Goal: Transaction & Acquisition: Purchase product/service

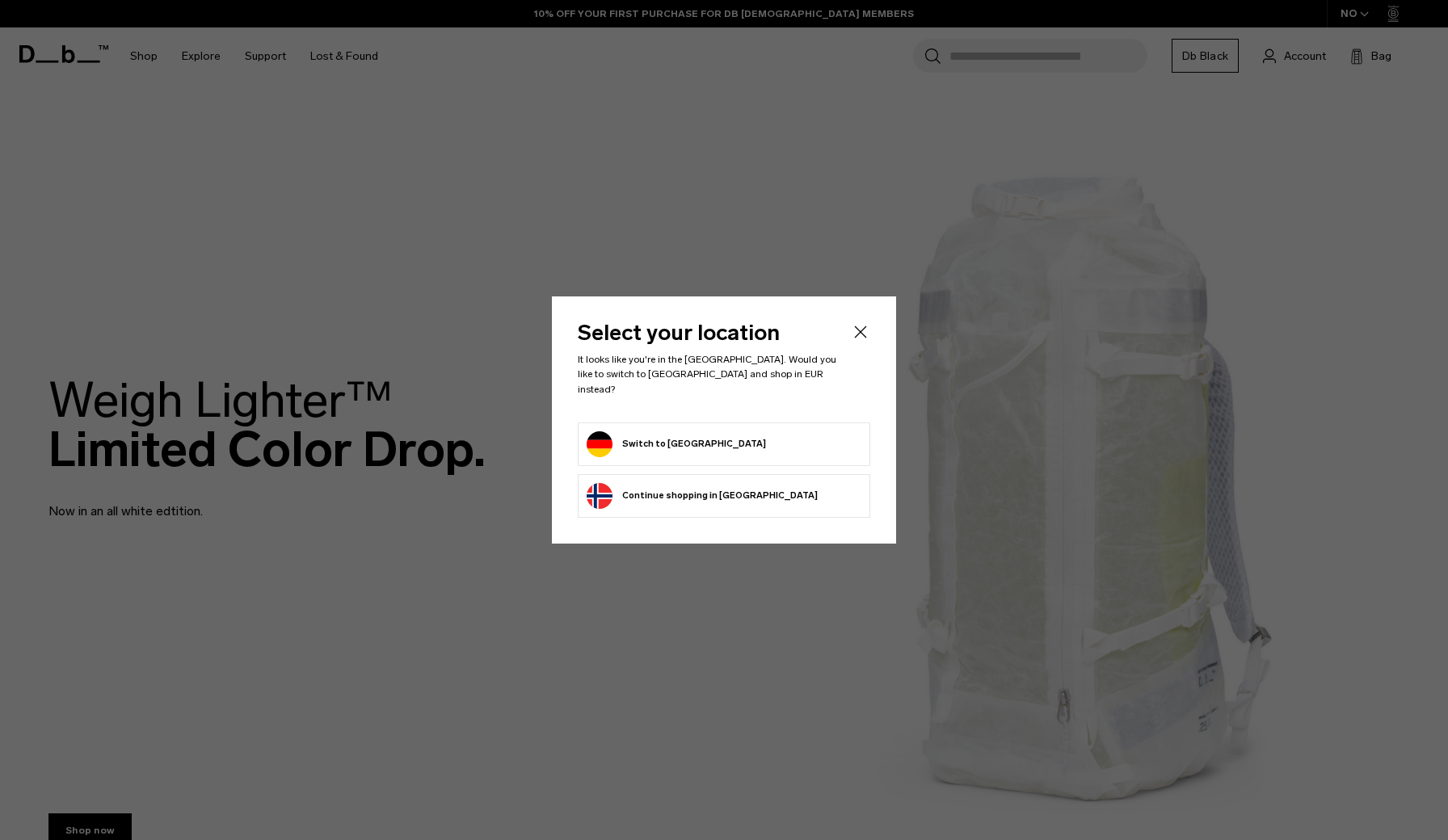
click at [786, 440] on form "Switch to Germany" at bounding box center [723, 444] width 274 height 25
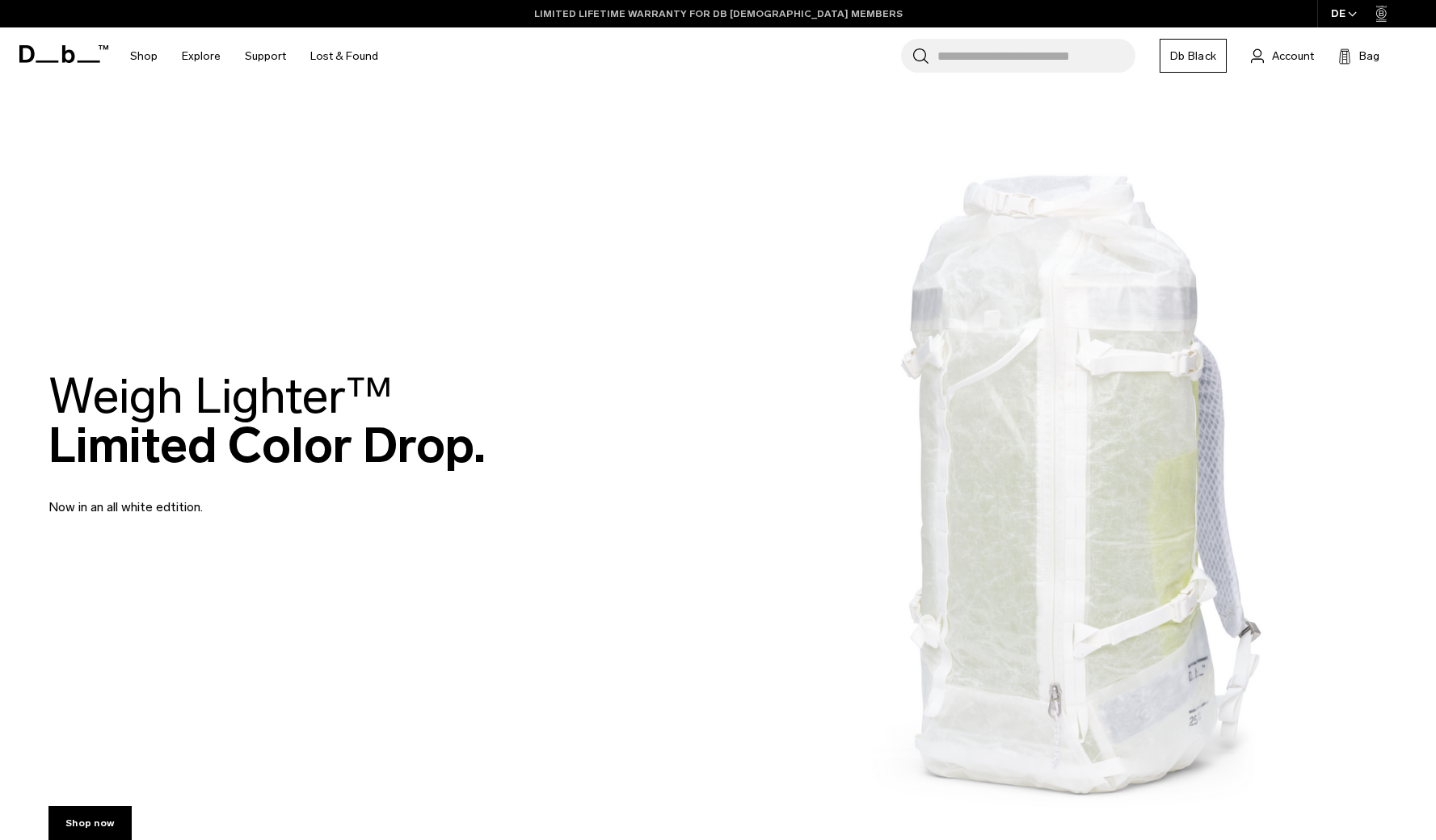
click at [671, 16] on link "LIMITED LIFETIME WARRANTY FOR DB [DEMOGRAPHIC_DATA] MEMBERS" at bounding box center [719, 14] width 369 height 14
click at [1184, 58] on link "Db Black" at bounding box center [1193, 56] width 67 height 34
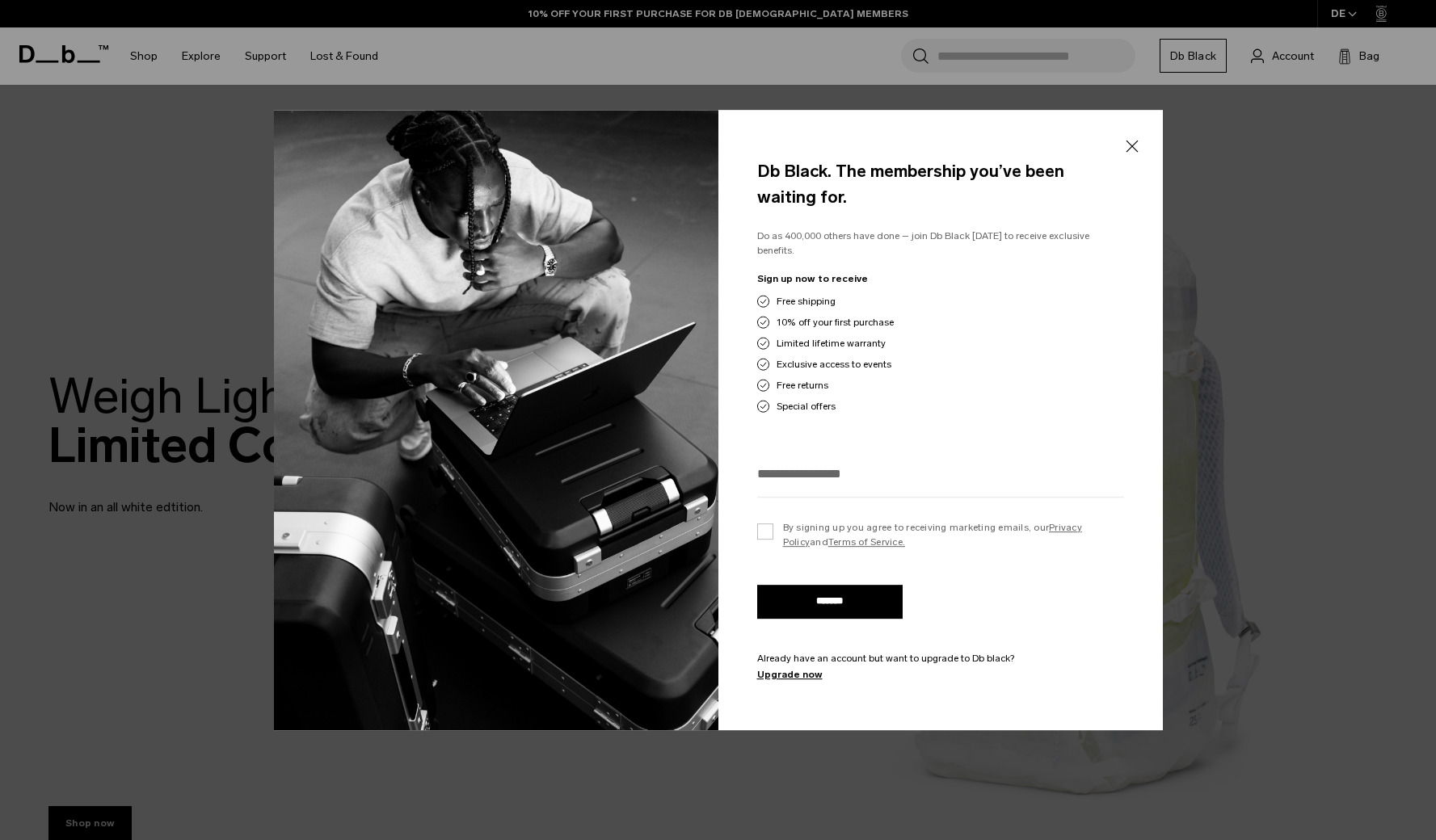
click at [1284, 57] on div at bounding box center [718, 420] width 1436 height 840
click at [1285, 62] on div at bounding box center [718, 420] width 1436 height 840
click at [939, 137] on div at bounding box center [718, 420] width 1436 height 840
click at [1281, 47] on div at bounding box center [718, 420] width 1436 height 840
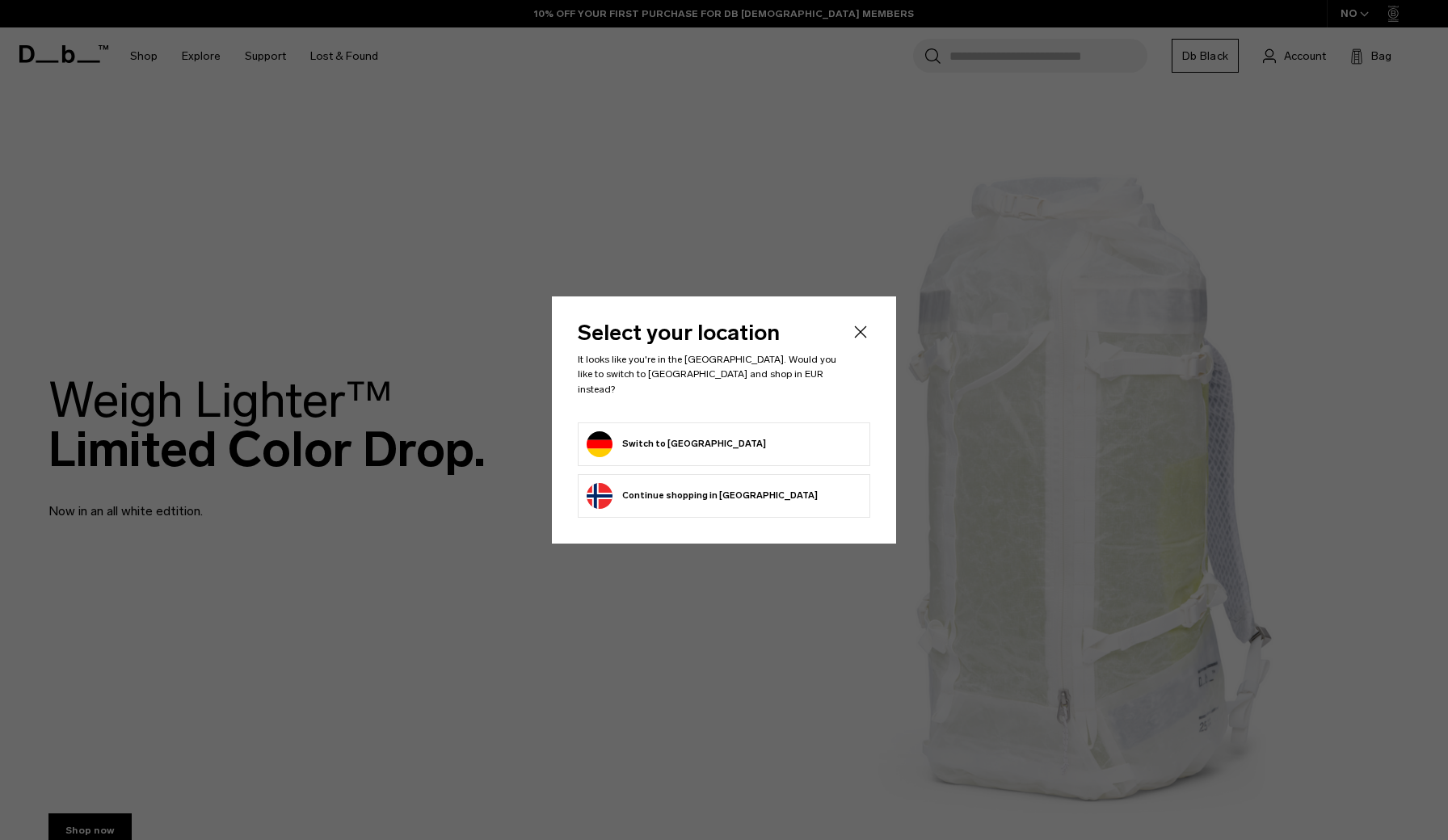
drag, startPoint x: 681, startPoint y: 437, endPoint x: 664, endPoint y: 437, distance: 17.0
click at [681, 437] on button "Switch to Germany" at bounding box center [676, 444] width 179 height 25
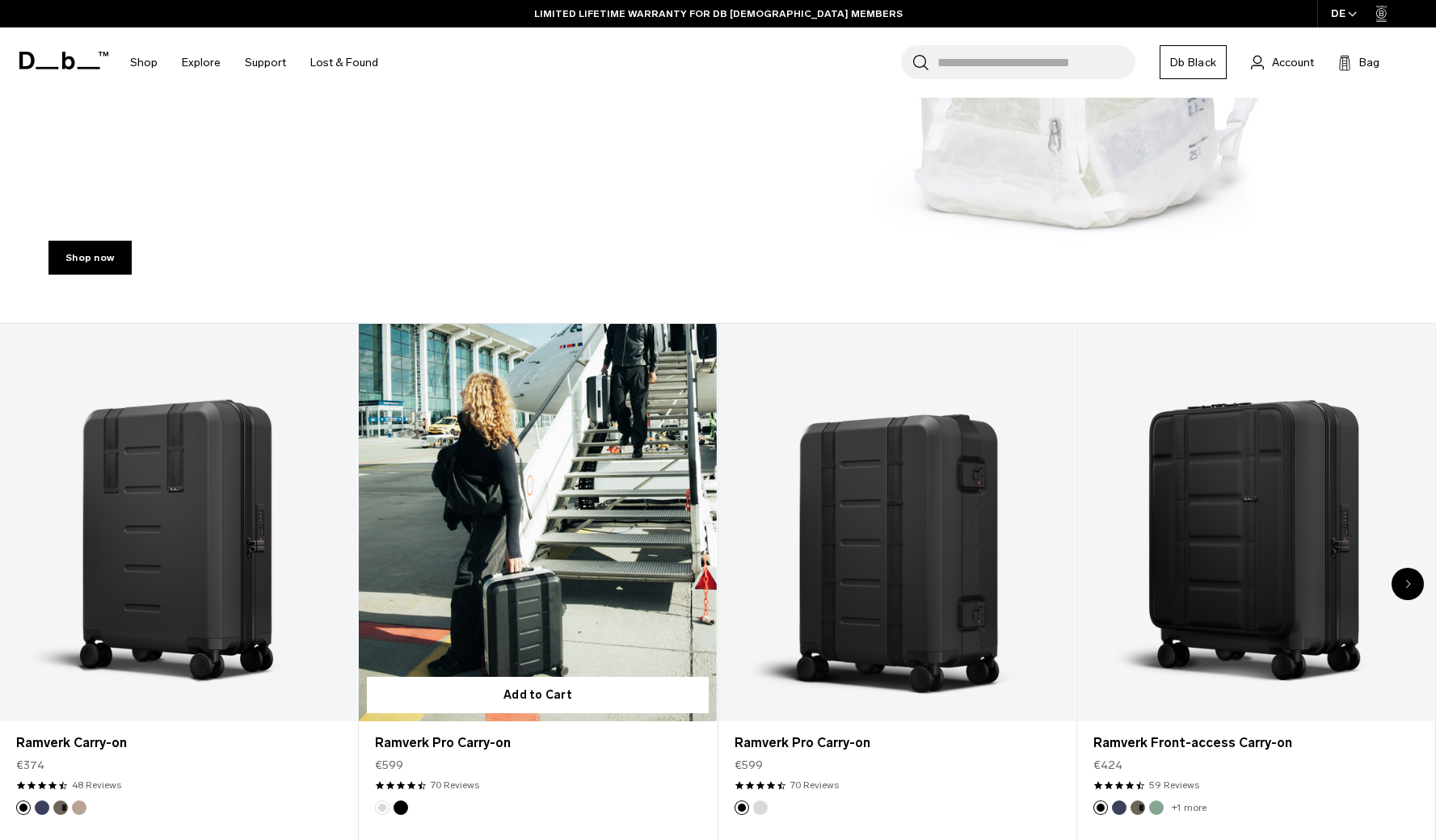
scroll to position [813, 0]
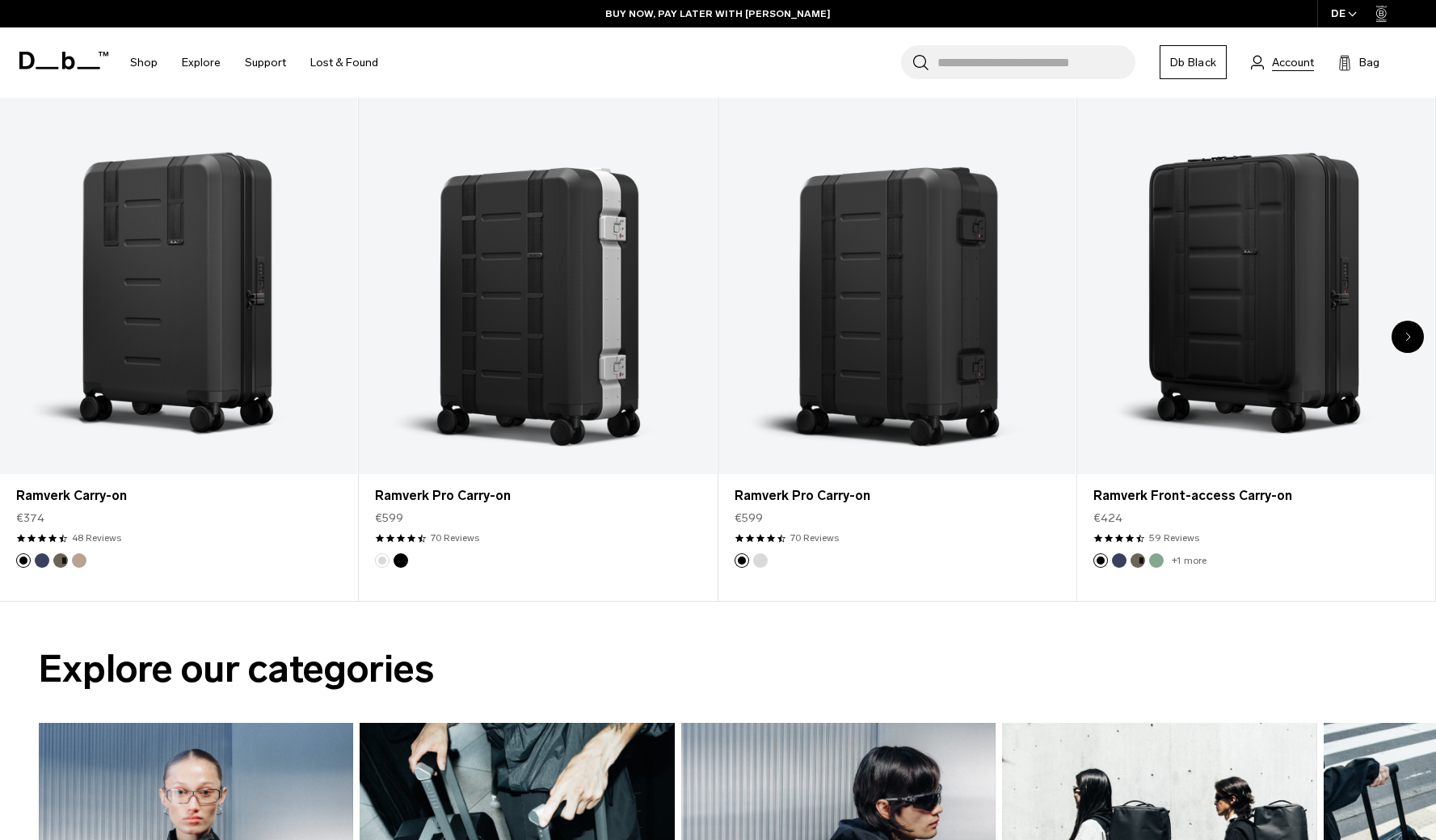
click at [1288, 66] on span "Account" at bounding box center [1292, 63] width 42 height 17
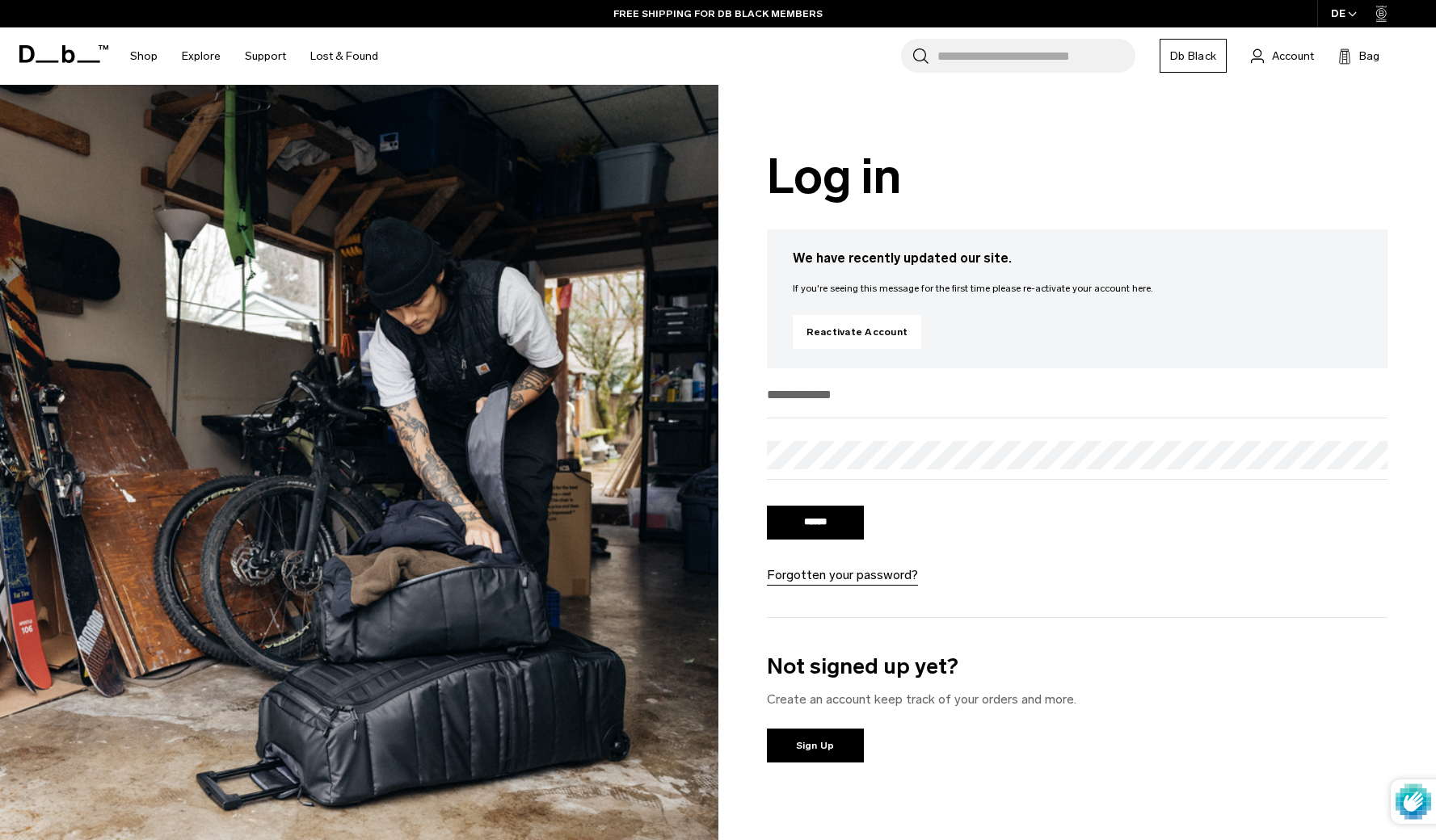
click at [980, 520] on form "****** Forgotten your password?" at bounding box center [1077, 483] width 621 height 204
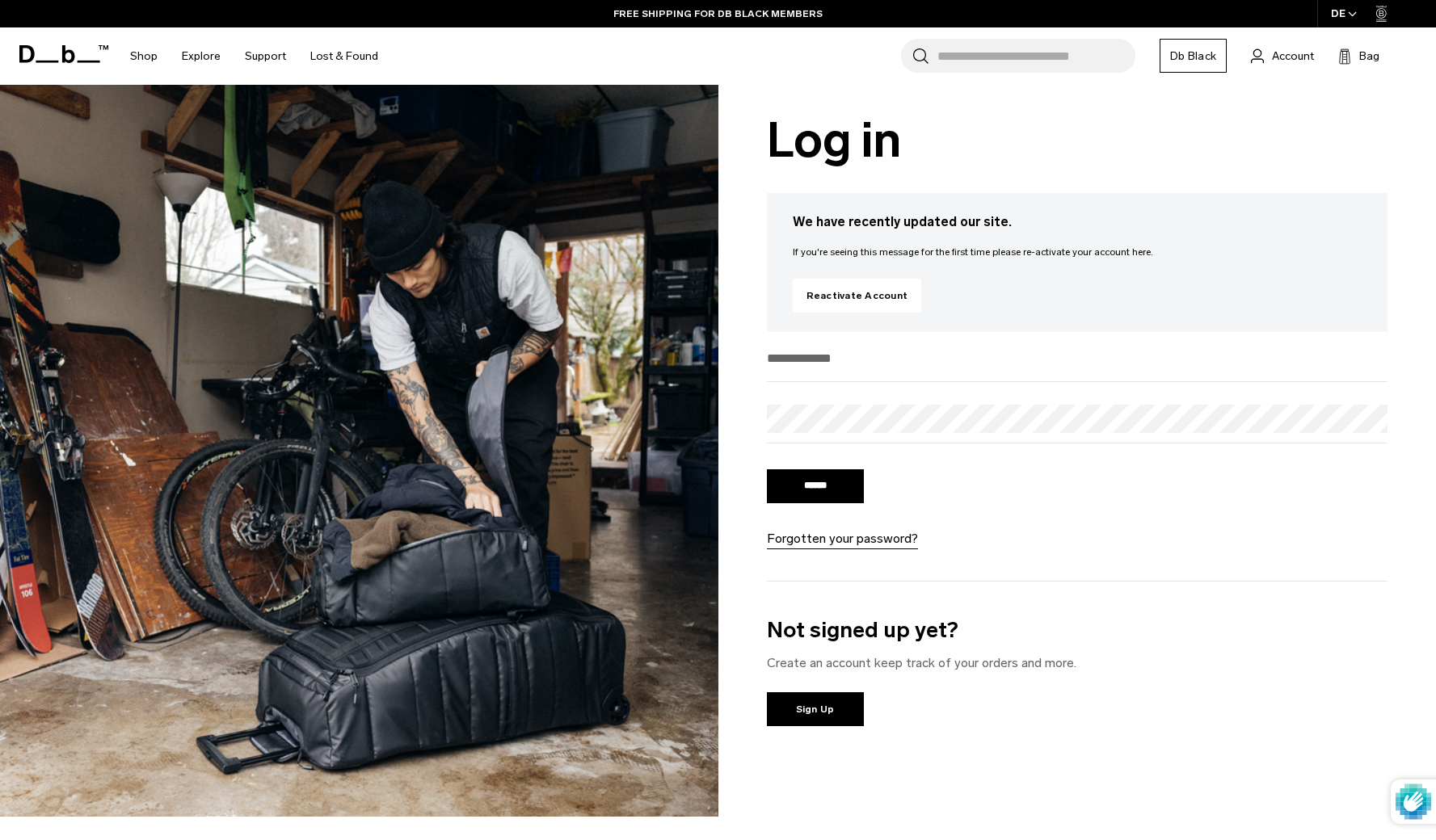
scroll to position [38, 0]
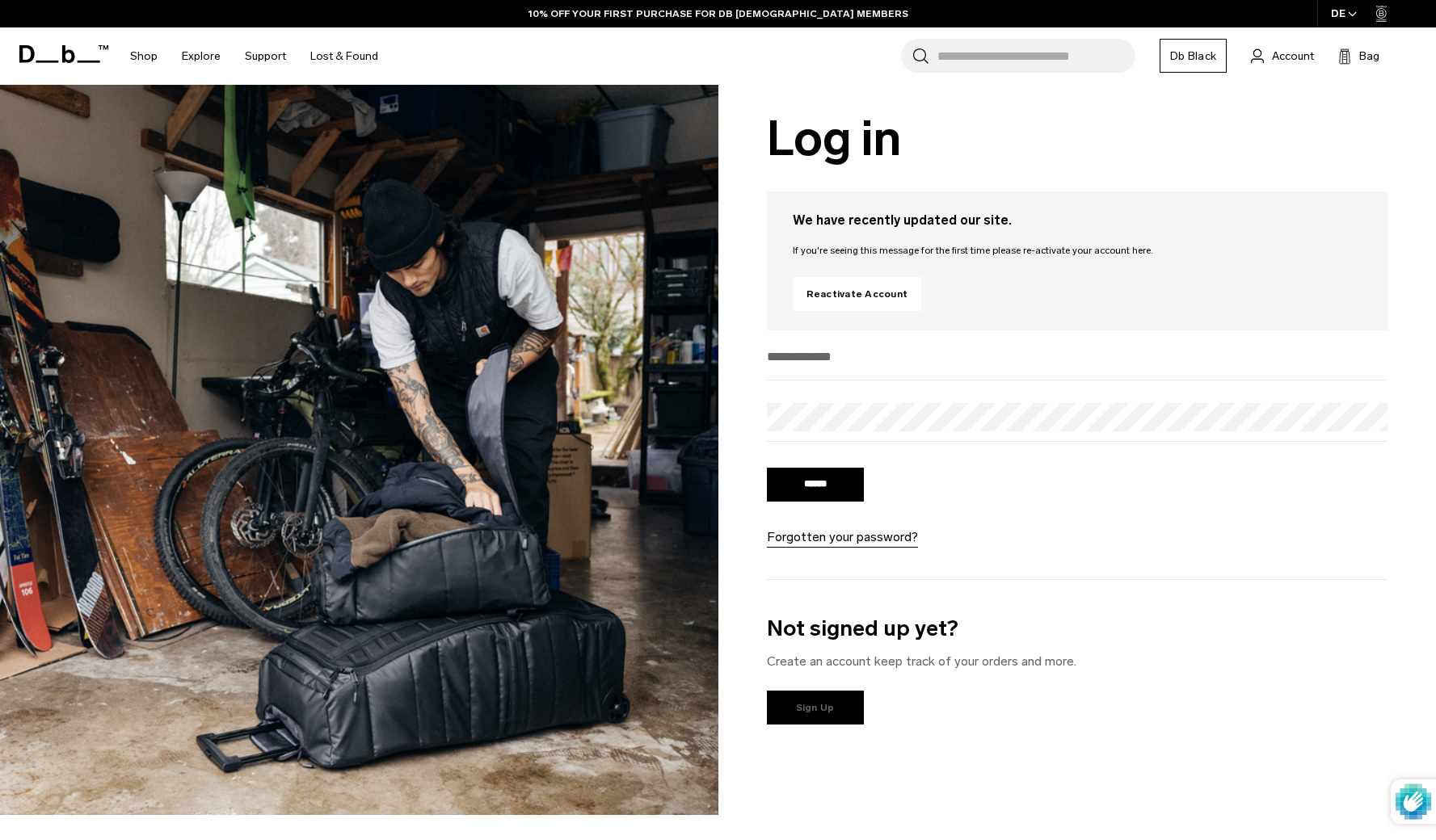
click at [823, 705] on link "Sign Up" at bounding box center [815, 708] width 97 height 34
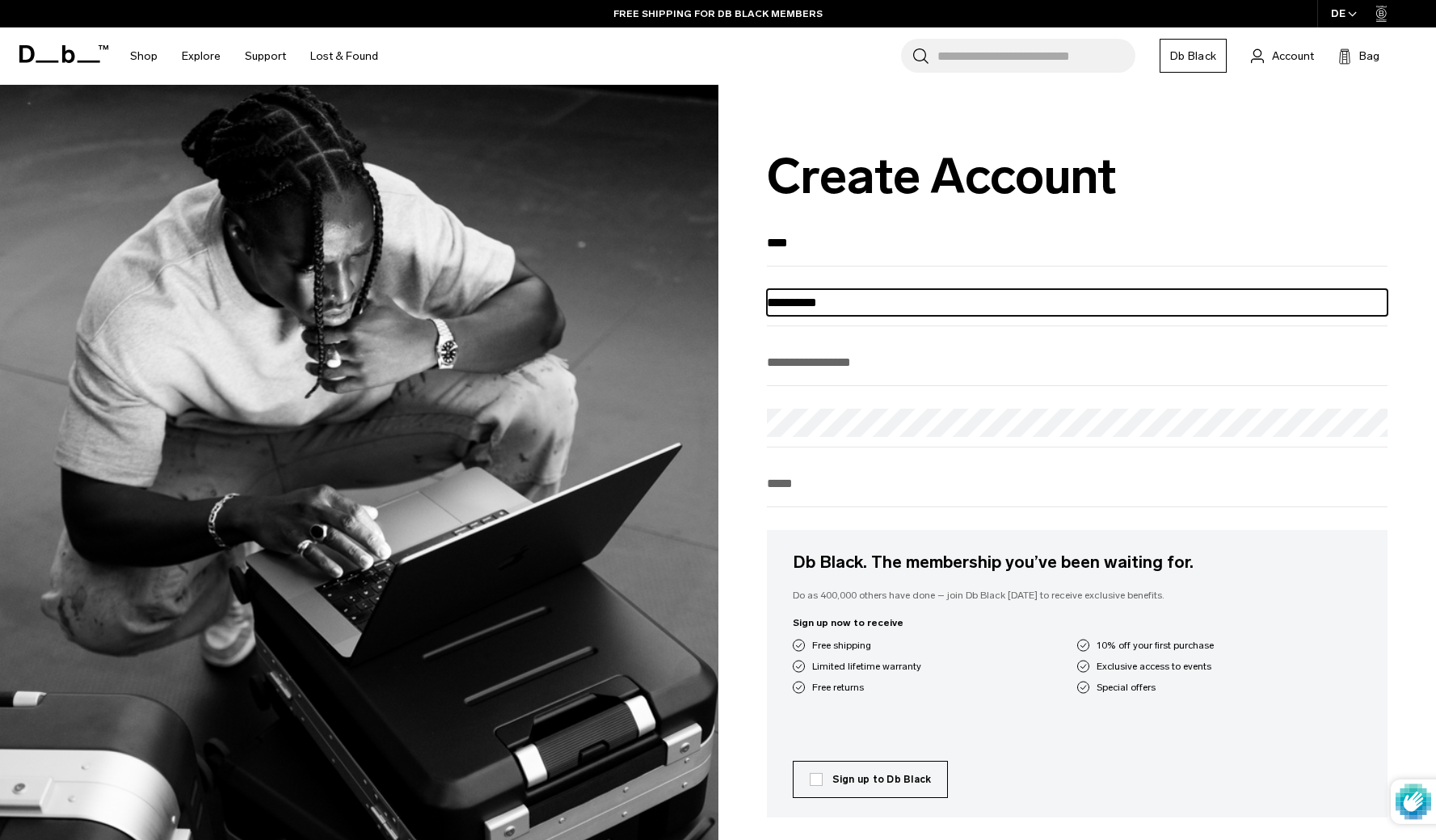
type input "**********"
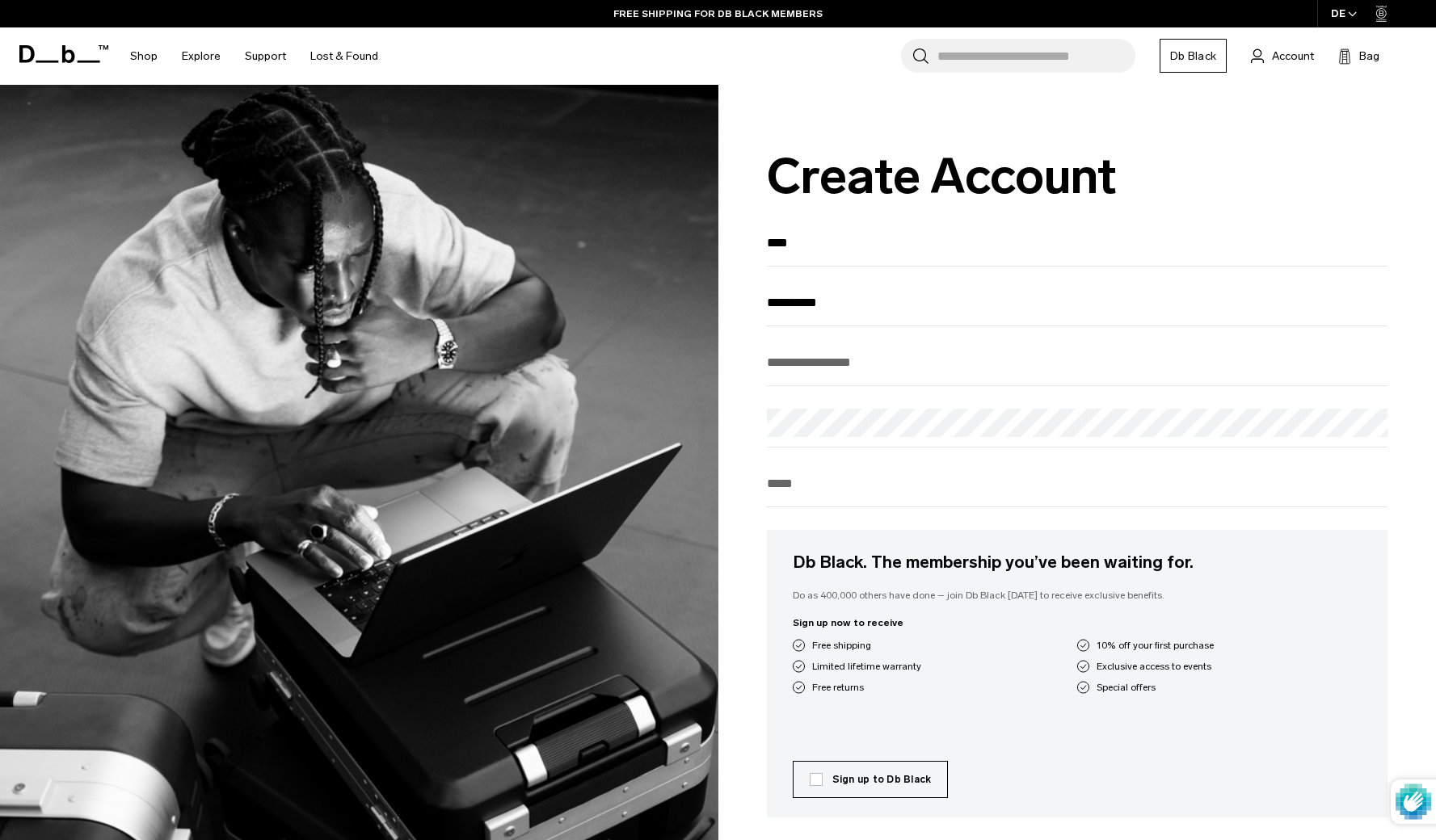
click at [1029, 386] on div "Enter your email" at bounding box center [1077, 368] width 621 height 37
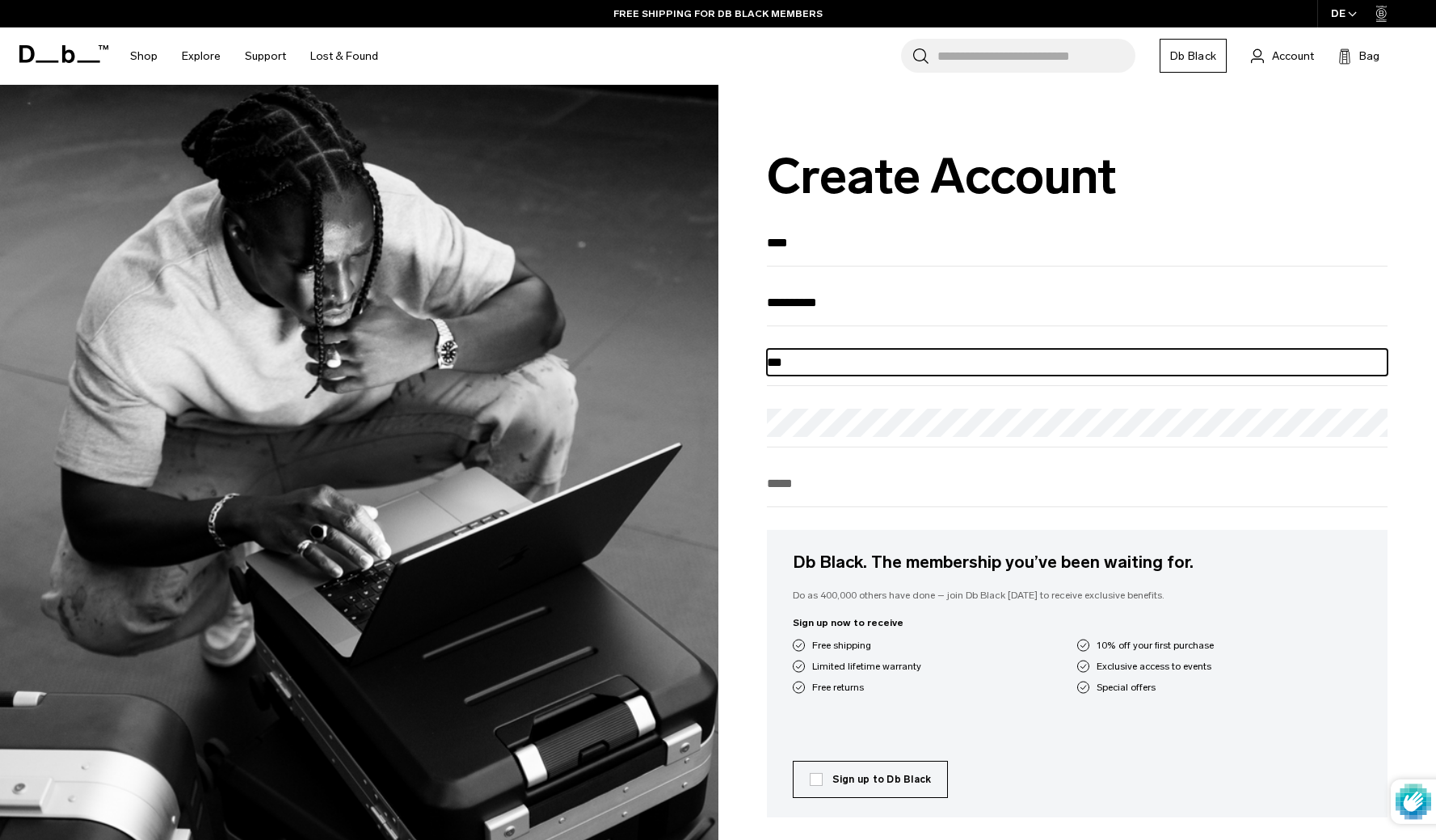
type input "**********"
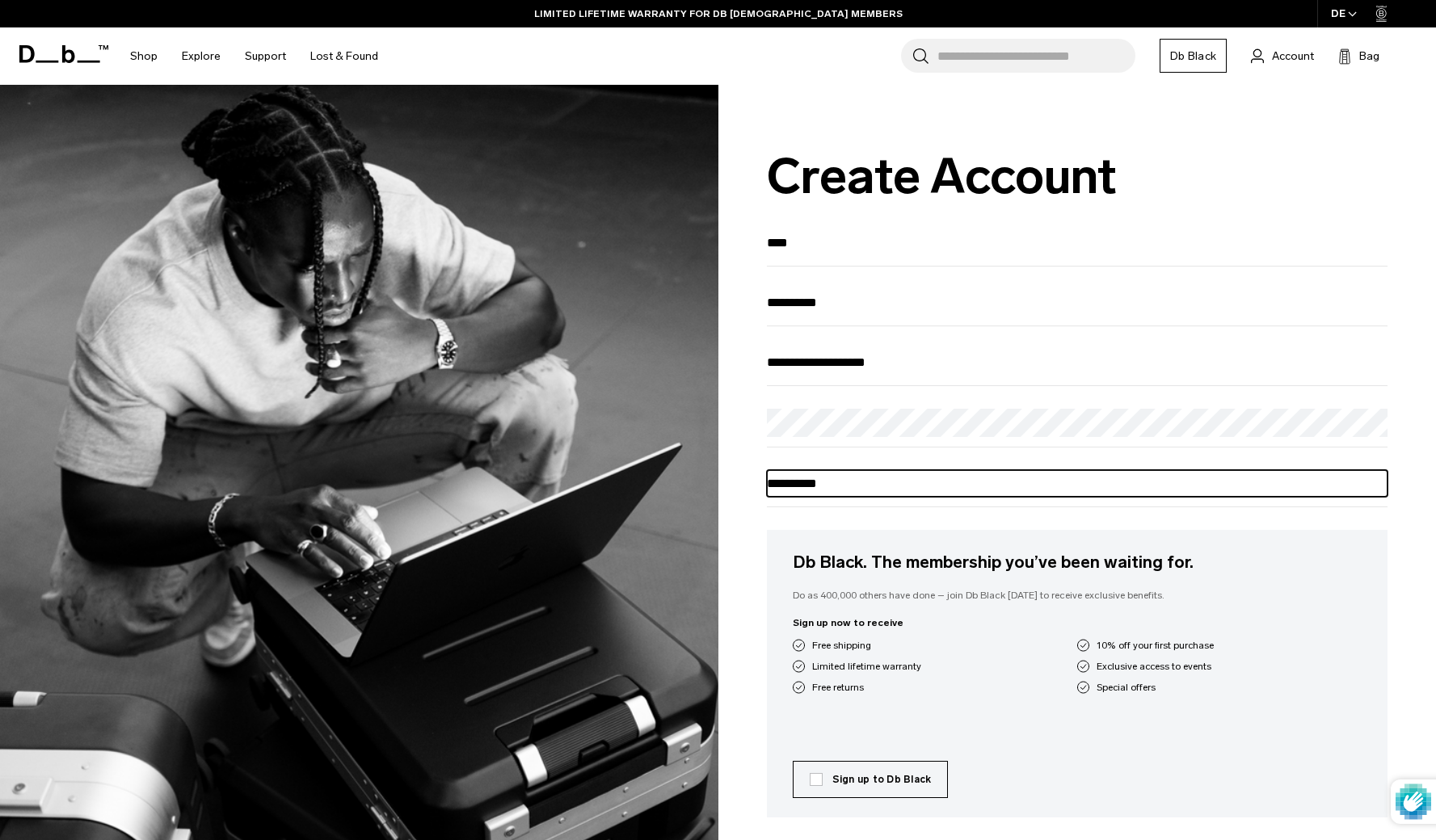
type input "**********"
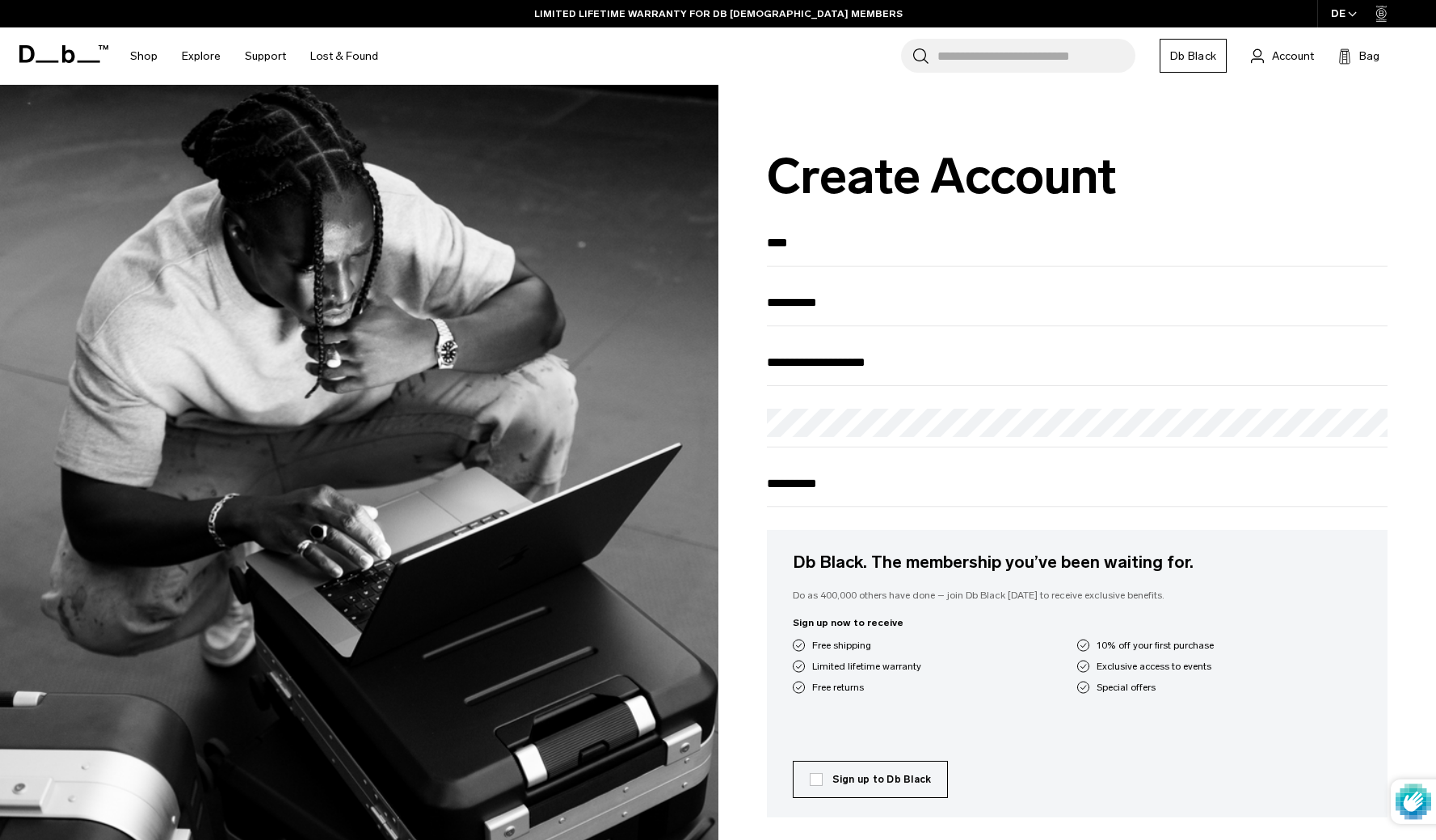
click at [806, 527] on fieldset "**********" at bounding box center [1077, 631] width 621 height 804
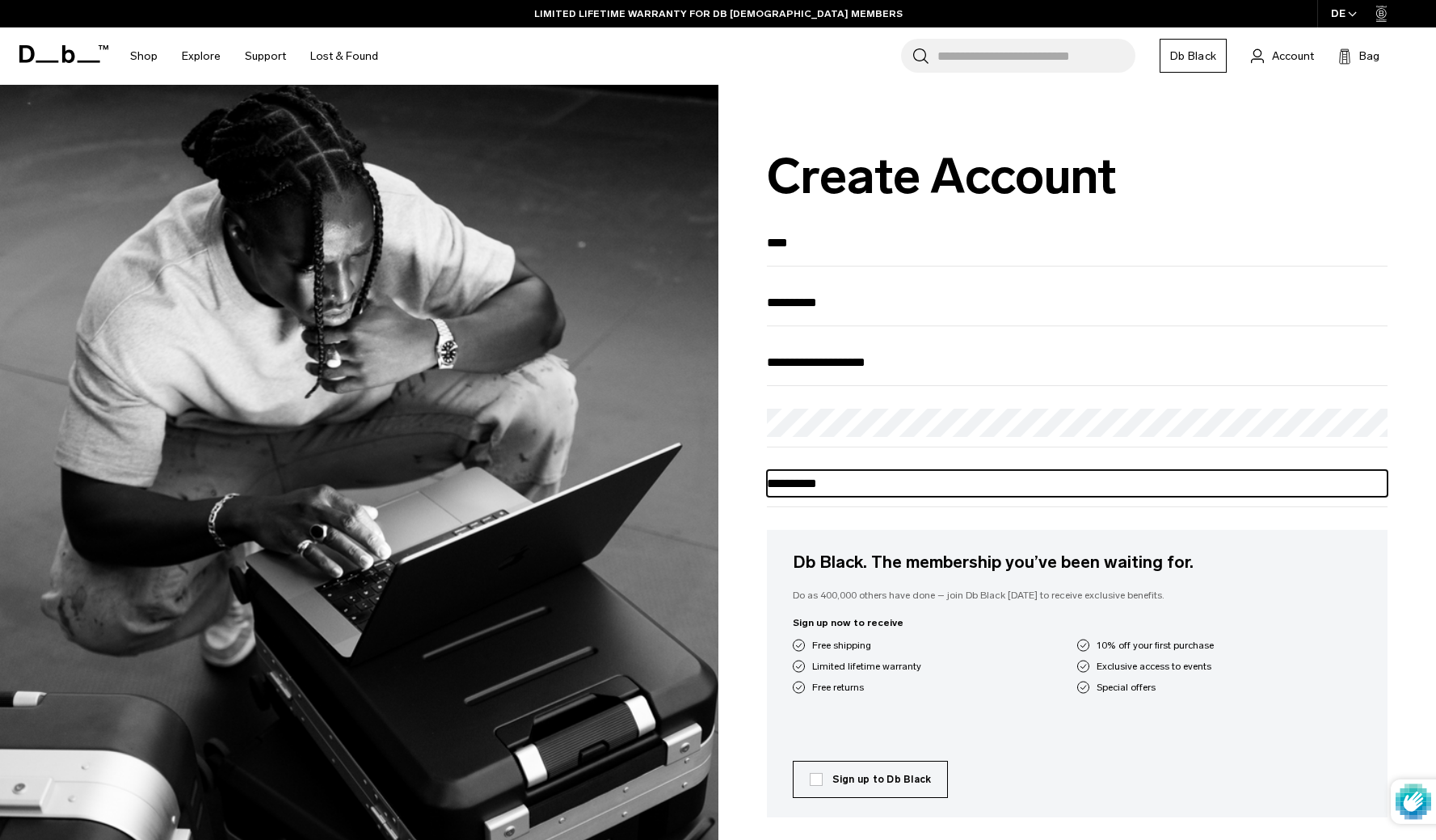
click at [818, 497] on input "**********" at bounding box center [1077, 482] width 621 height 26
type input "**********"
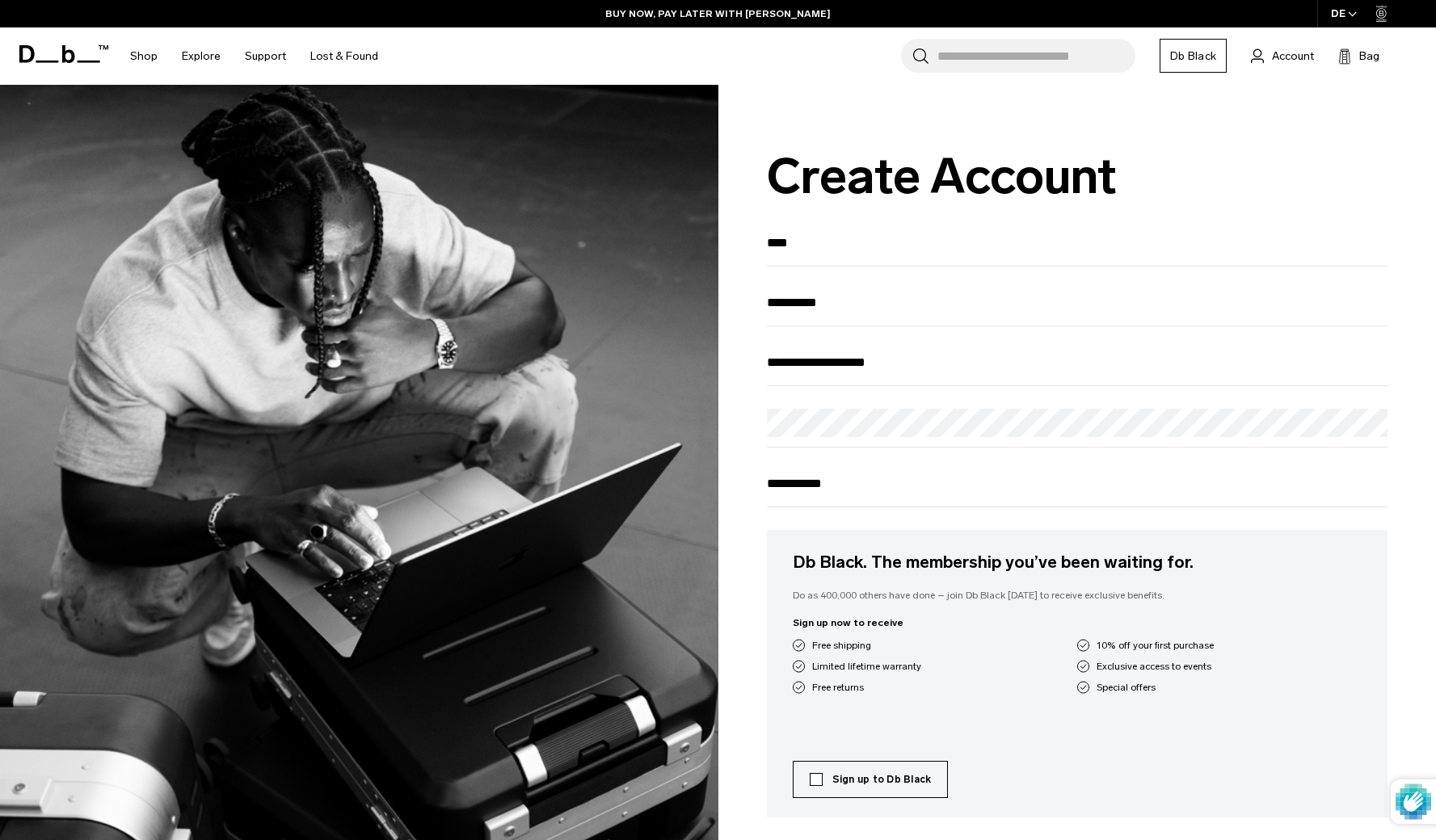
click at [824, 783] on label "Sign up to Db Black" at bounding box center [871, 779] width 122 height 14
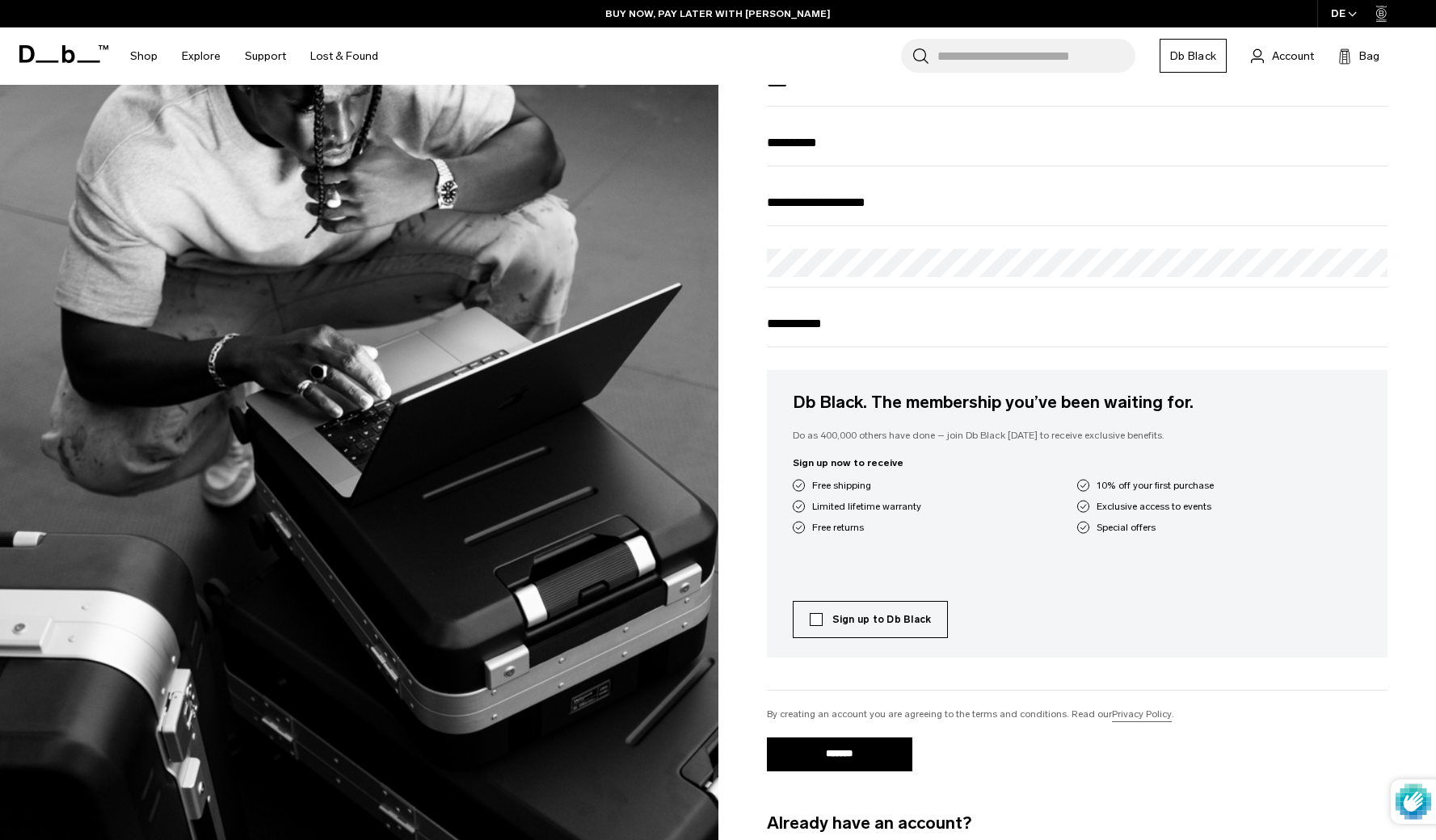
scroll to position [162, 0]
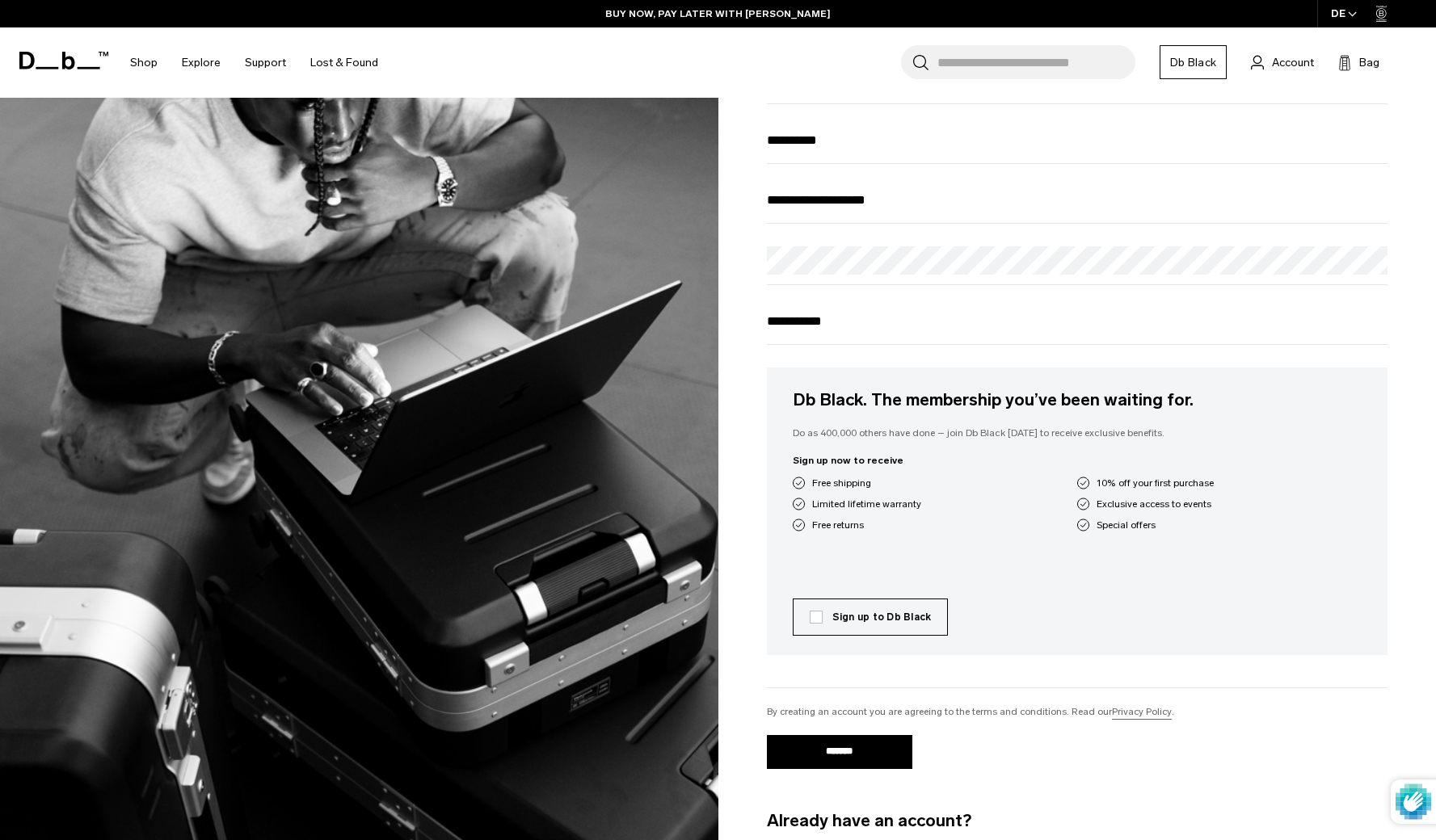
click at [823, 761] on input "*******" at bounding box center [839, 752] width 145 height 34
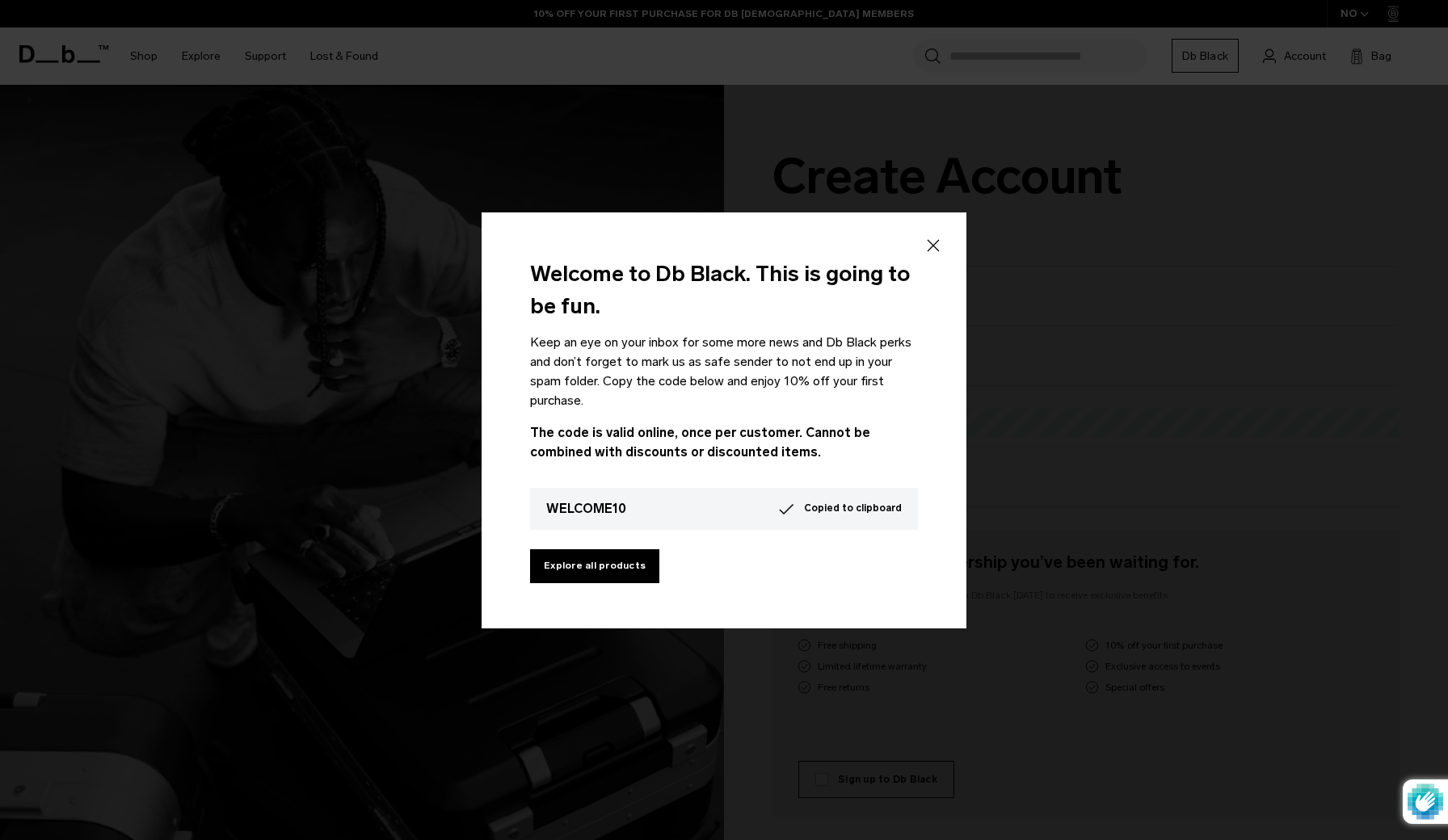
click at [891, 508] on span "Copied to clipboard" at bounding box center [852, 508] width 98 height 14
click at [919, 240] on div "Welcome to Db Black. This is going to be fun. Keep an eye on your inbox for som…" at bounding box center [724, 420] width 485 height 416
click at [925, 240] on icon at bounding box center [933, 245] width 20 height 20
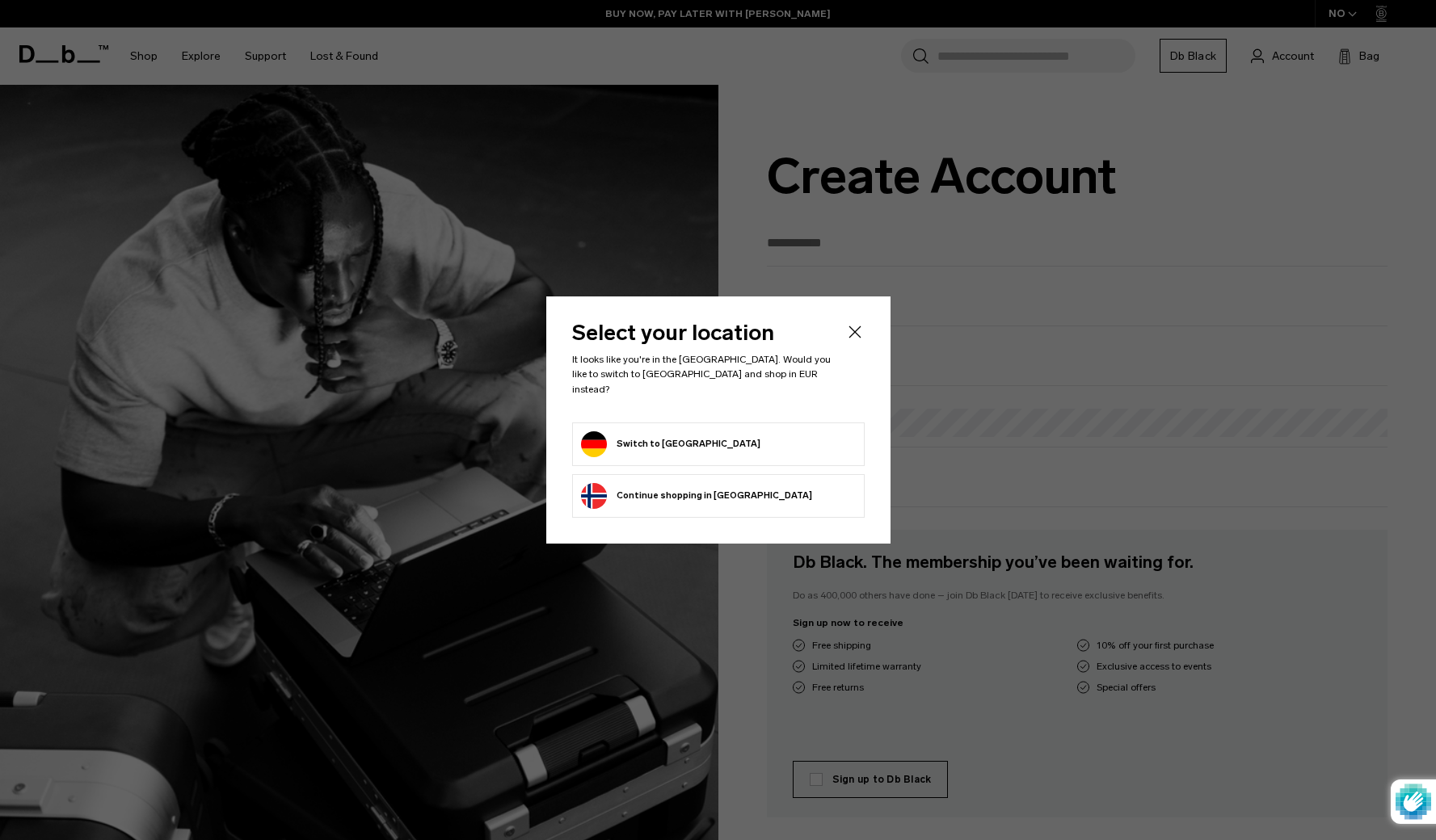
click at [816, 431] on form "Switch to Germany" at bounding box center [718, 444] width 274 height 25
click at [658, 444] on button "Switch to Germany" at bounding box center [670, 444] width 179 height 25
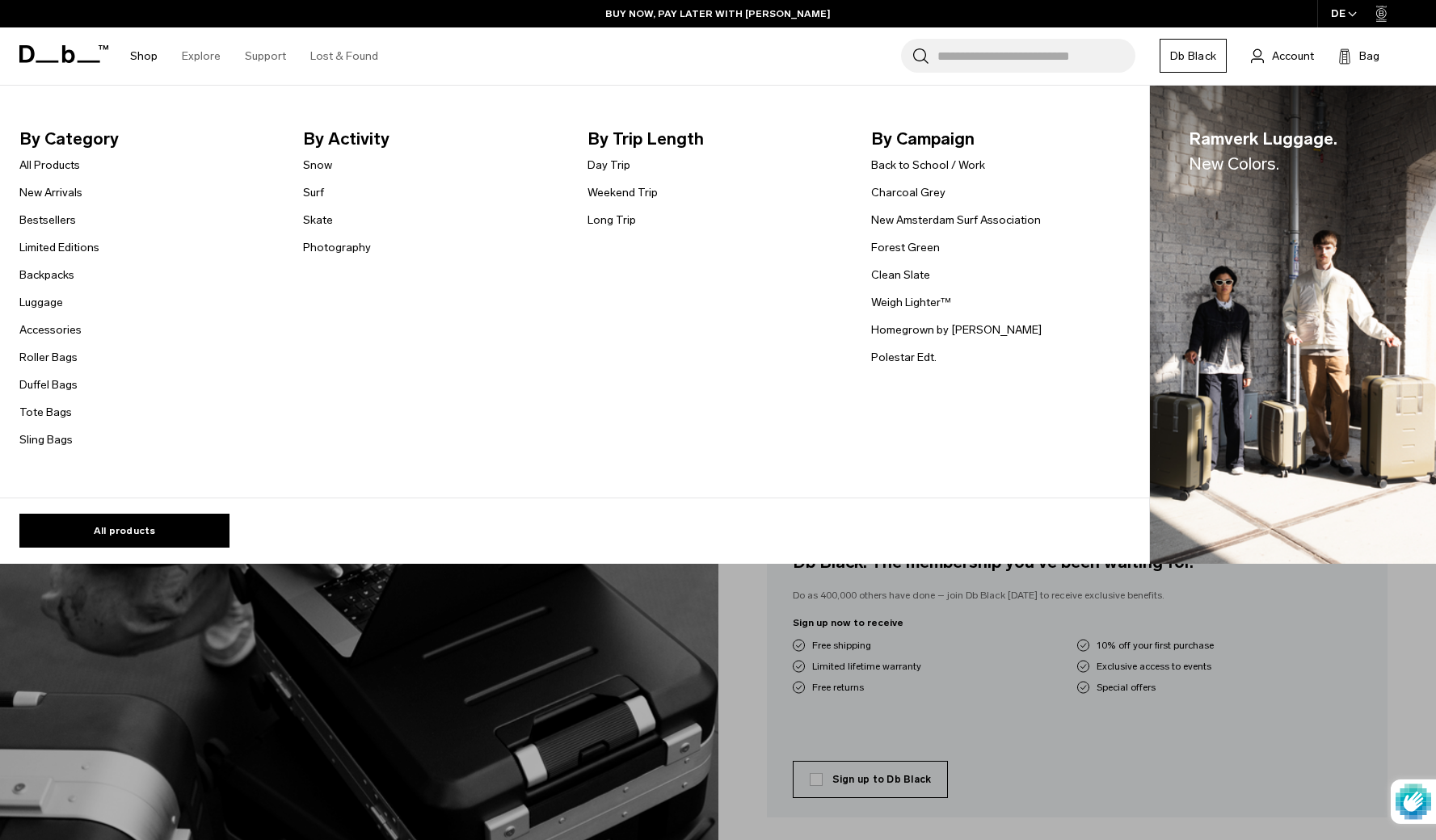
click at [151, 63] on link "Shop" at bounding box center [144, 56] width 27 height 58
click at [42, 301] on link "Luggage" at bounding box center [41, 302] width 43 height 17
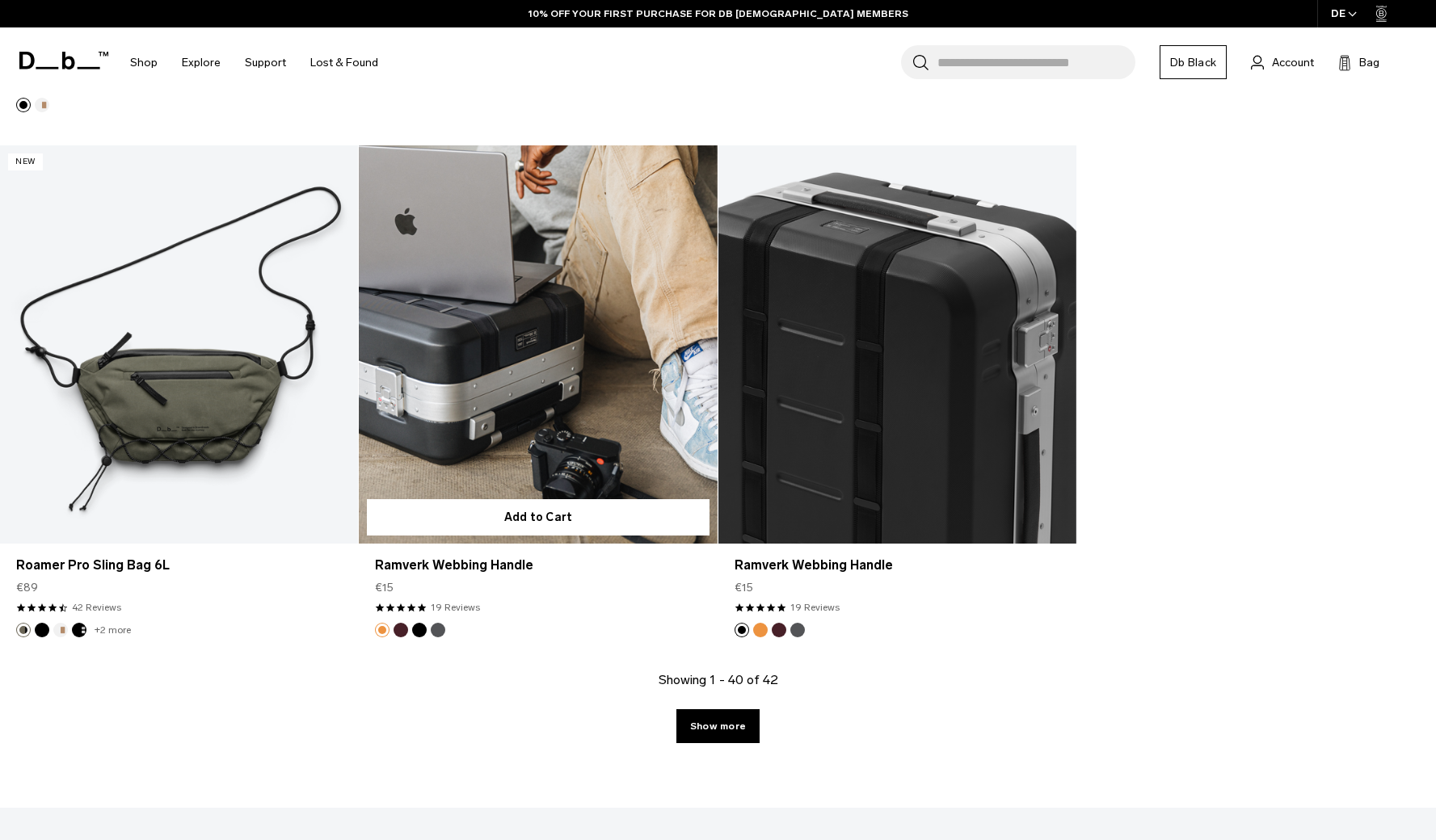
scroll to position [5560, 0]
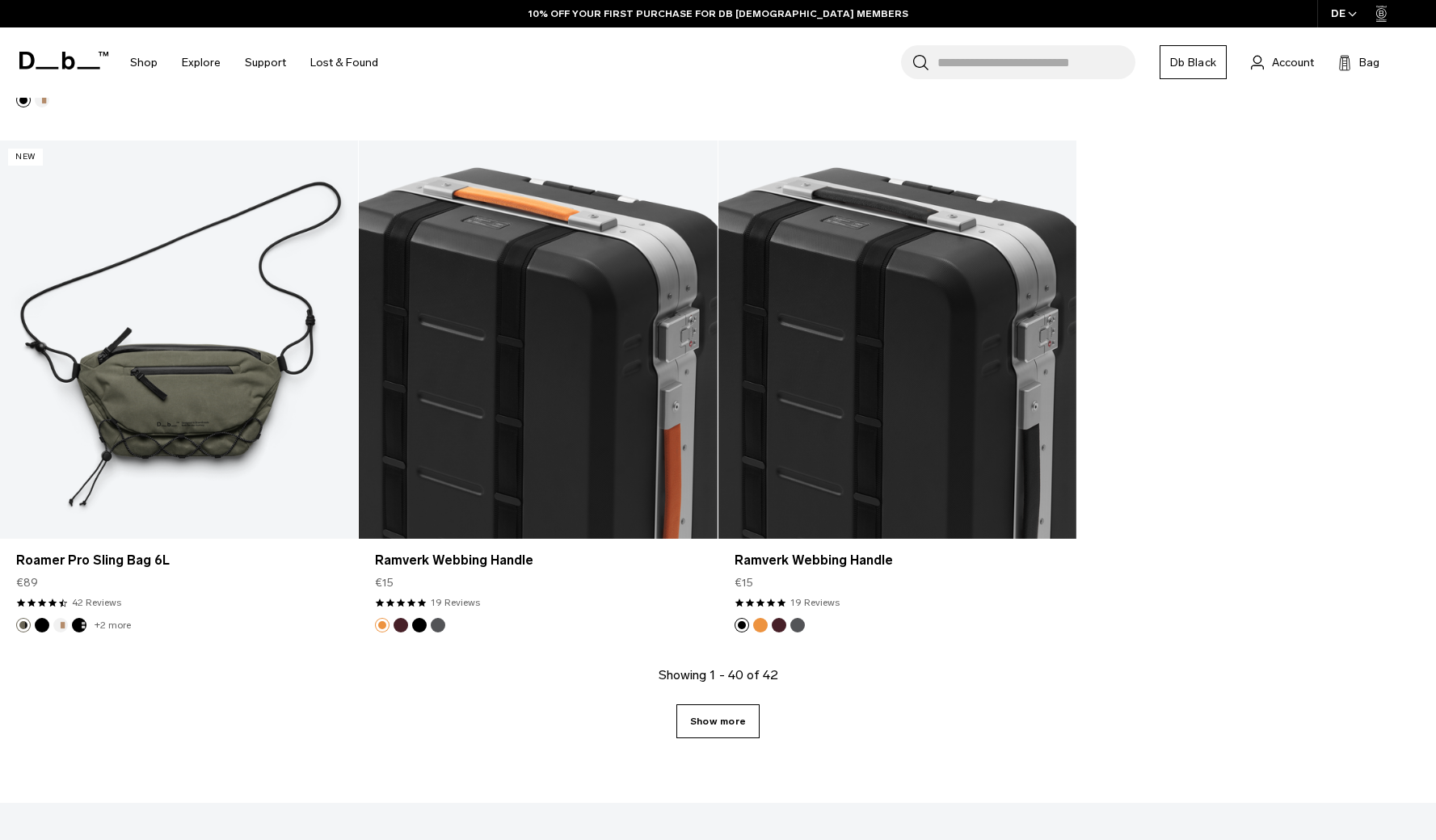
click at [700, 729] on link "Show more" at bounding box center [718, 721] width 83 height 34
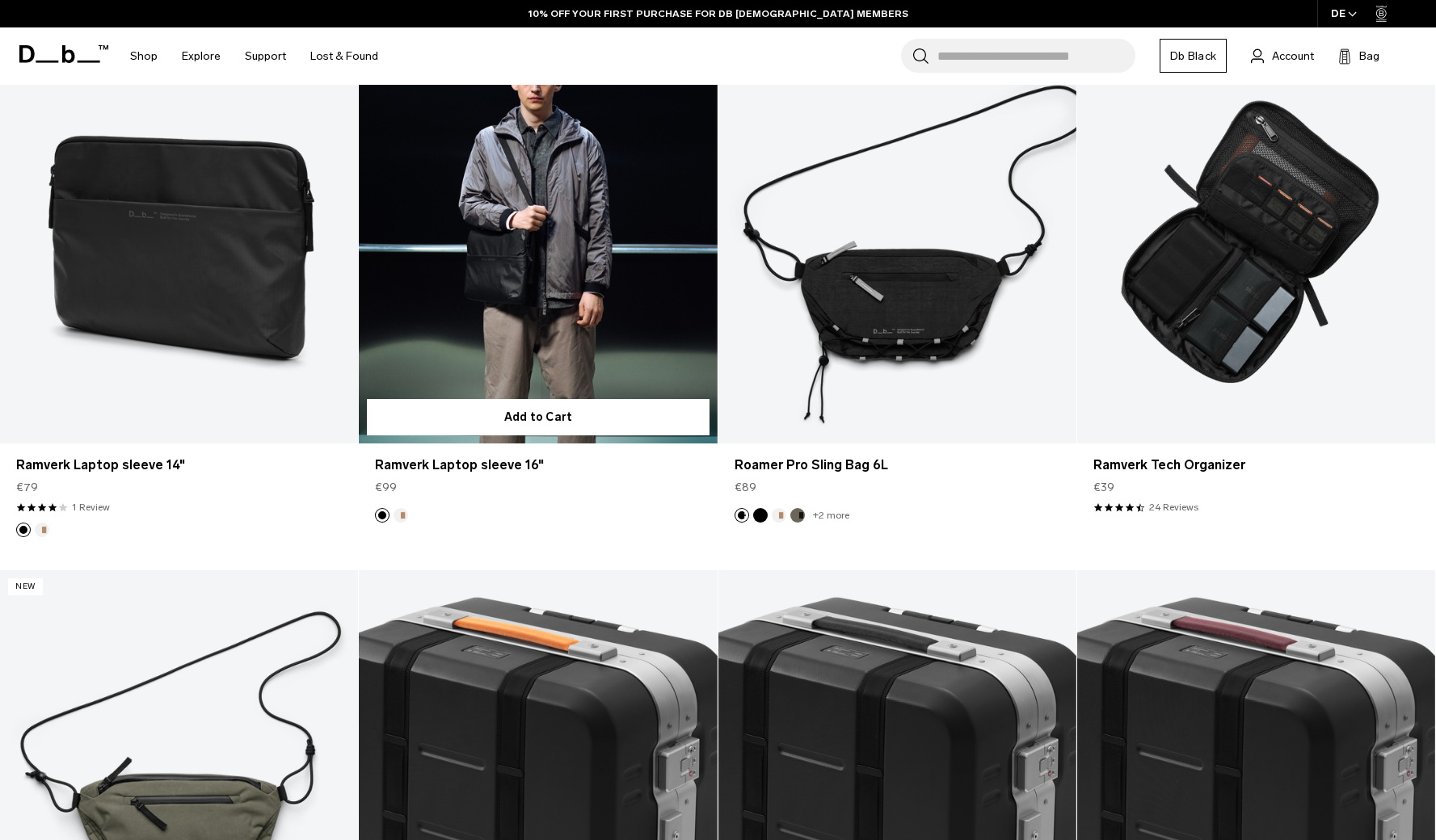
scroll to position [5036, 0]
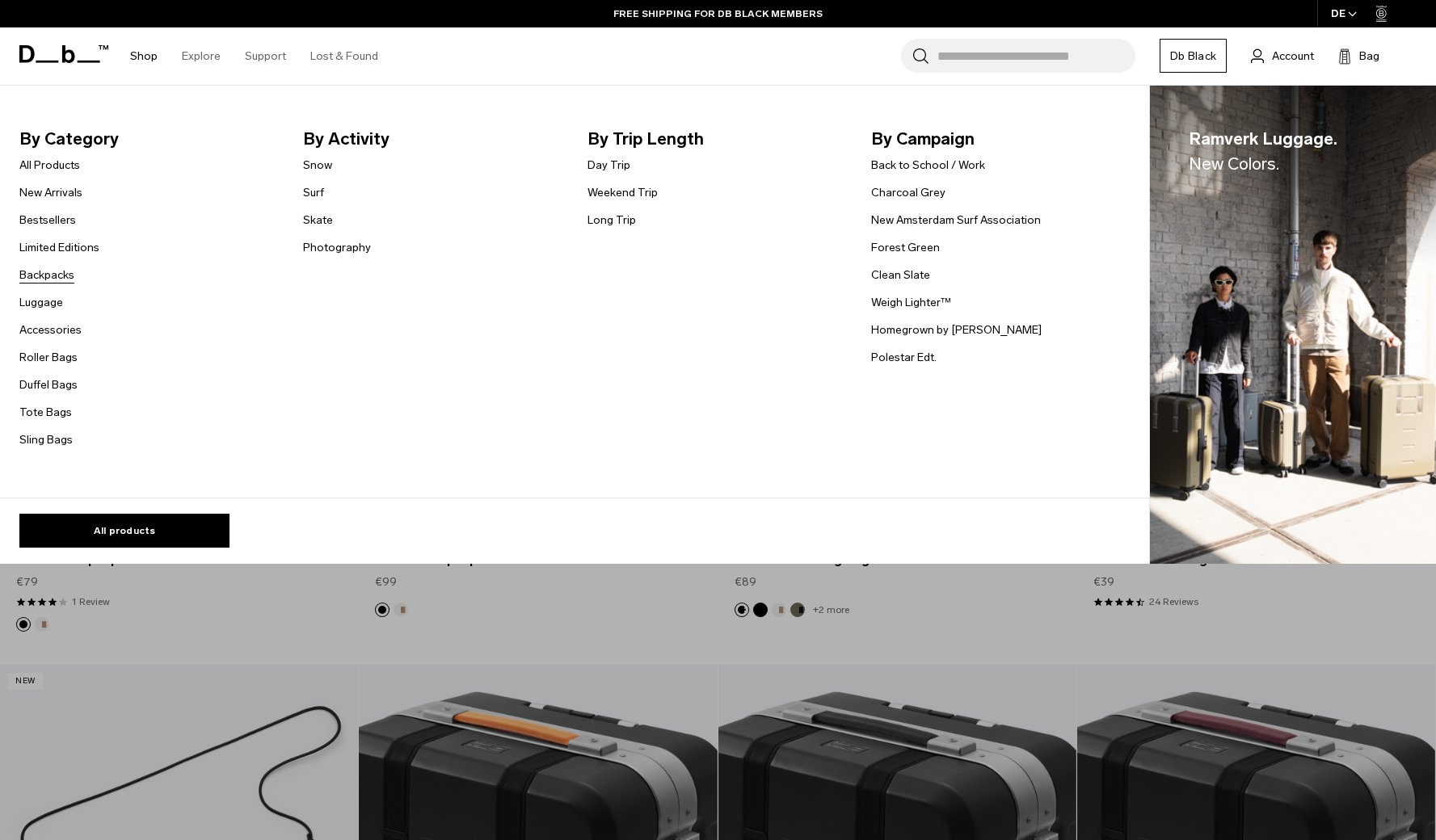
click at [57, 273] on link "Backpacks" at bounding box center [47, 275] width 55 height 17
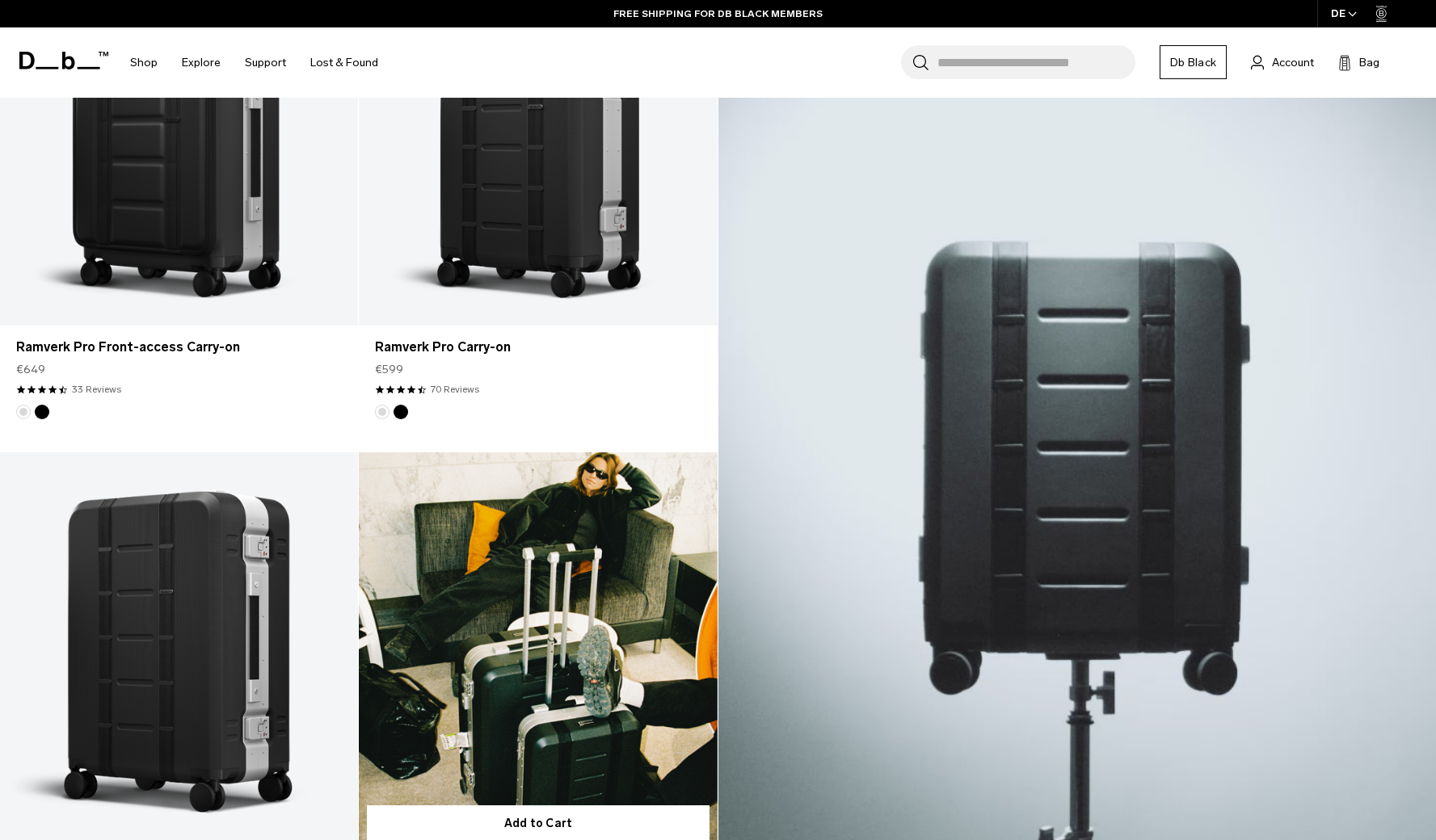
click at [497, 677] on link "Ramverk Pro Check-in Luggage Large" at bounding box center [537, 651] width 358 height 398
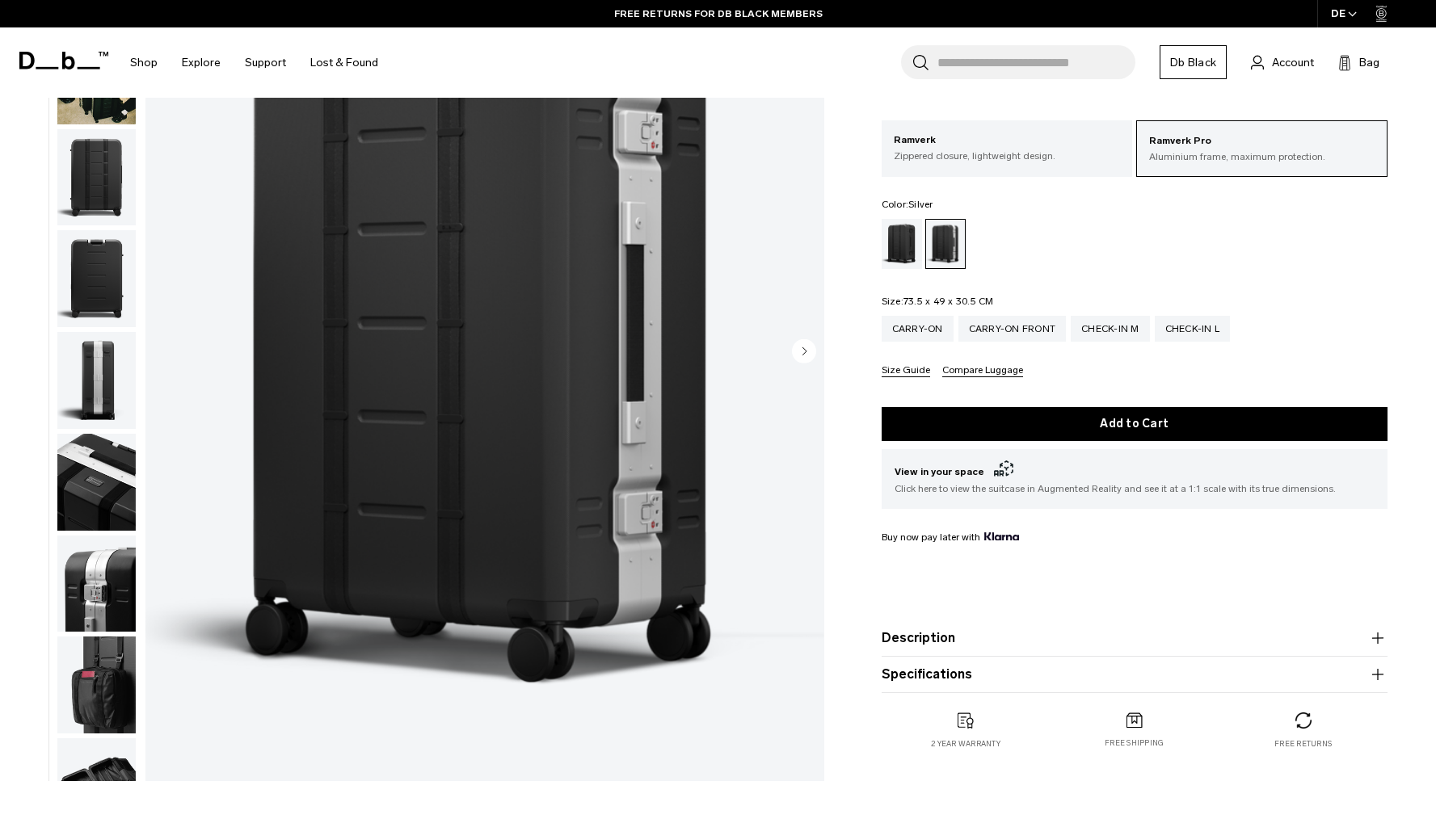
scroll to position [184, 0]
click at [915, 675] on button "Specifications" at bounding box center [1134, 674] width 506 height 20
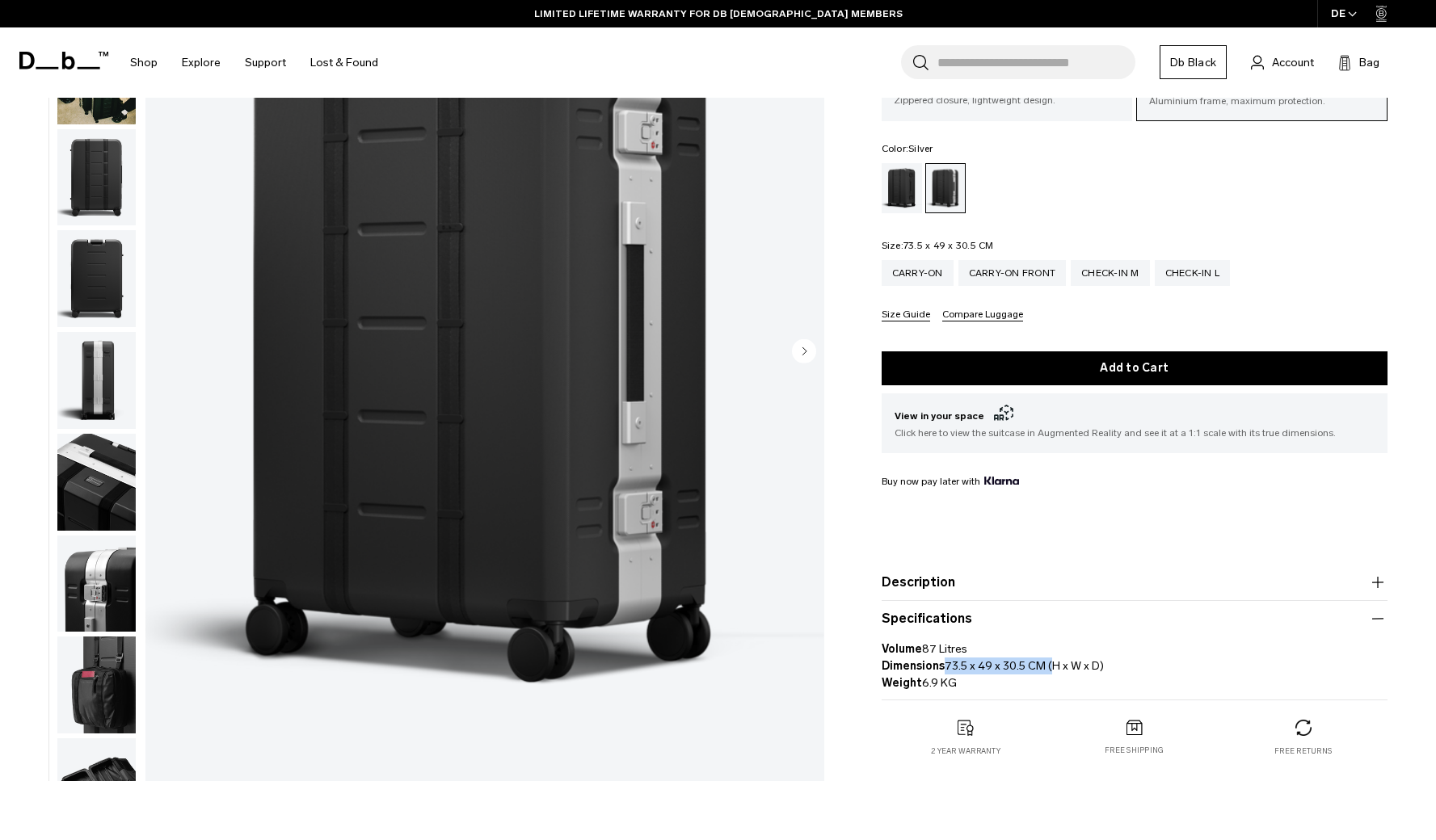
drag, startPoint x: 943, startPoint y: 668, endPoint x: 1046, endPoint y: 670, distance: 103.0
click at [1046, 670] on p "Volume 87 Litres Dimensions 73.5 x 49 x 30.5 CM (H x W x D) Weight 6.9 KG" at bounding box center [1134, 660] width 506 height 63
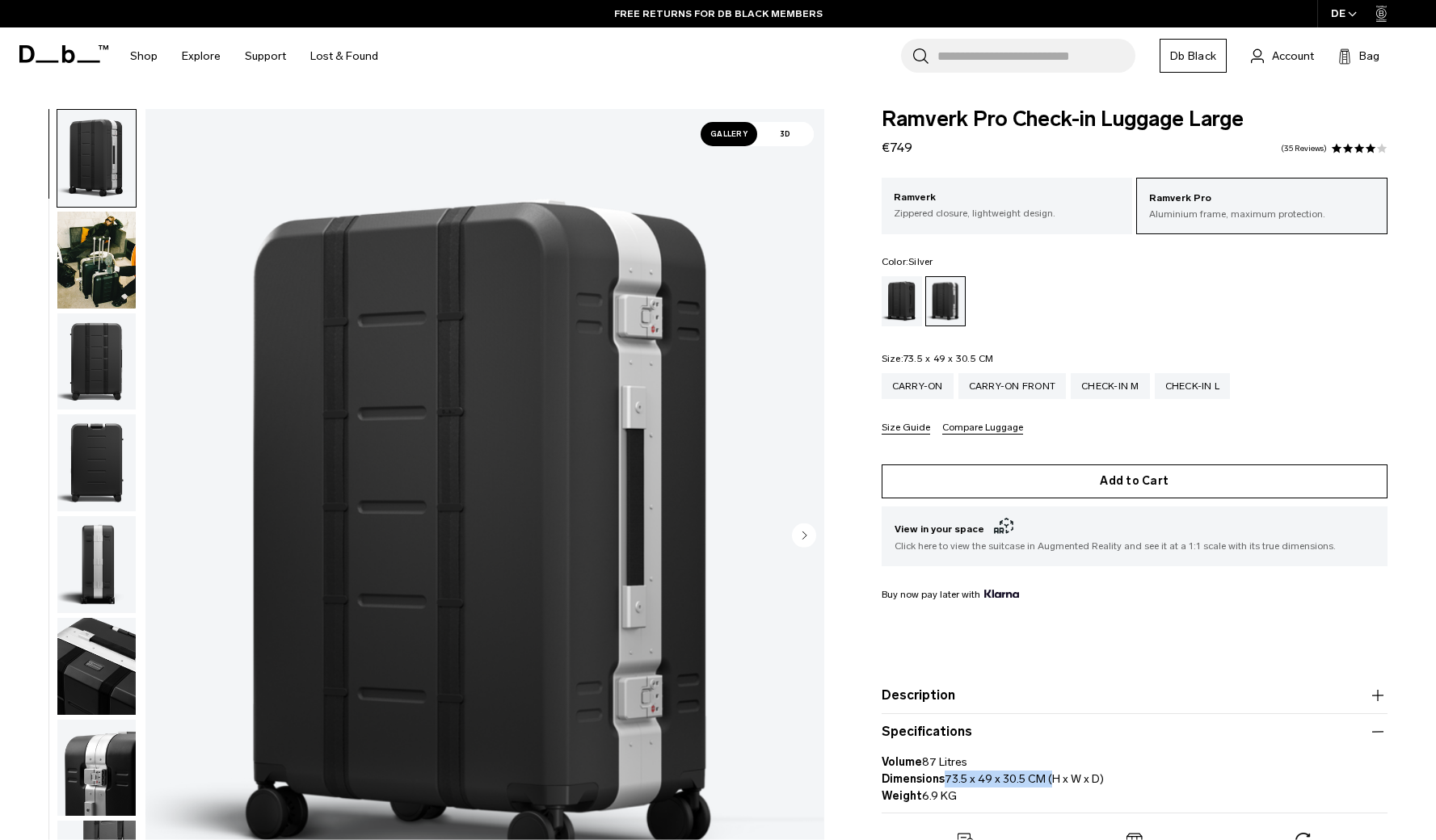
scroll to position [0, 0]
click at [1025, 489] on button "Add to Cart" at bounding box center [1134, 482] width 506 height 34
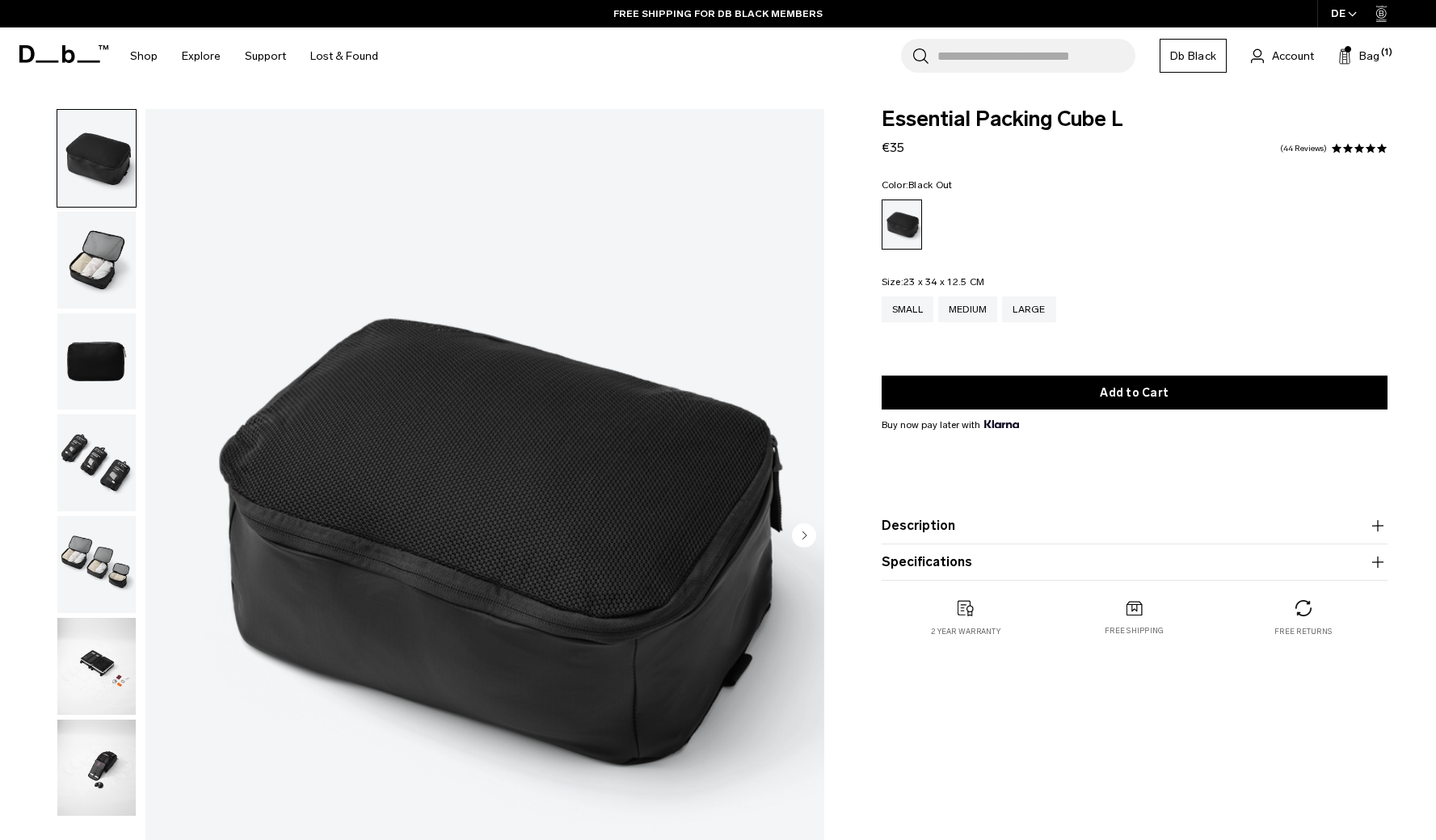
click at [90, 685] on img "button" at bounding box center [97, 666] width 78 height 97
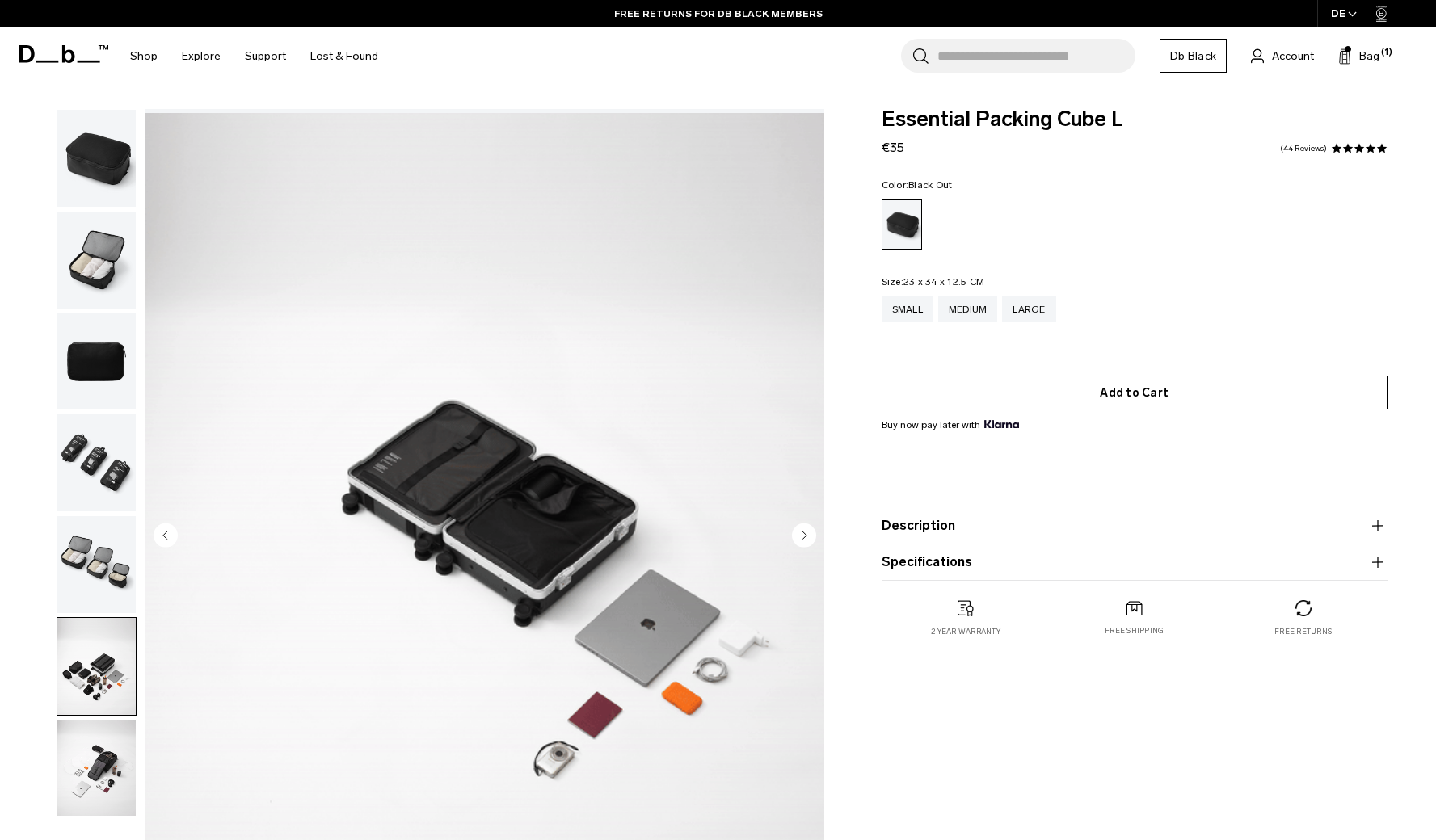
click at [903, 396] on button "Add to Cart" at bounding box center [1134, 392] width 506 height 34
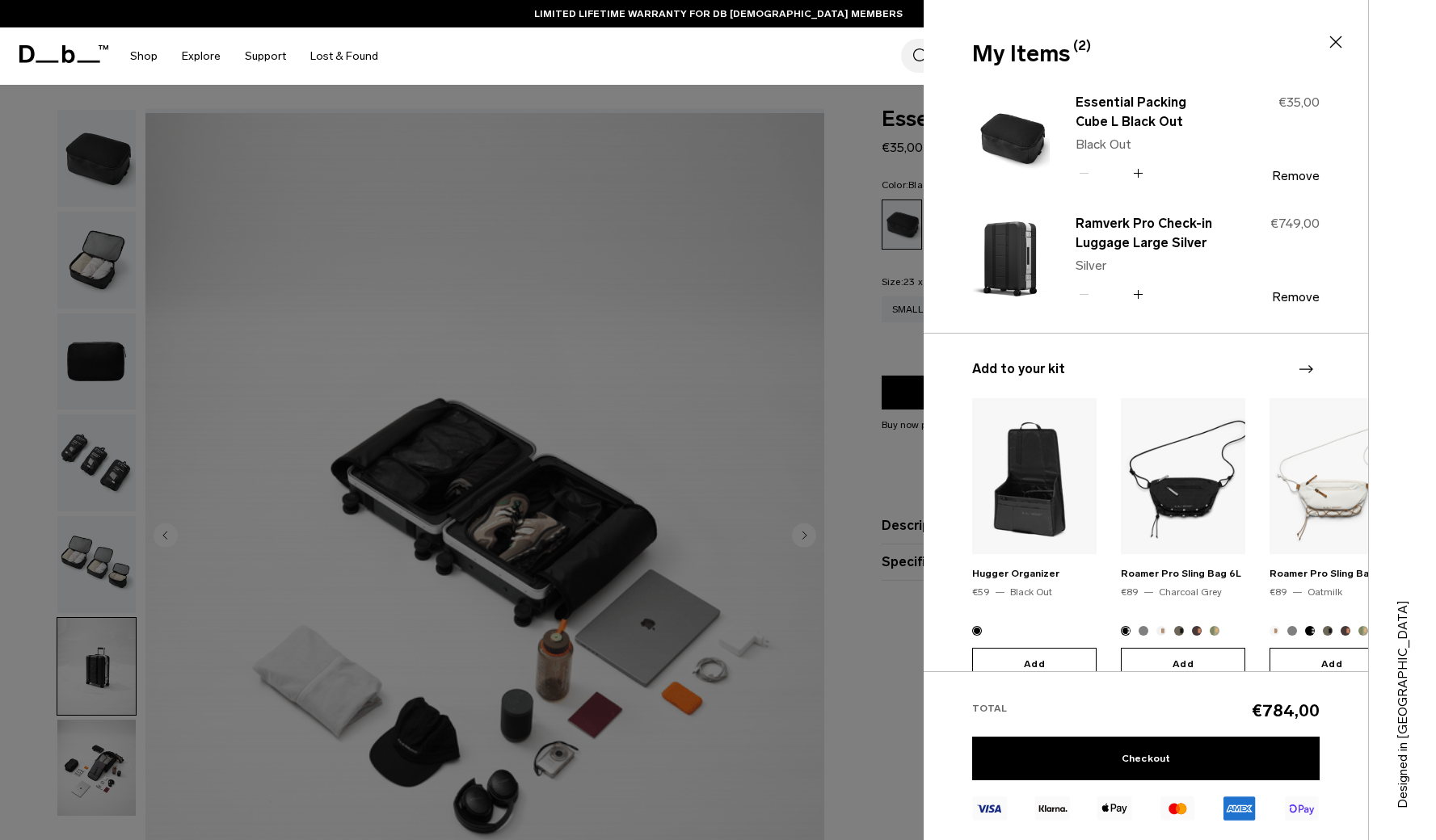
click at [971, 314] on div "Ramverk Pro Check-in Luggage Large Silver Silver Quantity - * + €749,00 Remove" at bounding box center [1145, 272] width 444 height 121
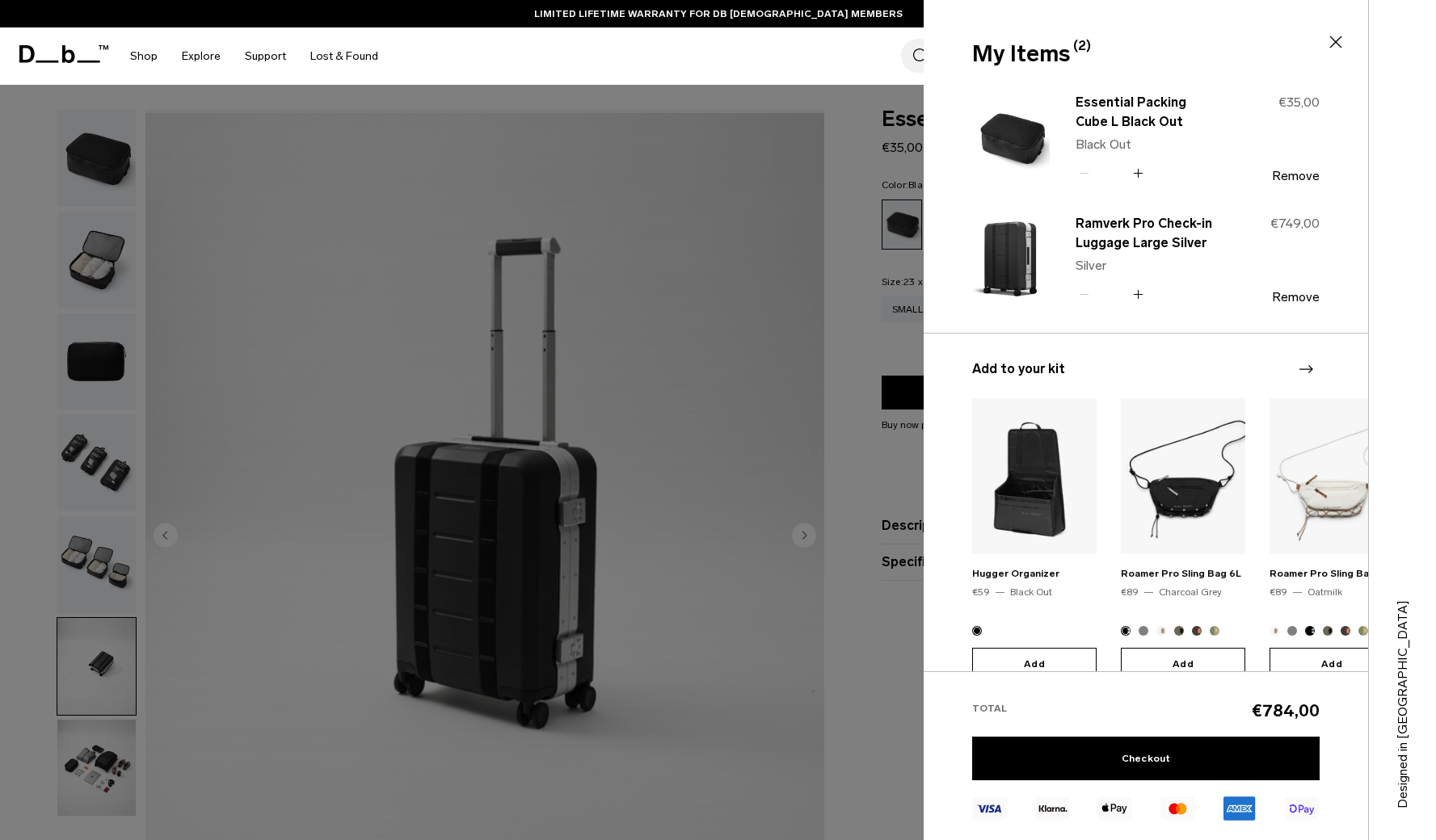
click at [893, 337] on div at bounding box center [718, 420] width 1436 height 840
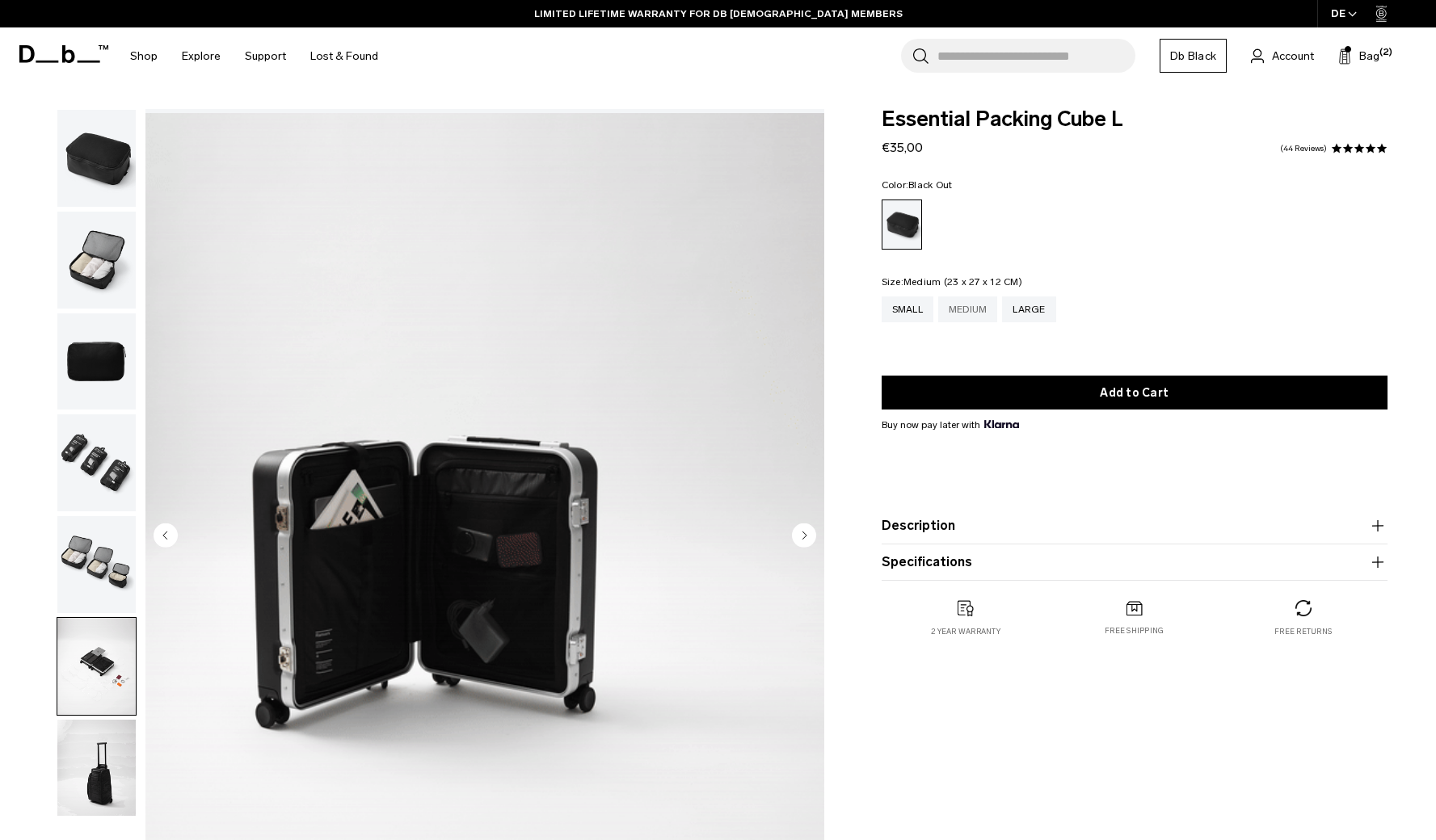
click at [980, 311] on div "Medium" at bounding box center [968, 309] width 59 height 25
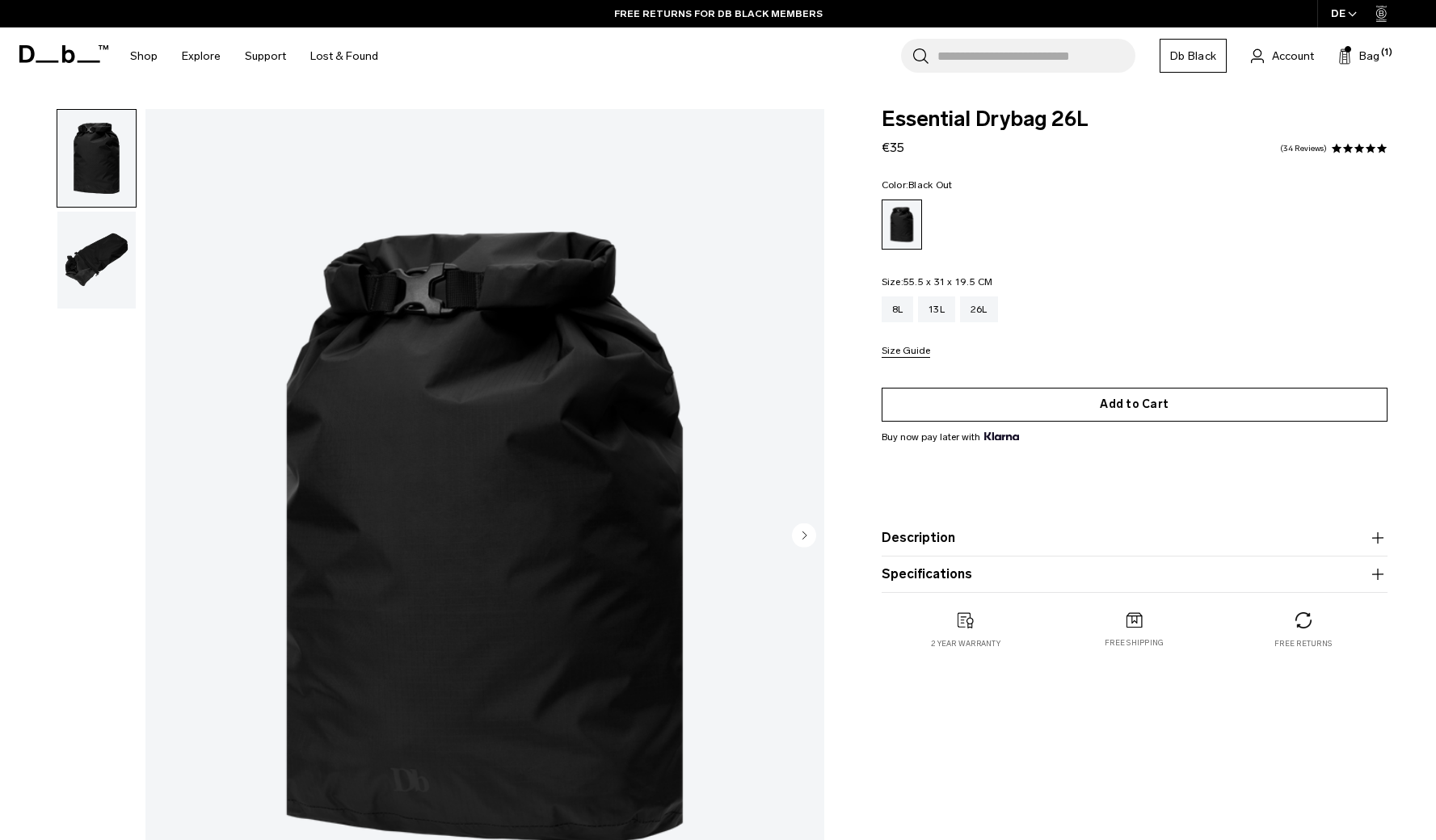
click at [936, 409] on button "Add to Cart" at bounding box center [1134, 404] width 506 height 34
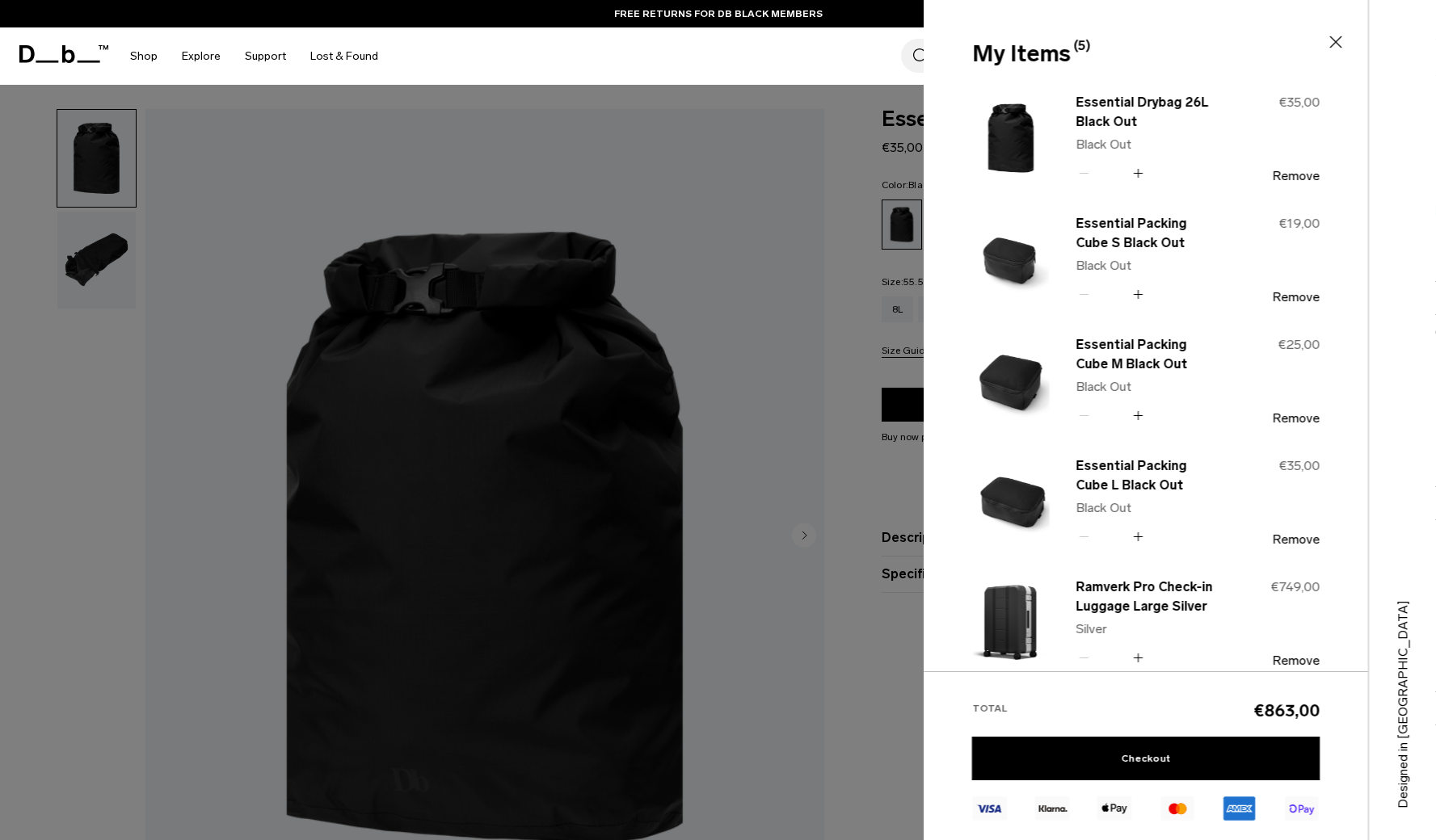
click at [851, 192] on div at bounding box center [718, 420] width 1436 height 840
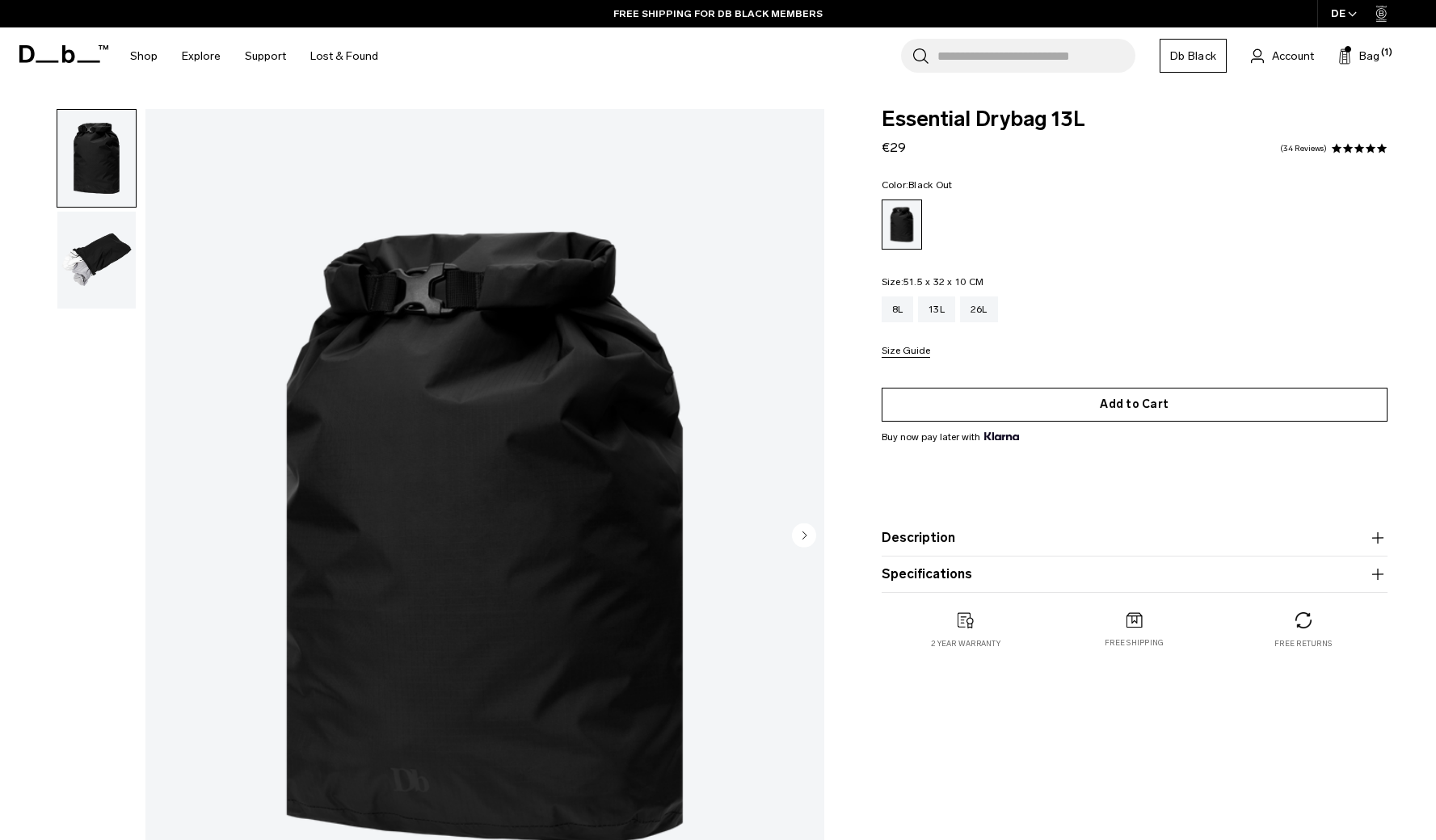
click at [959, 406] on button "Add to Cart" at bounding box center [1134, 404] width 506 height 34
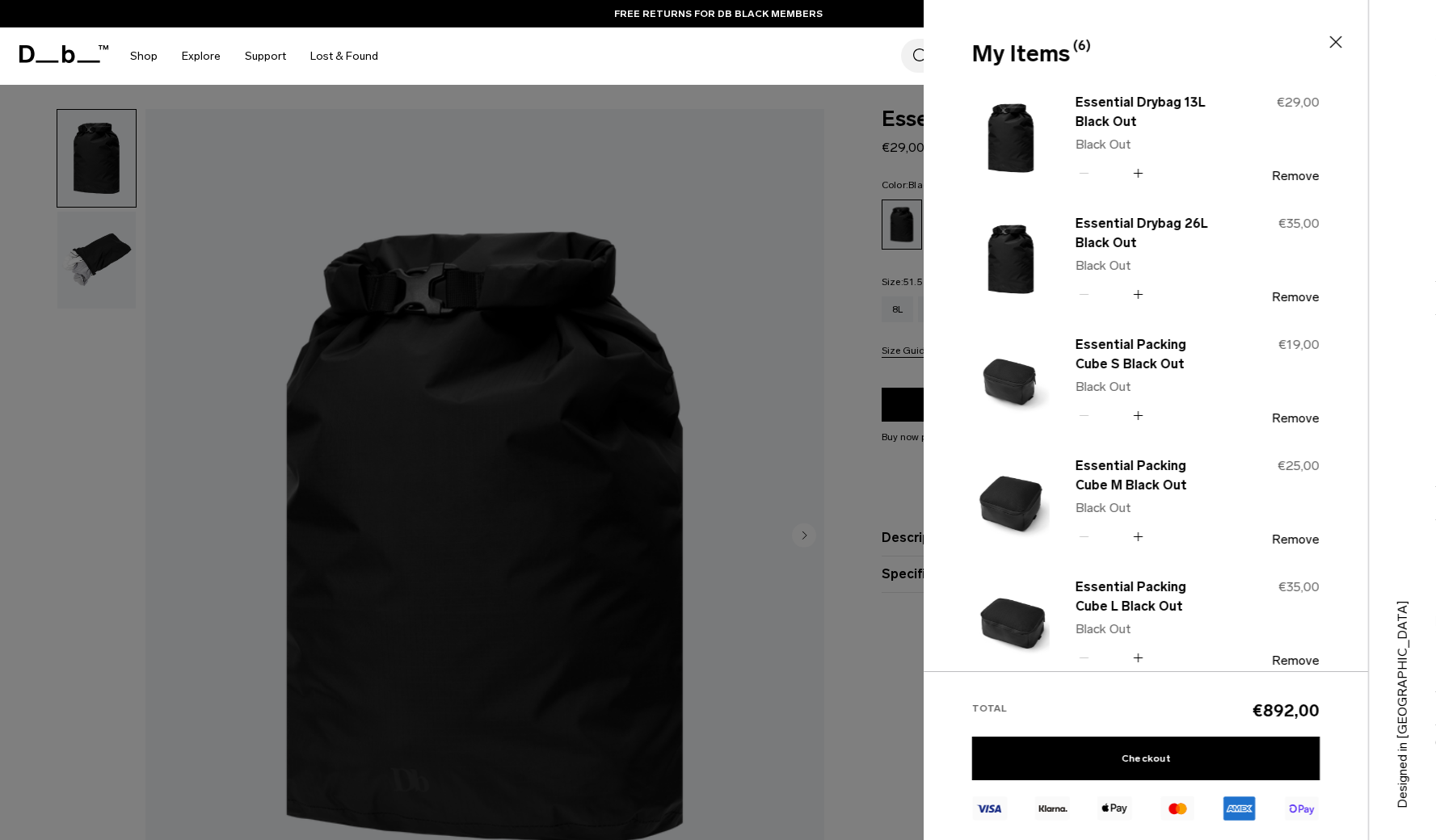
click at [863, 374] on div at bounding box center [718, 420] width 1436 height 840
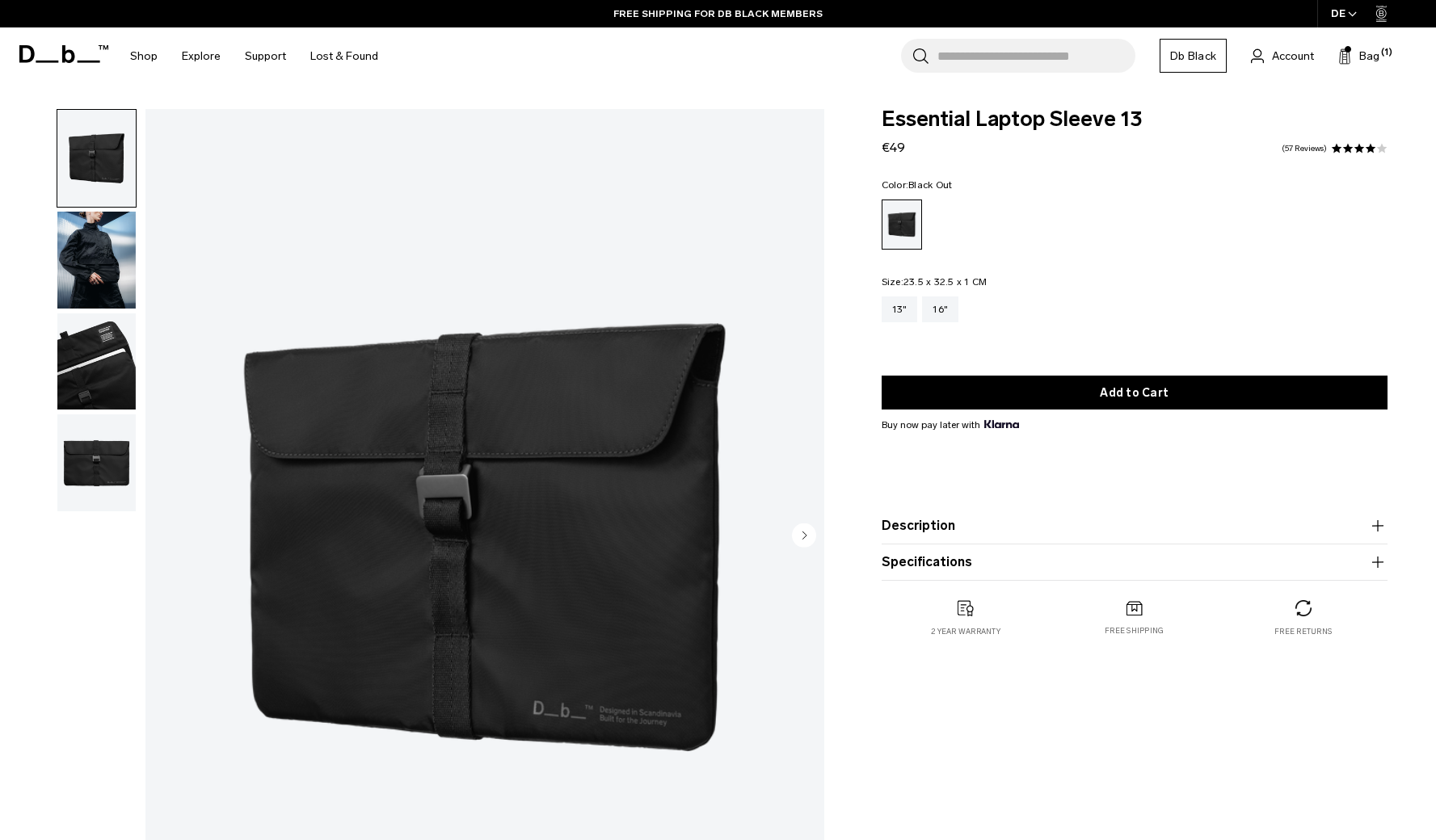
click at [103, 358] on img "button" at bounding box center [97, 362] width 78 height 97
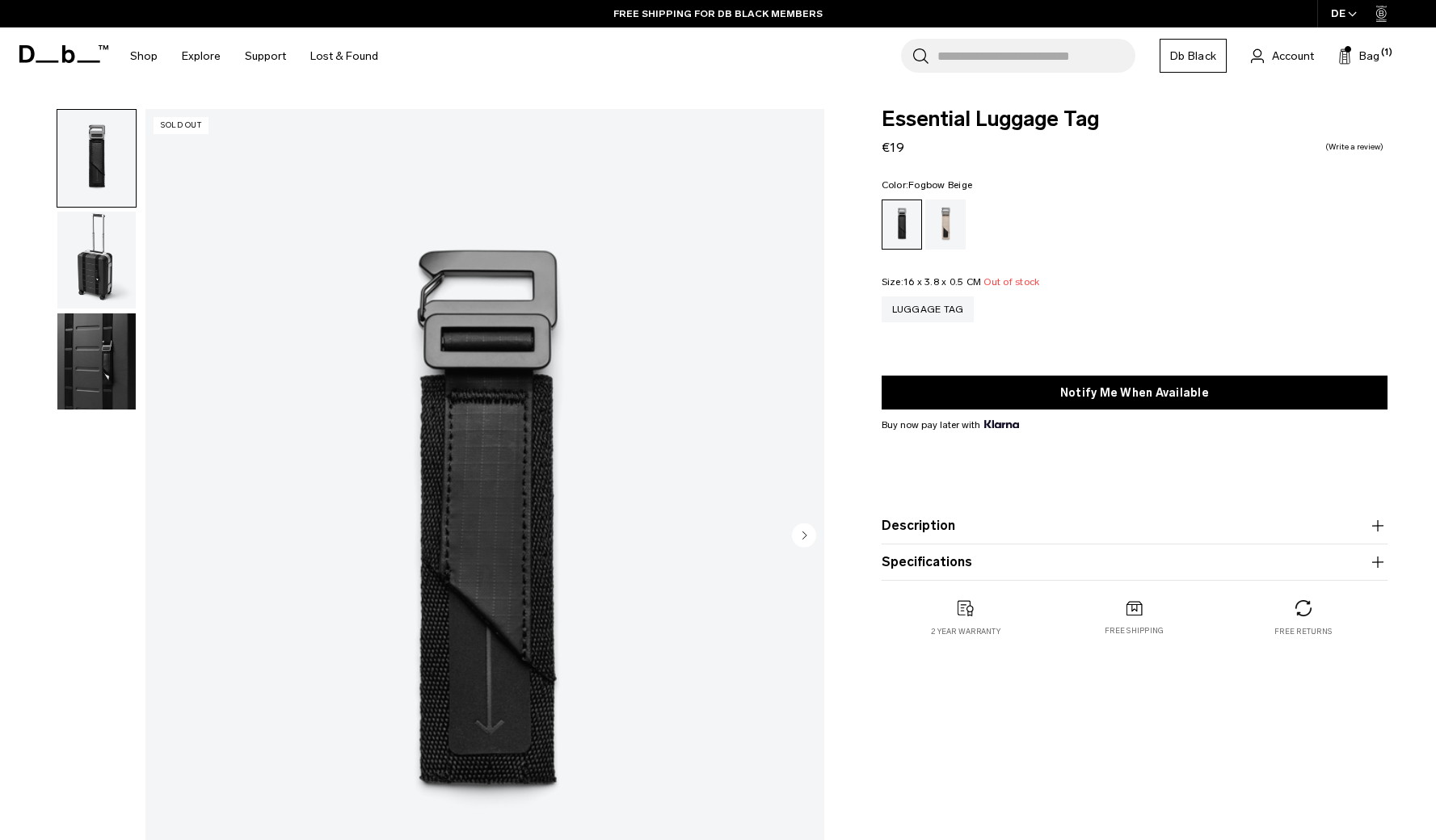
click at [952, 217] on div "Fogbow Beige" at bounding box center [946, 224] width 41 height 50
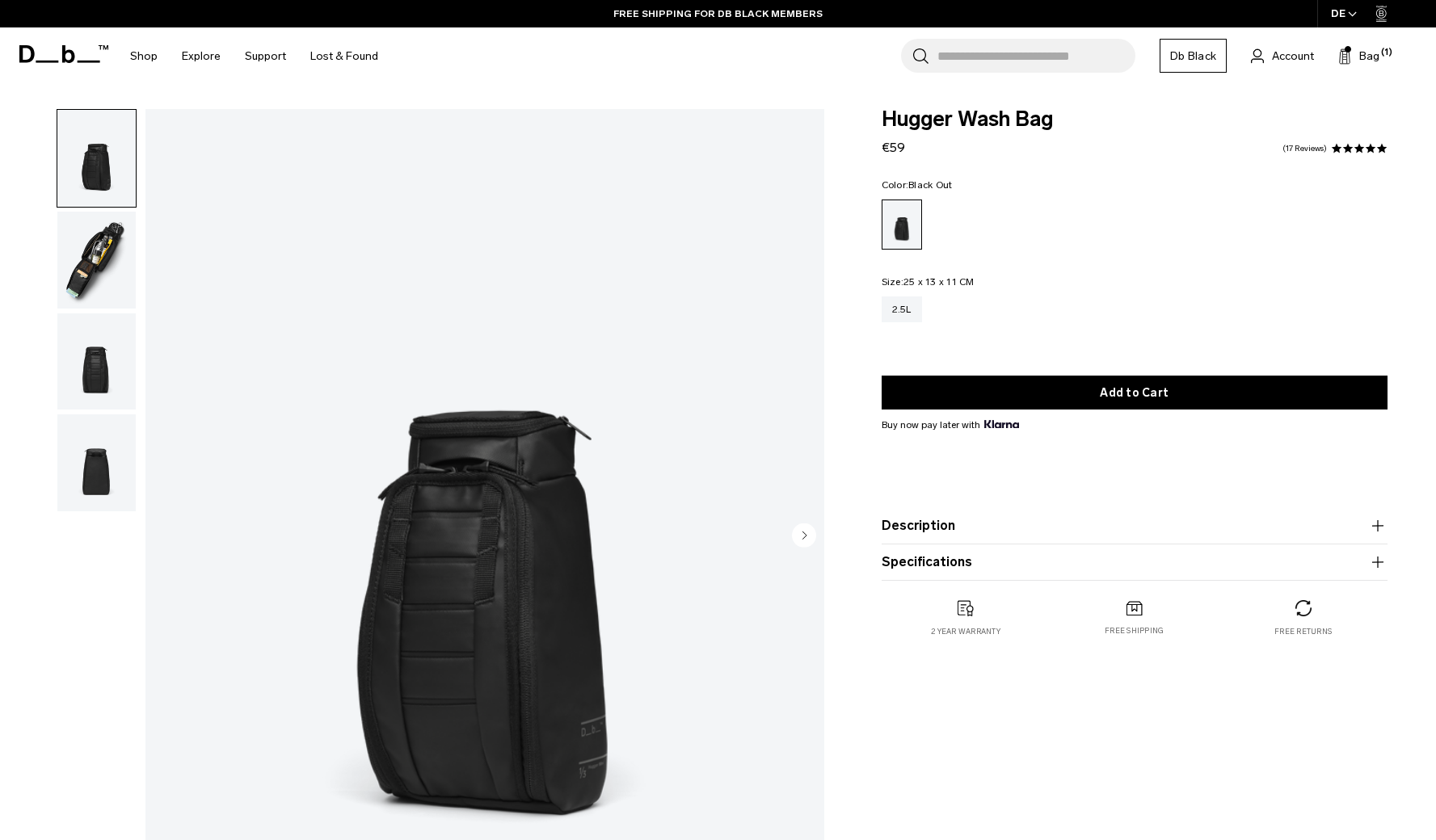
click at [103, 348] on img "button" at bounding box center [97, 362] width 78 height 97
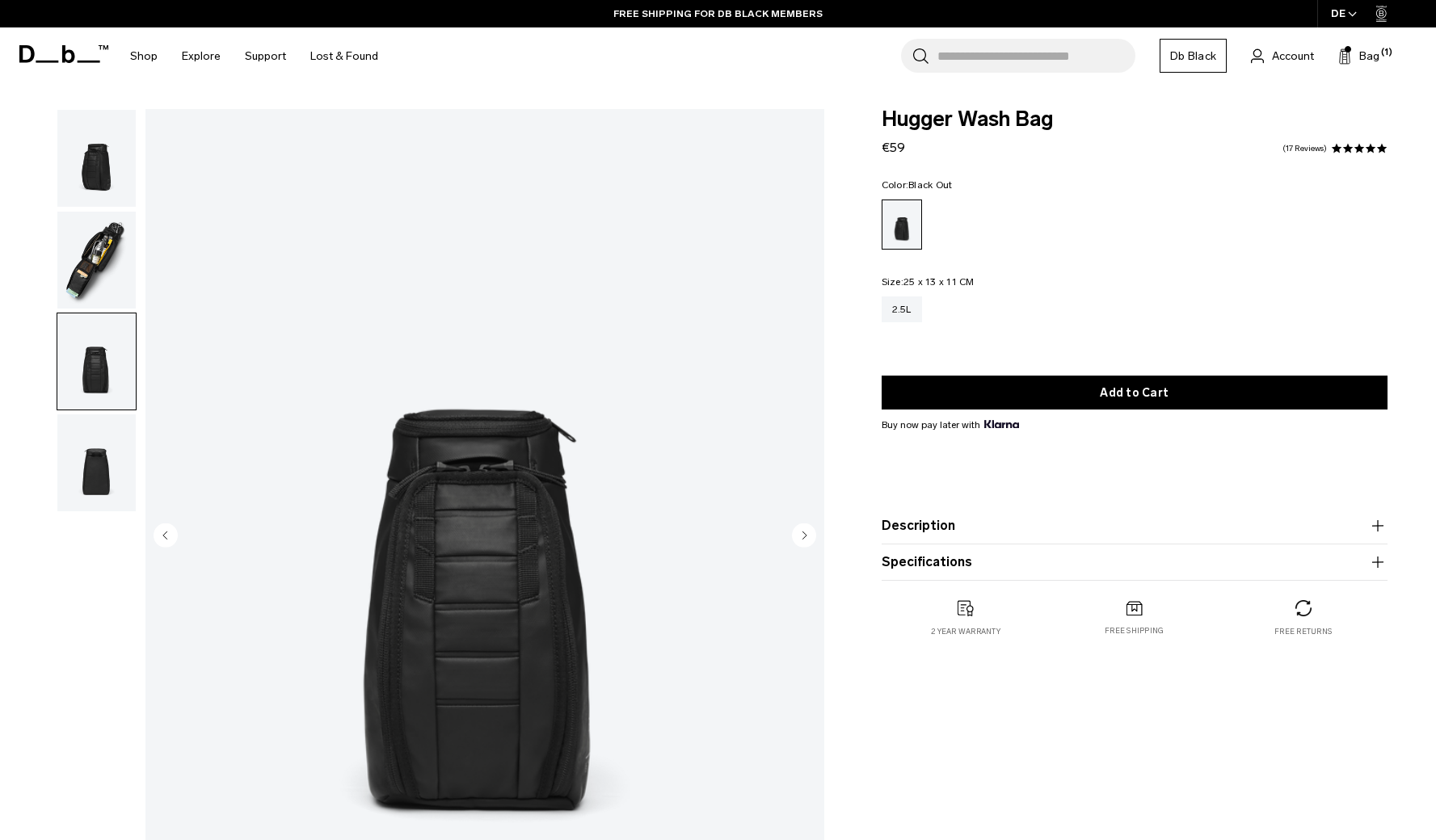
click at [96, 432] on img "button" at bounding box center [97, 463] width 78 height 97
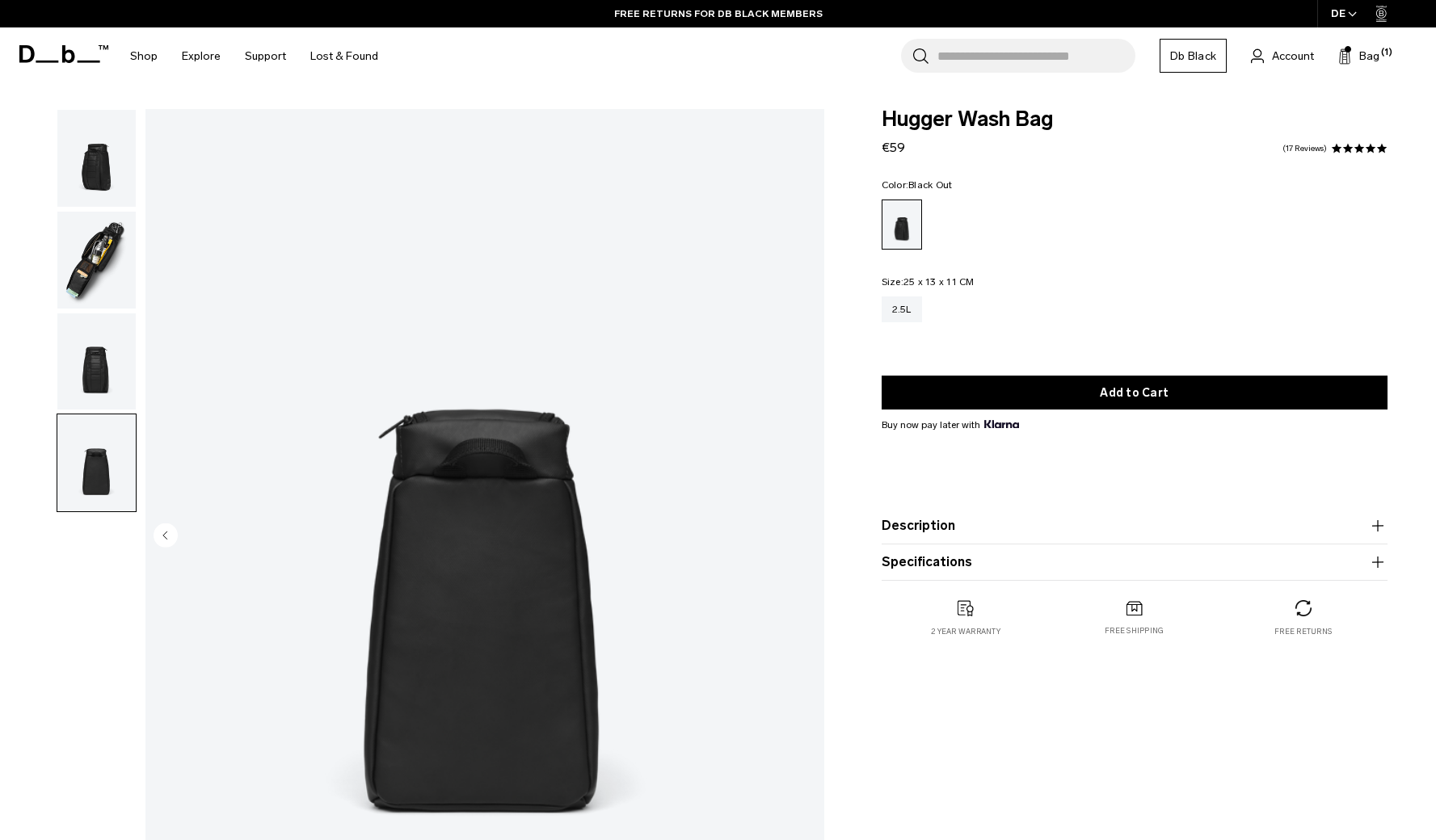
click at [78, 252] on img "button" at bounding box center [97, 260] width 78 height 97
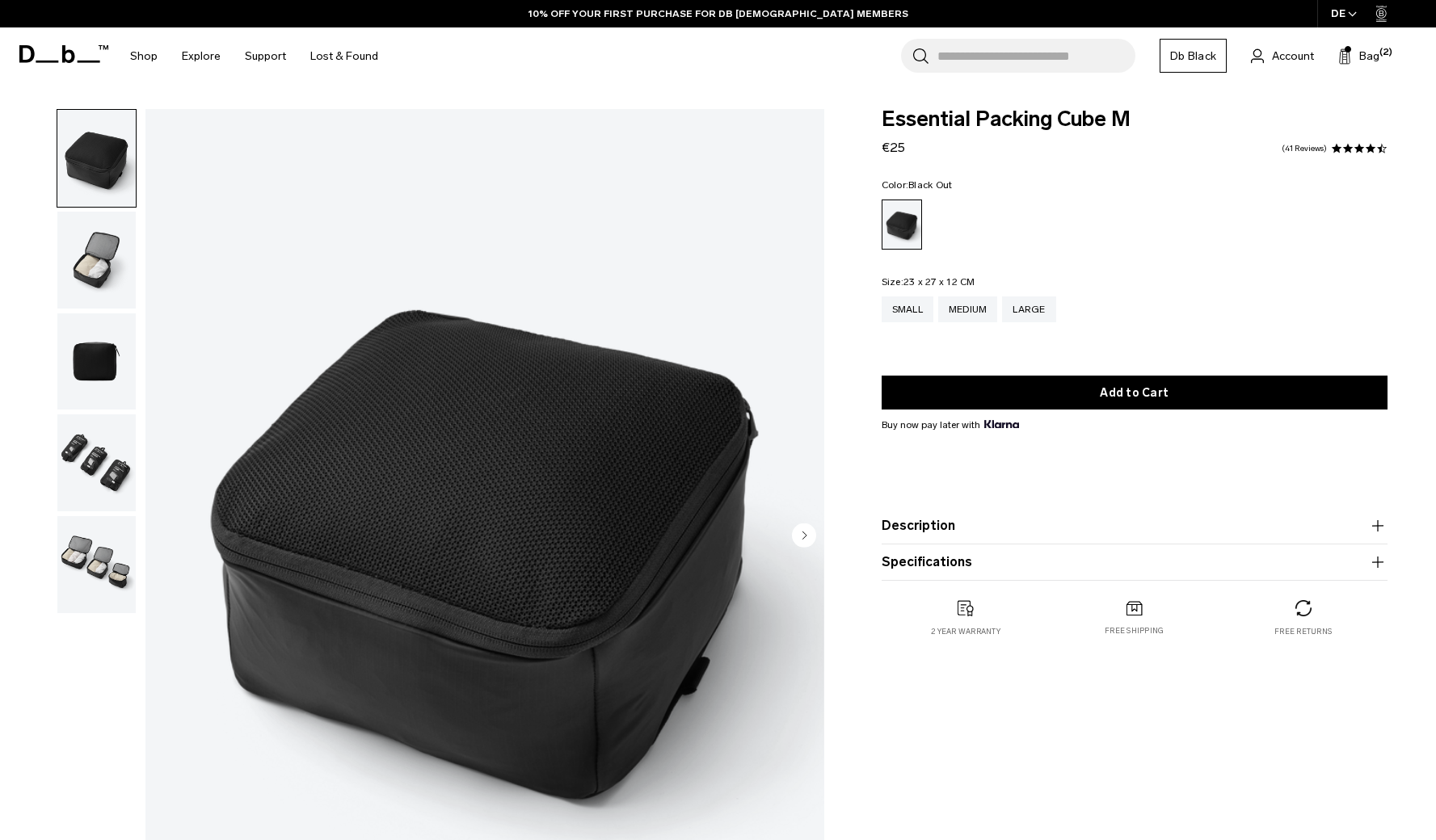
click at [987, 401] on button "Add to Cart" at bounding box center [1134, 392] width 506 height 34
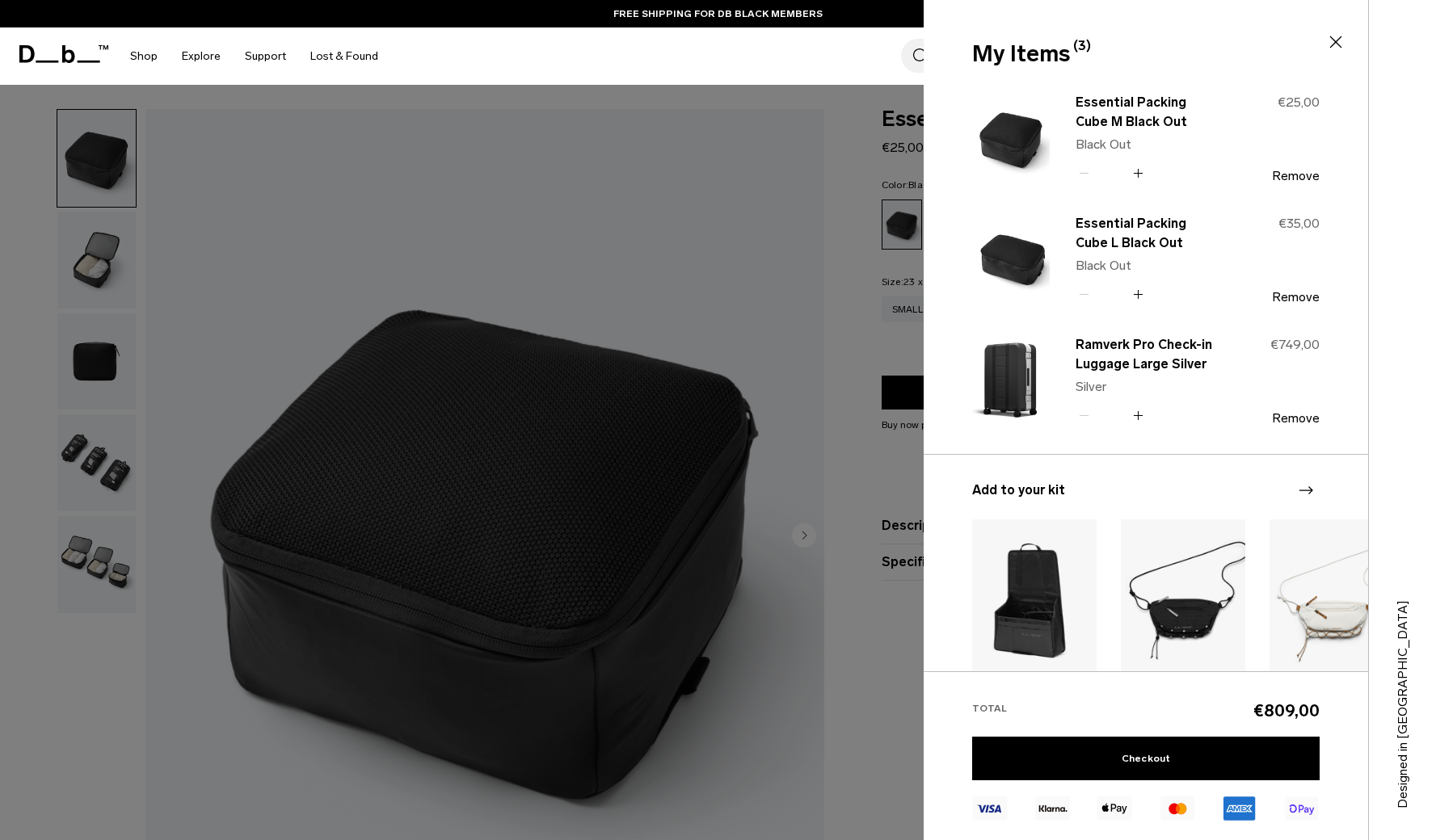
click at [870, 182] on div at bounding box center [718, 420] width 1436 height 840
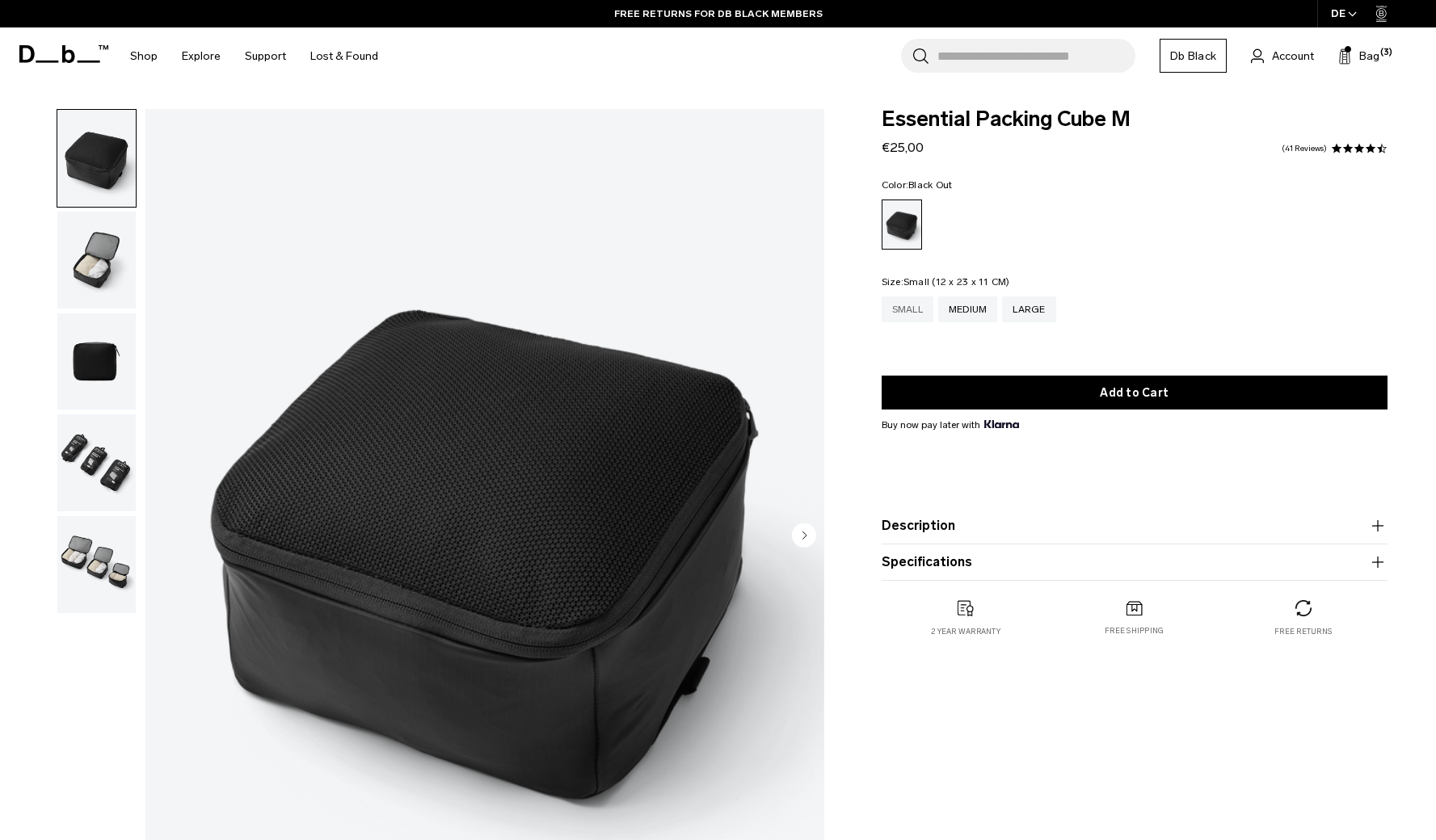
click at [904, 307] on div "Small" at bounding box center [907, 309] width 52 height 25
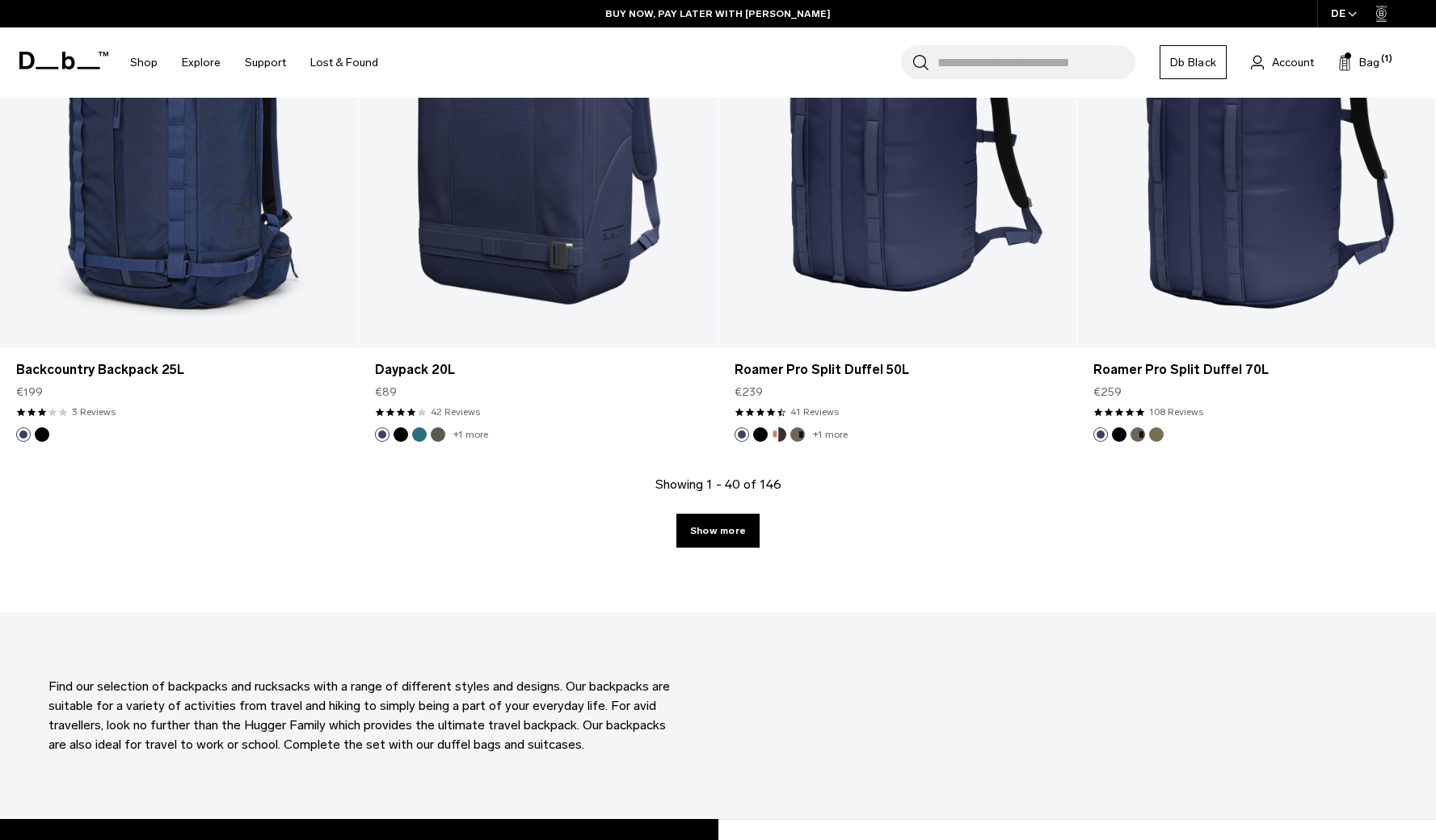
scroll to position [5218, 0]
click at [741, 525] on link "Show more" at bounding box center [718, 531] width 83 height 34
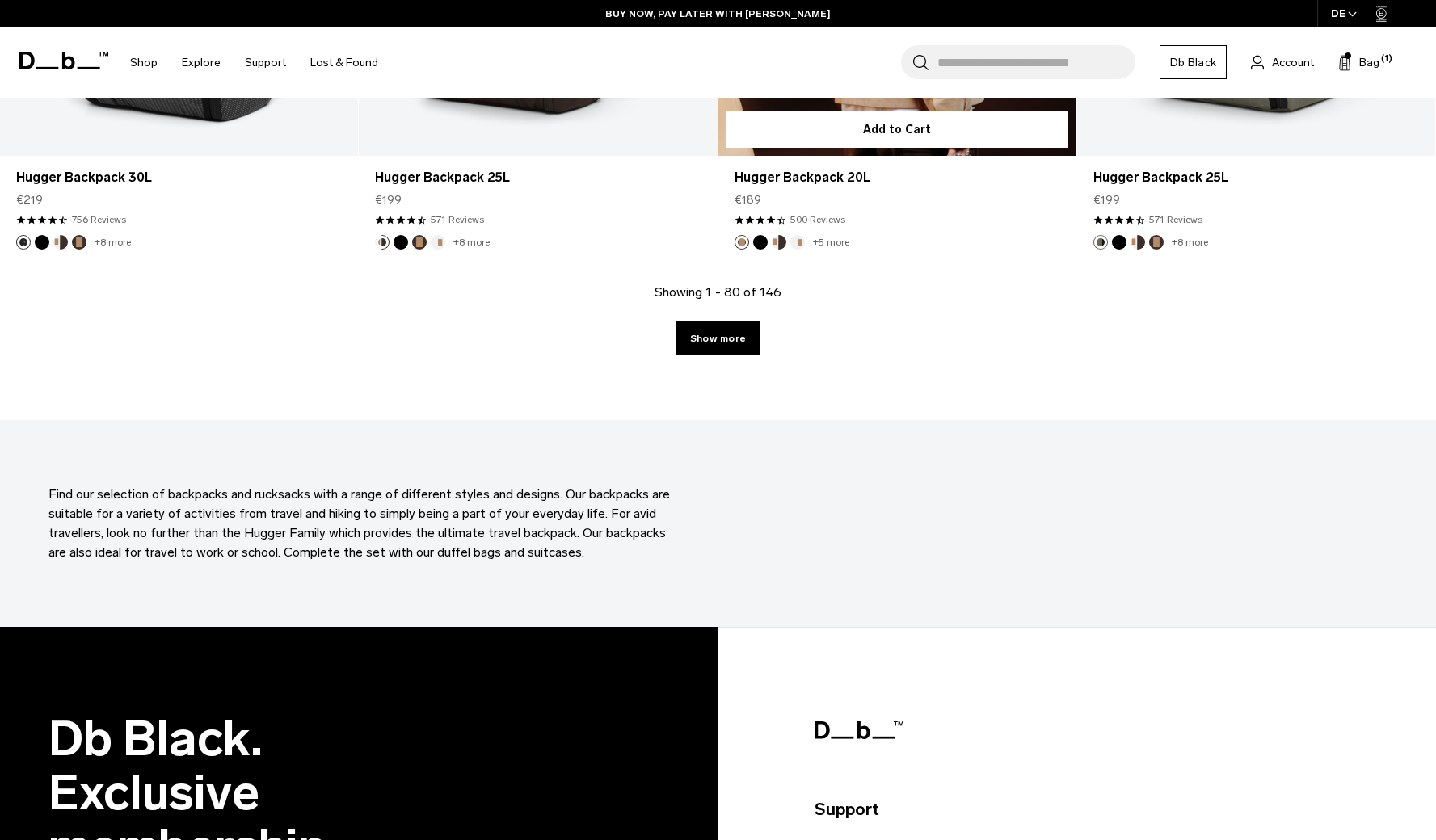
scroll to position [10097, 0]
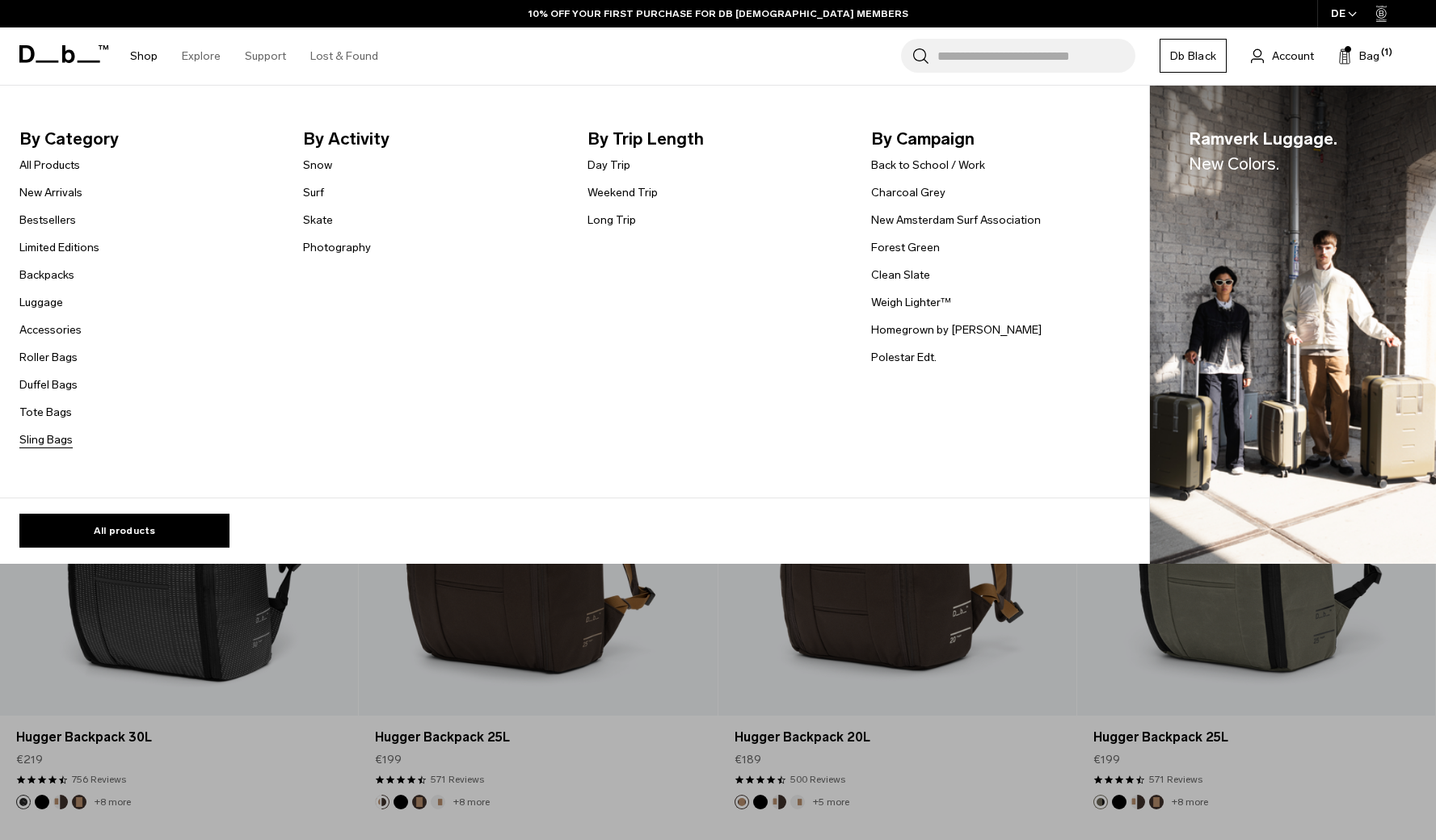
click at [47, 437] on link "Sling Bags" at bounding box center [46, 440] width 54 height 17
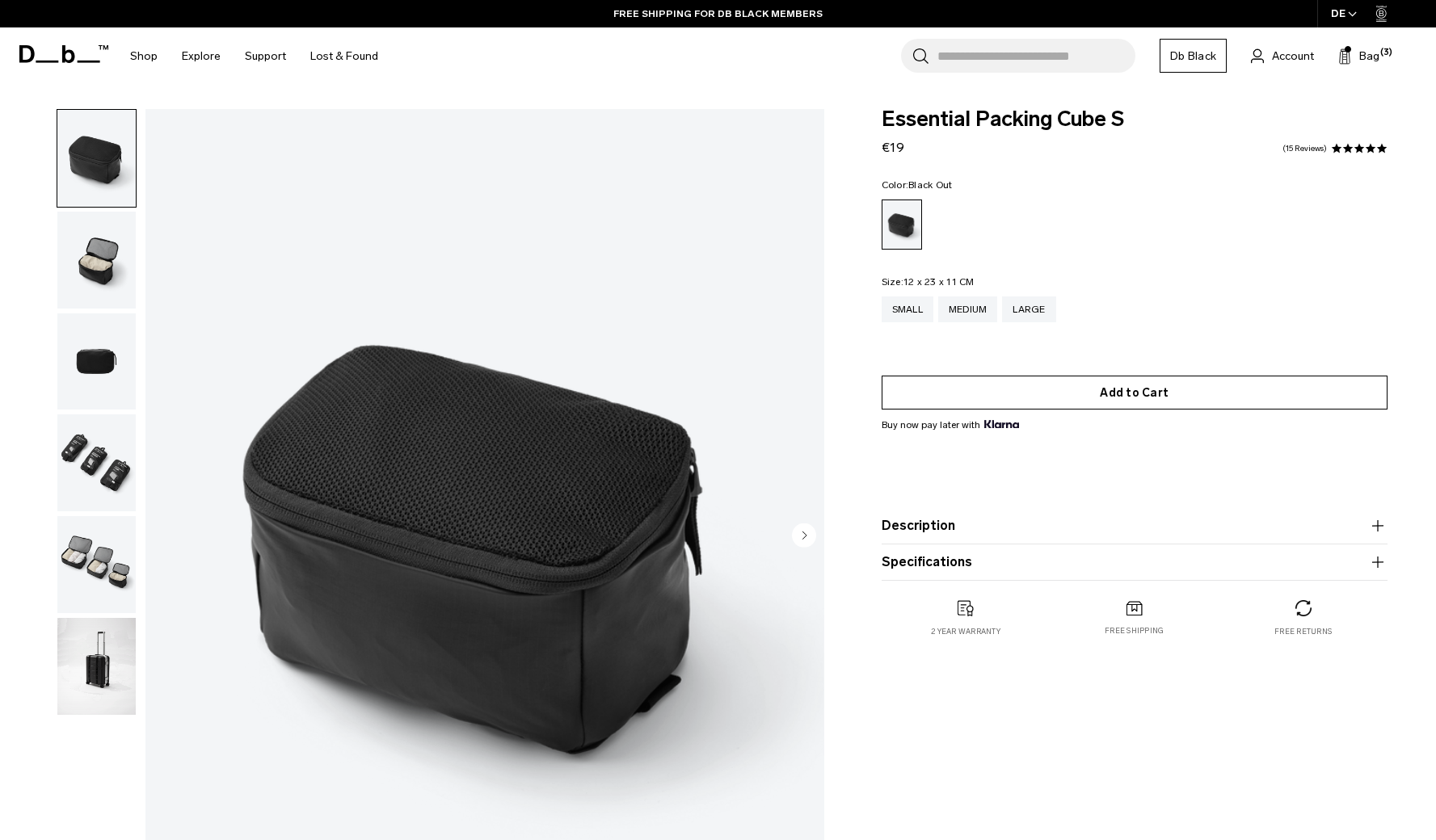
click at [975, 402] on button "Add to Cart" at bounding box center [1134, 392] width 506 height 34
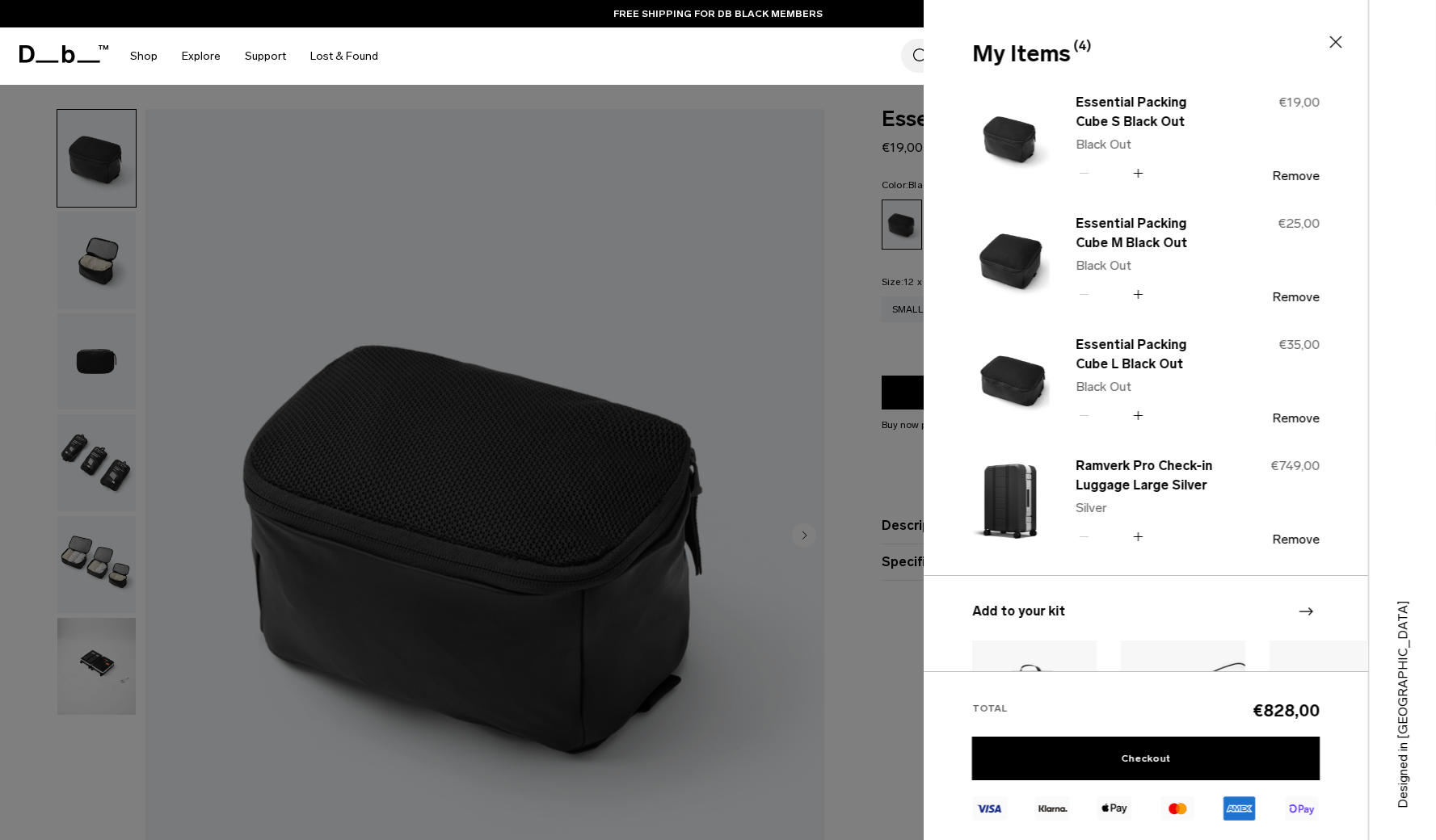
click at [867, 229] on div at bounding box center [718, 420] width 1436 height 840
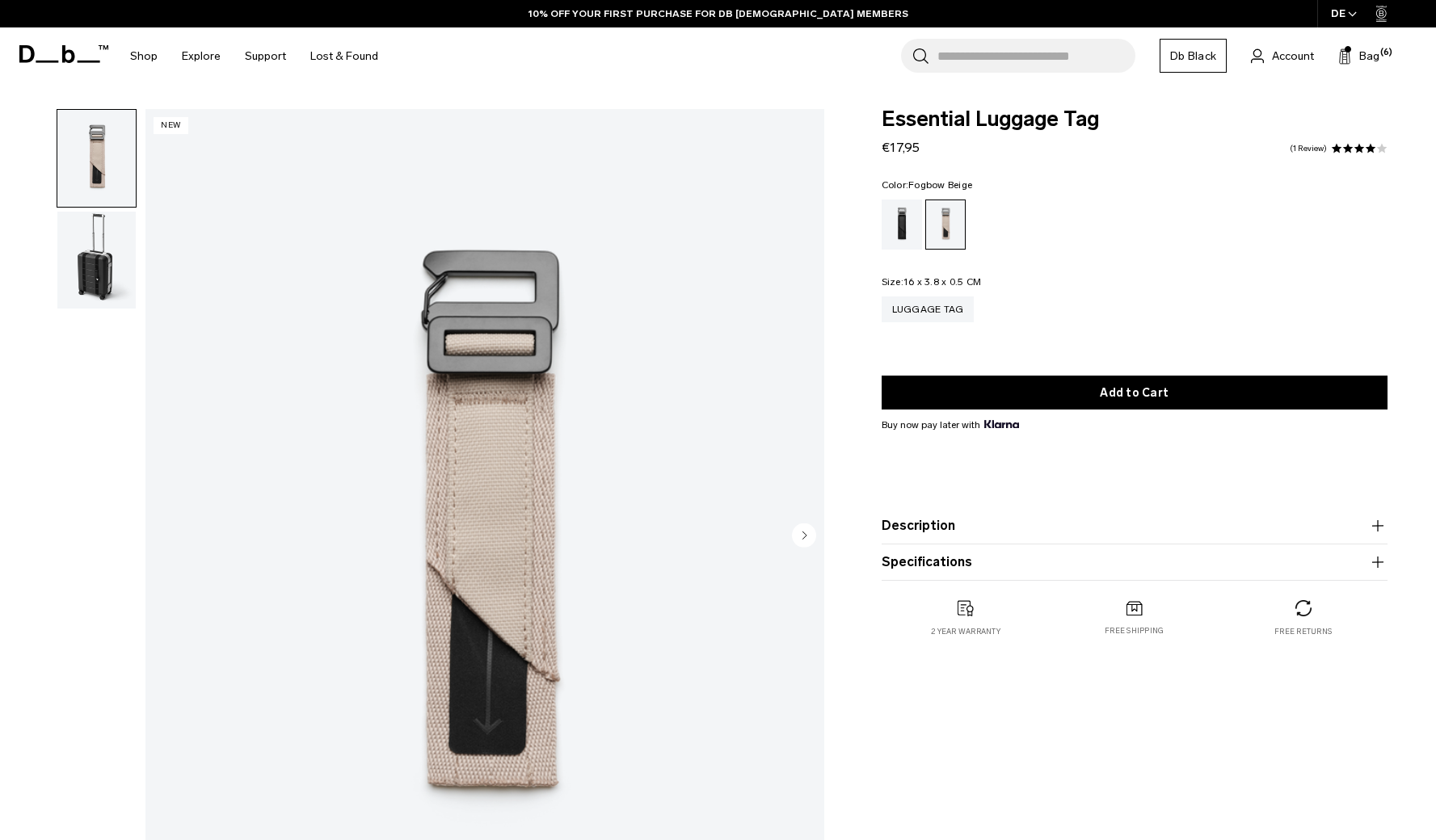
click at [99, 262] on img "button" at bounding box center [97, 260] width 78 height 97
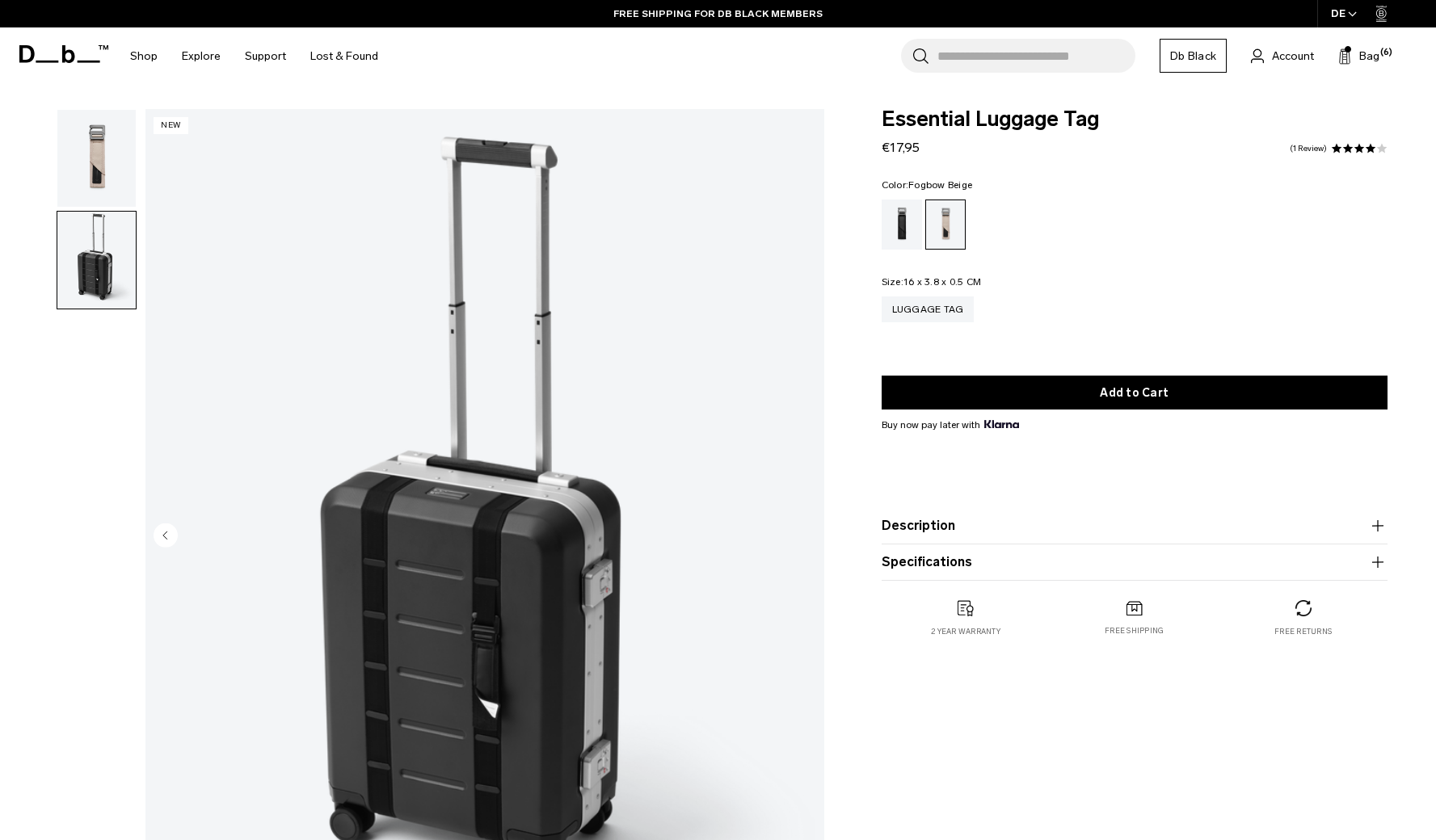
click at [99, 258] on img "button" at bounding box center [97, 260] width 78 height 97
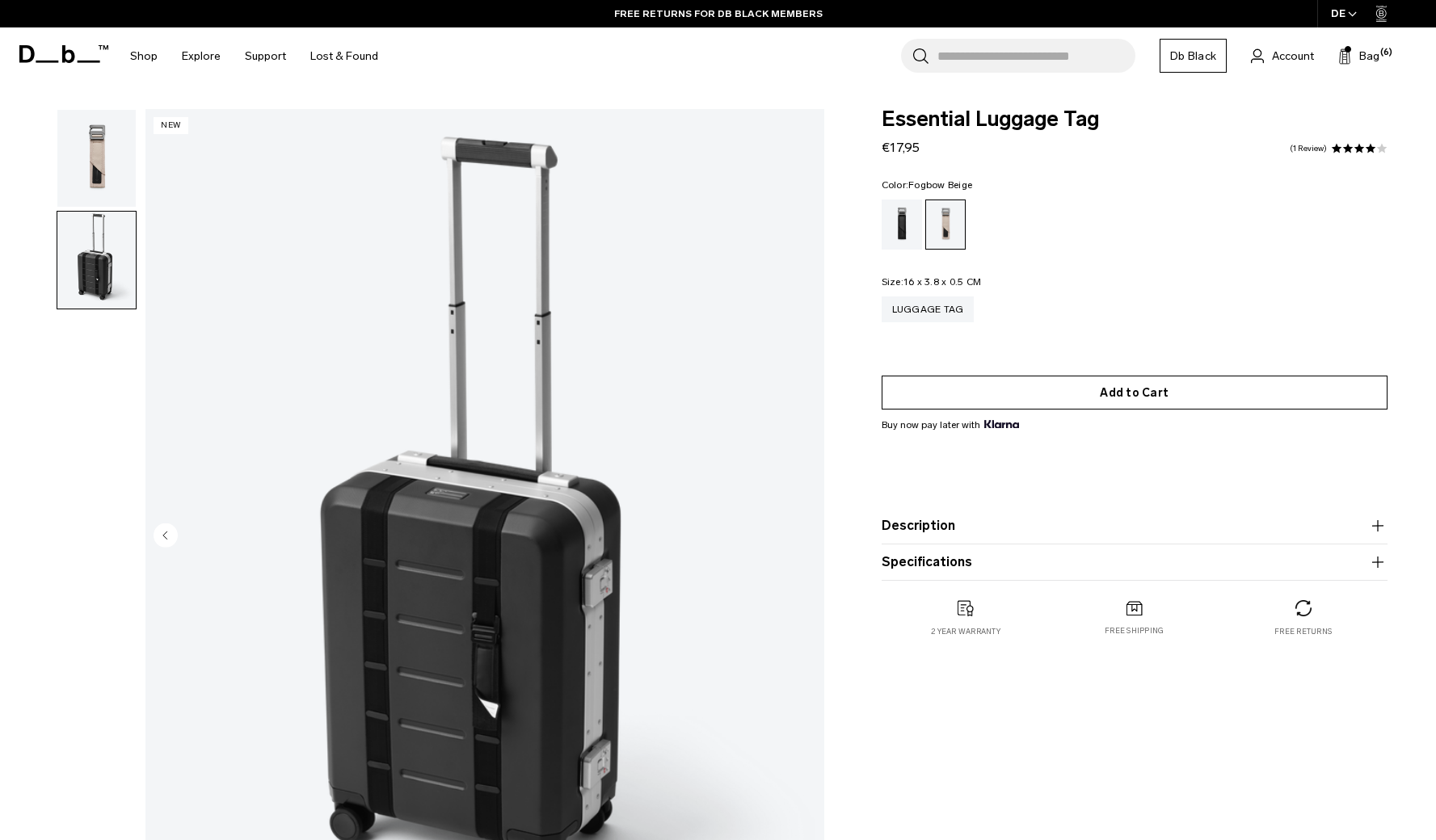
click at [1060, 387] on button "Add to Cart" at bounding box center [1134, 392] width 506 height 34
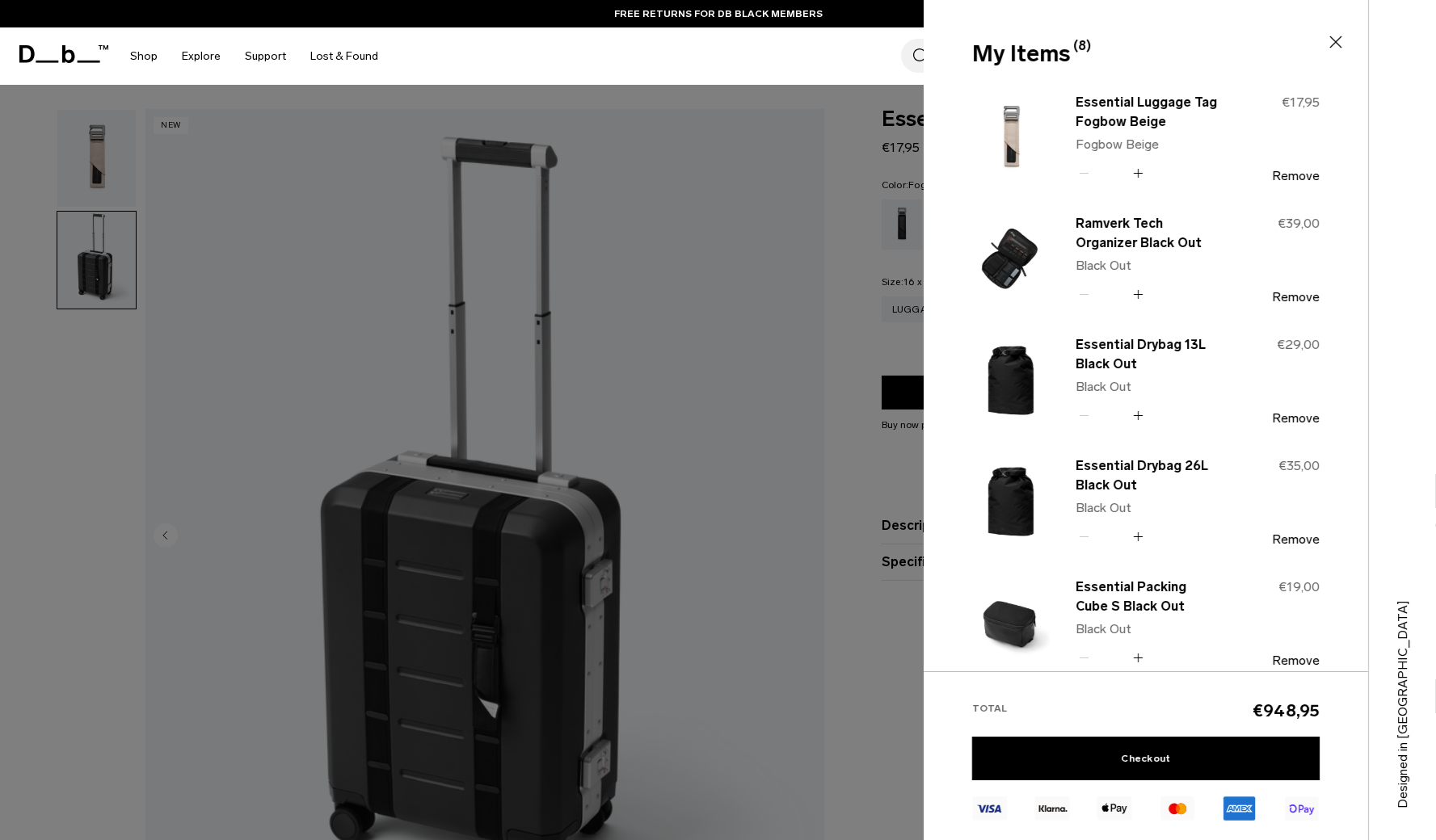
click at [870, 336] on div at bounding box center [718, 420] width 1436 height 840
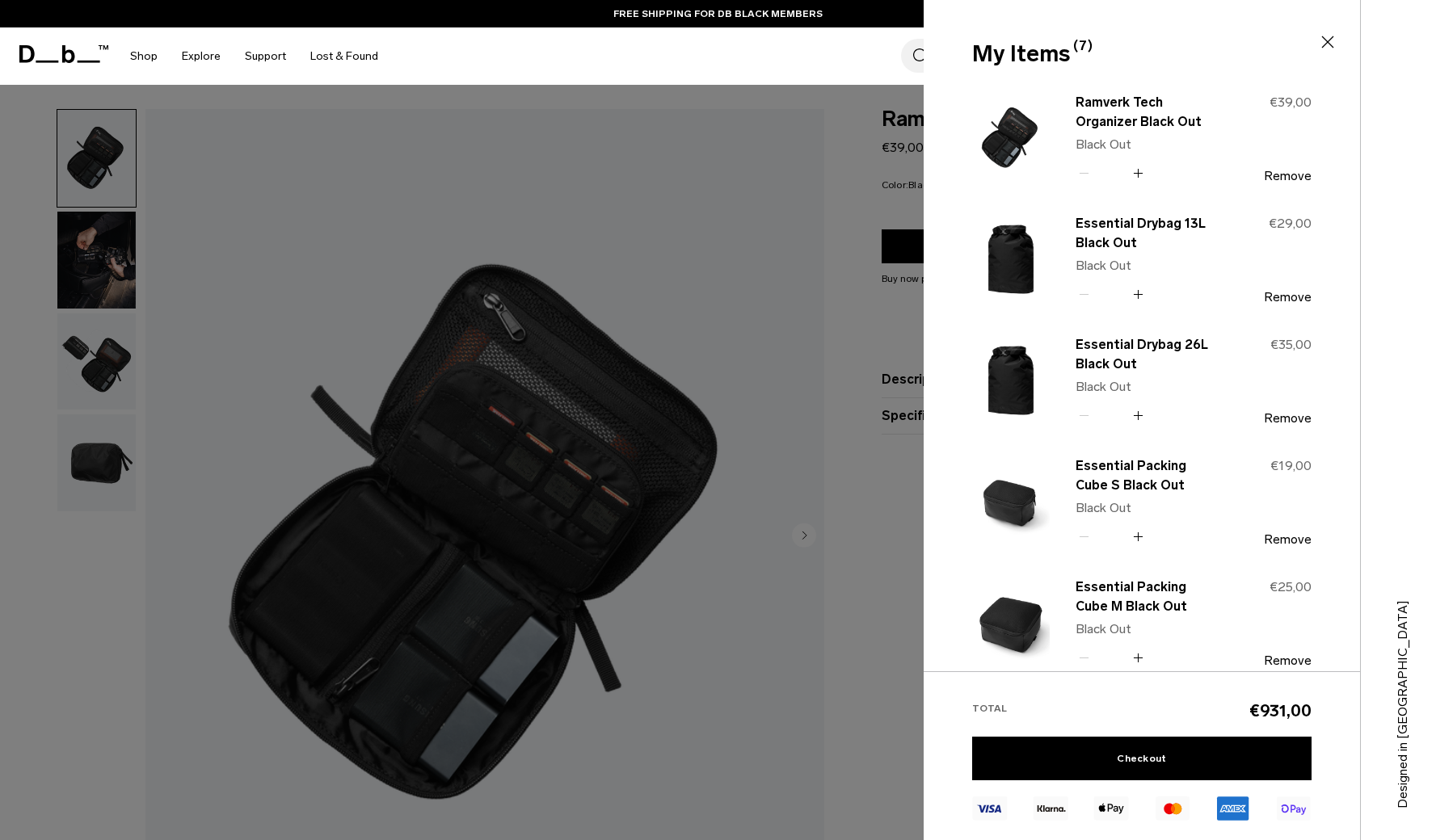
click at [852, 354] on div at bounding box center [718, 420] width 1436 height 840
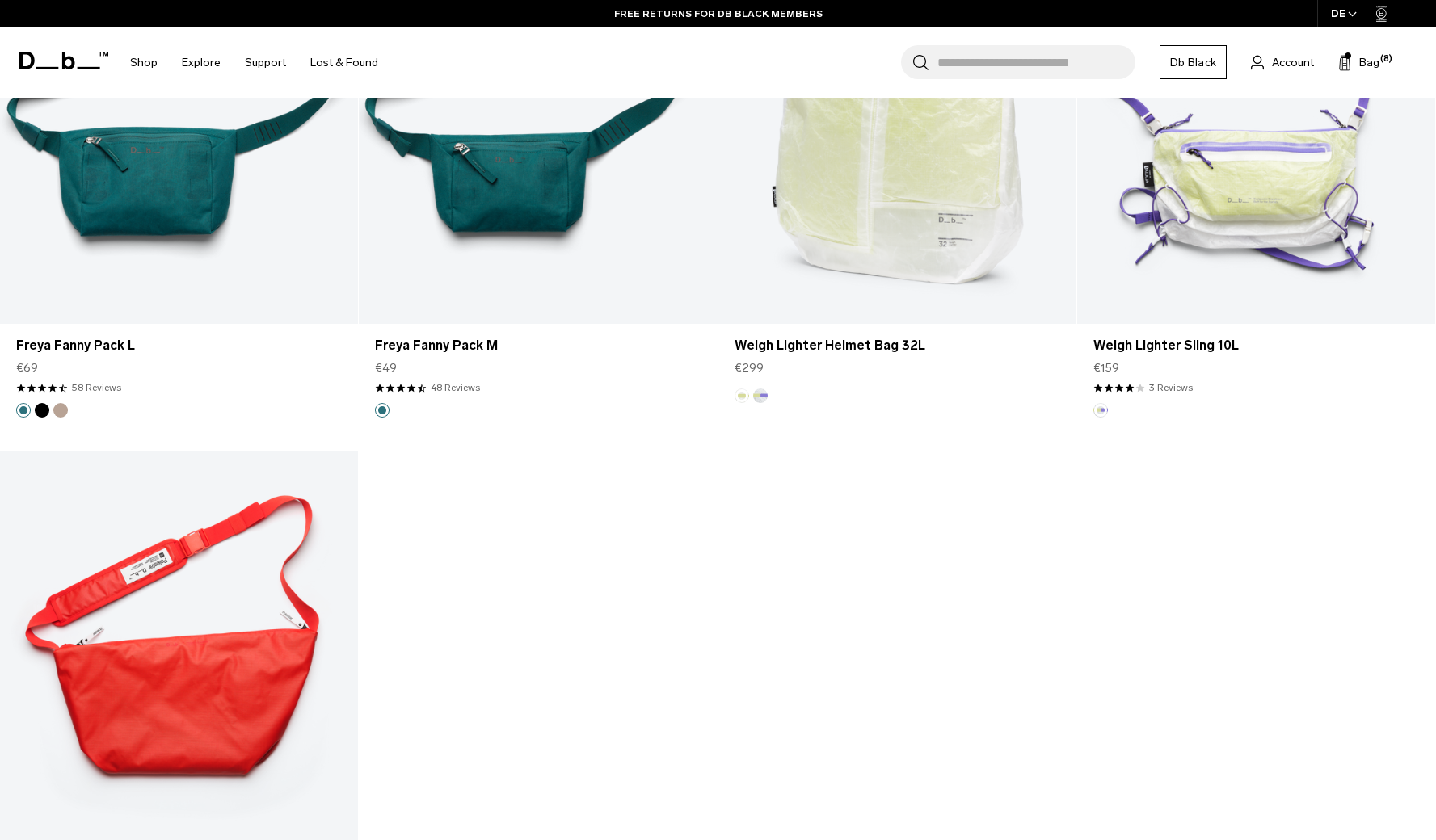
scroll to position [3840, 0]
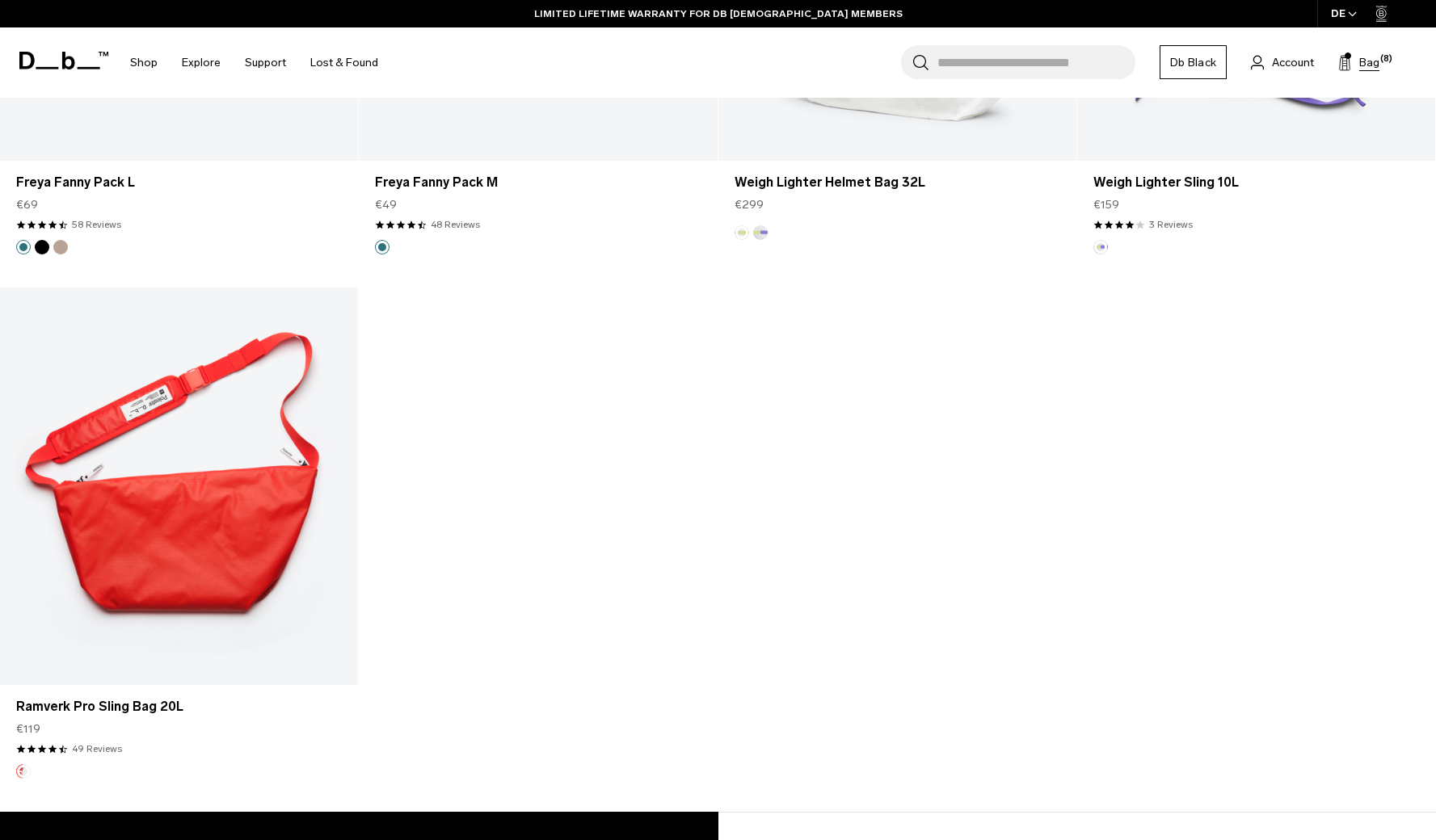
click at [1360, 69] on span "Bag" at bounding box center [1370, 63] width 20 height 17
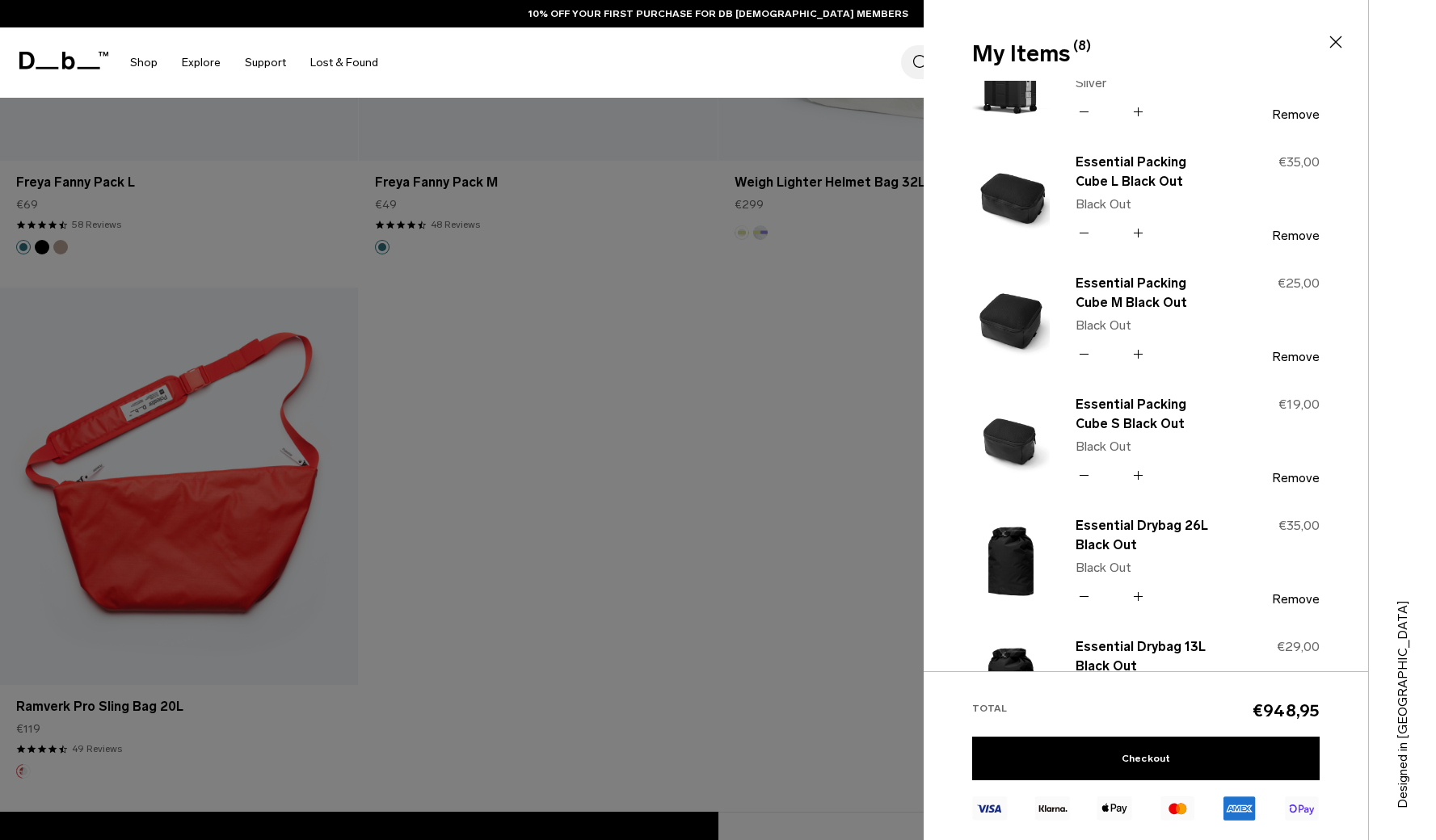
scroll to position [54, 0]
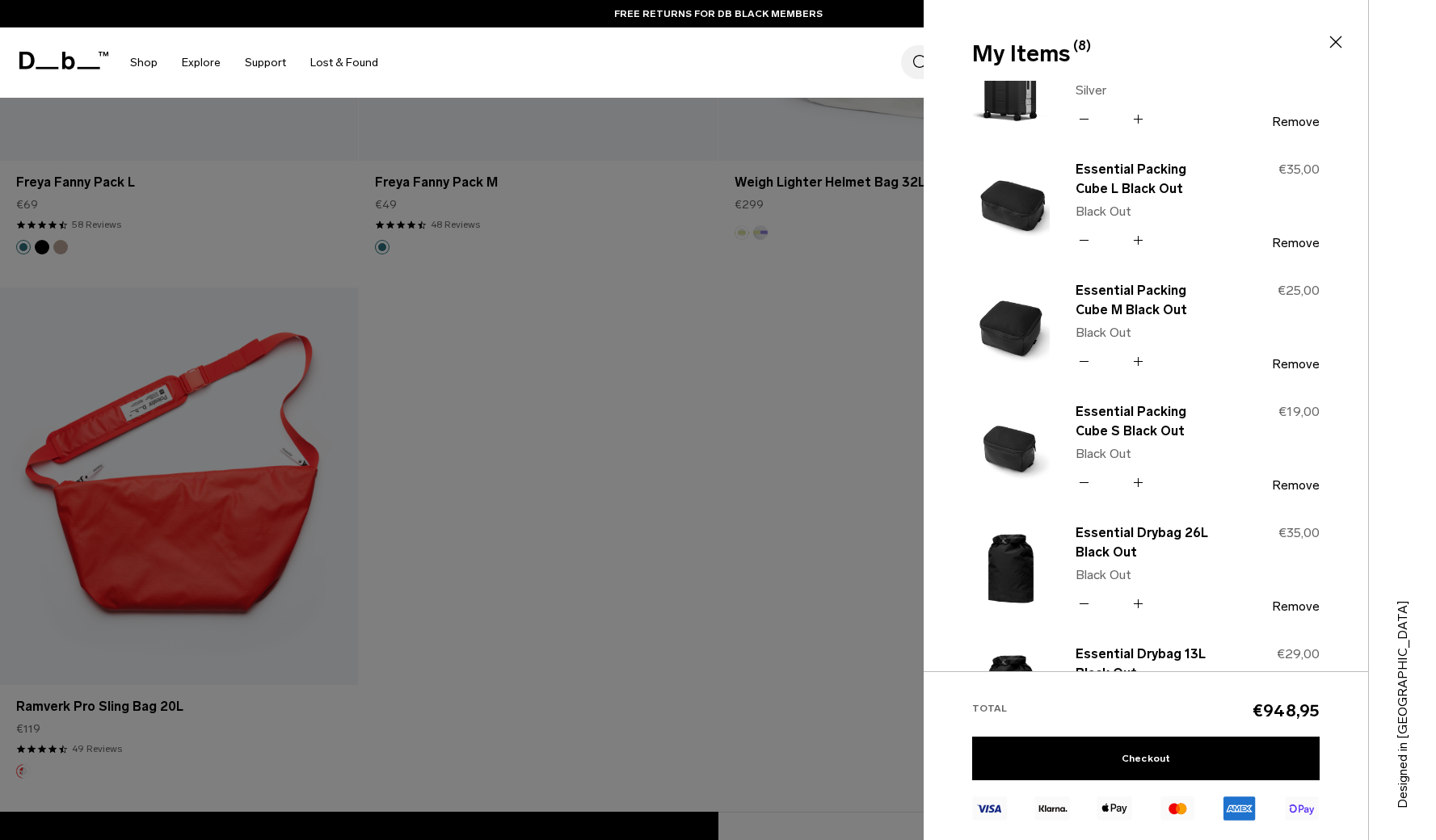
click at [1139, 357] on icon at bounding box center [1138, 362] width 15 height 24
click at [1139, 364] on icon at bounding box center [1138, 362] width 15 height 24
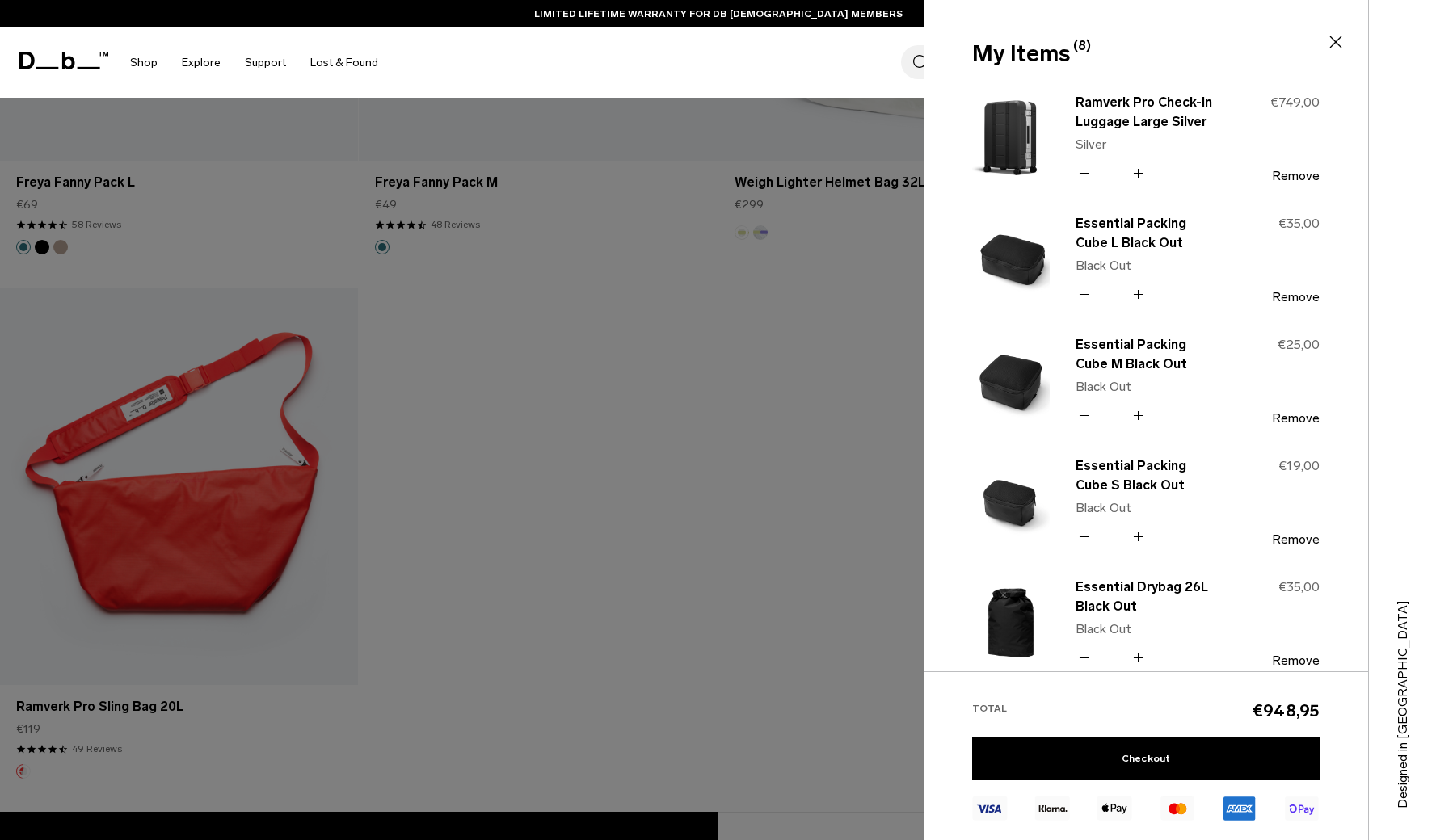
scroll to position [0, 0]
click at [1139, 418] on icon at bounding box center [1138, 415] width 15 height 24
click at [1111, 414] on input "*" at bounding box center [1111, 414] width 37 height 20
click at [1139, 294] on icon at bounding box center [1138, 295] width 15 height 24
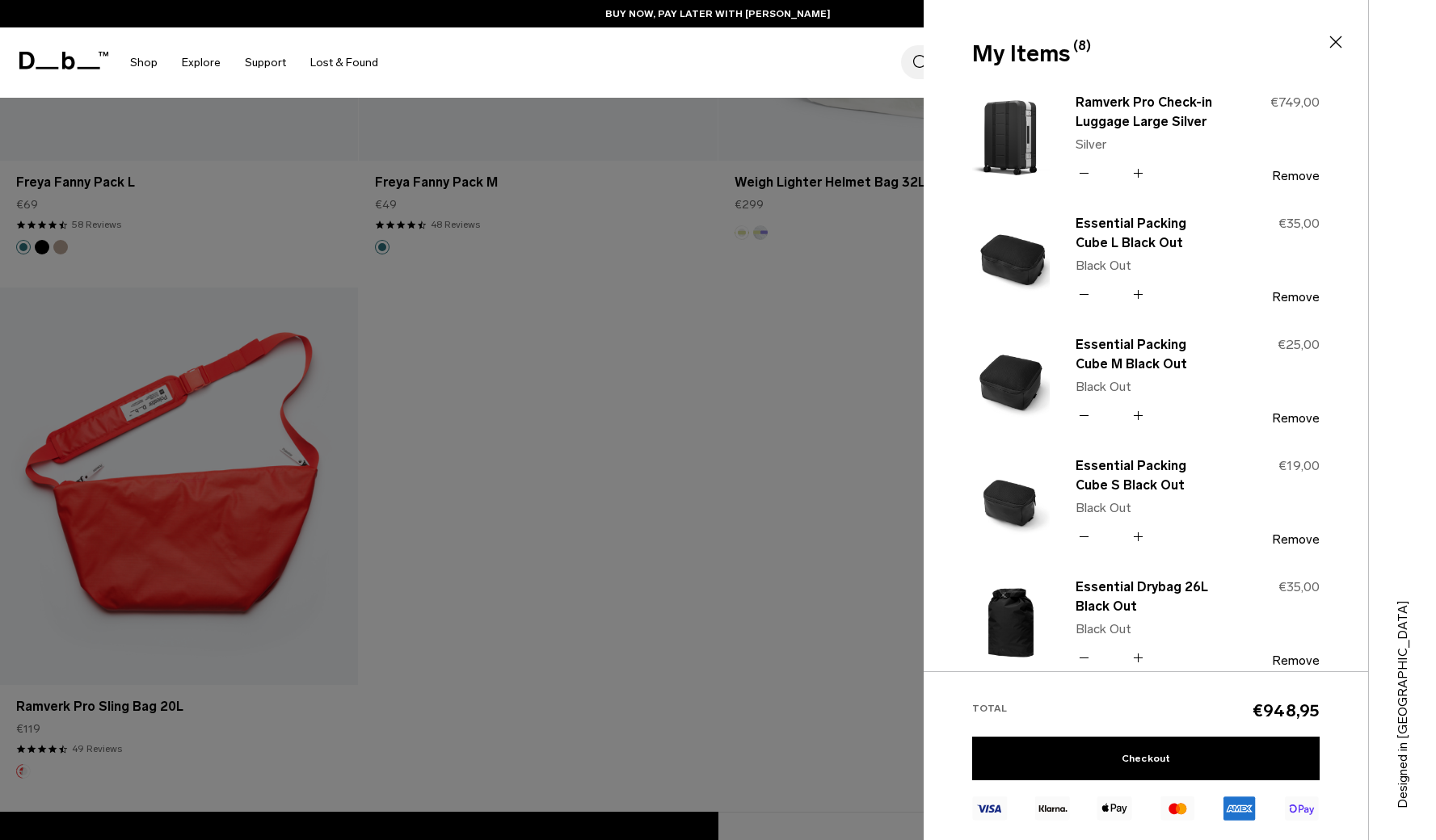
click at [1135, 172] on icon at bounding box center [1138, 173] width 15 height 24
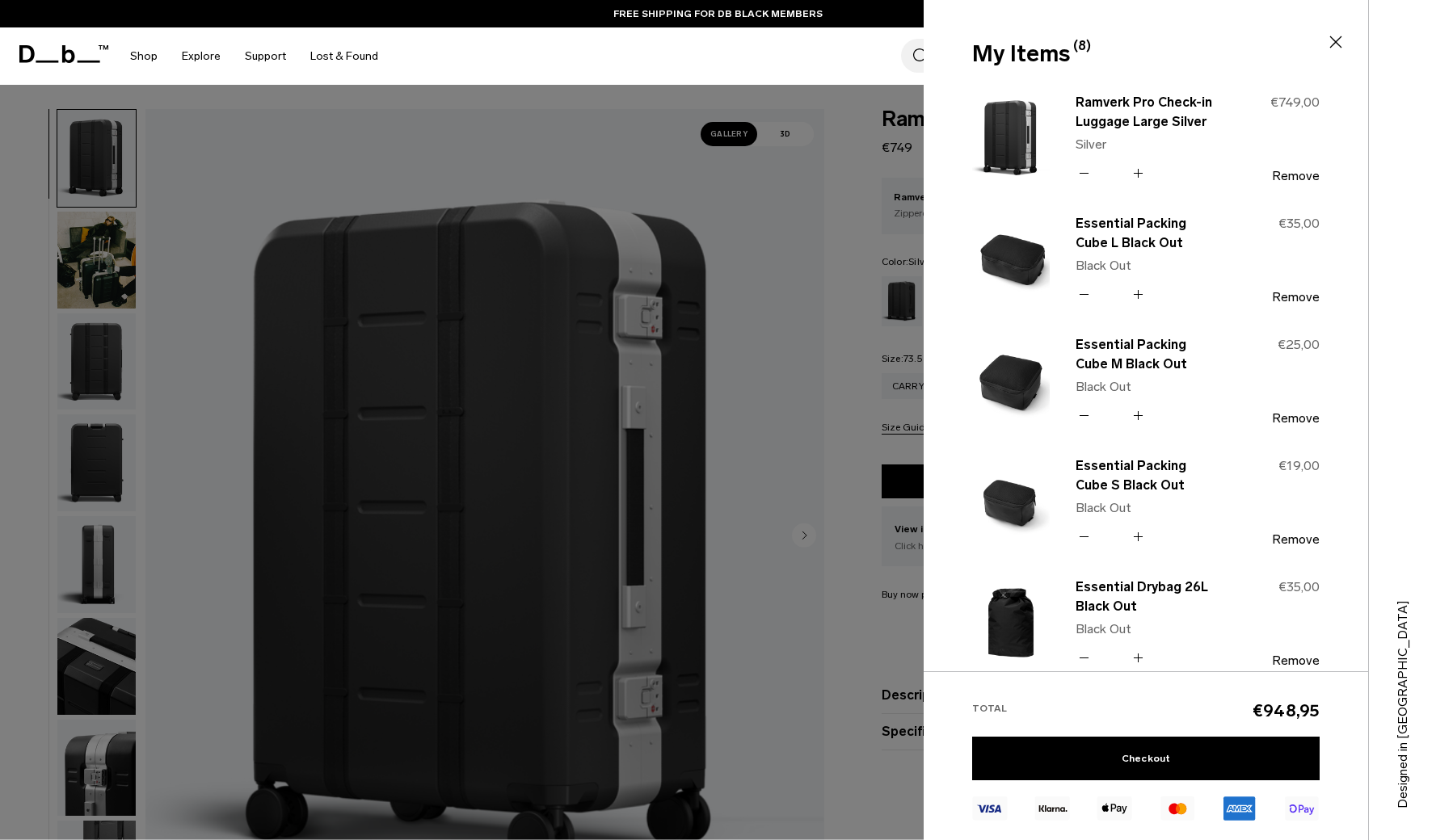
click at [1139, 411] on section "My Items (8) Close Essential Luggage Tag Fogbow Beige Fogbow Beige Quantity - *…" at bounding box center [1179, 420] width 512 height 840
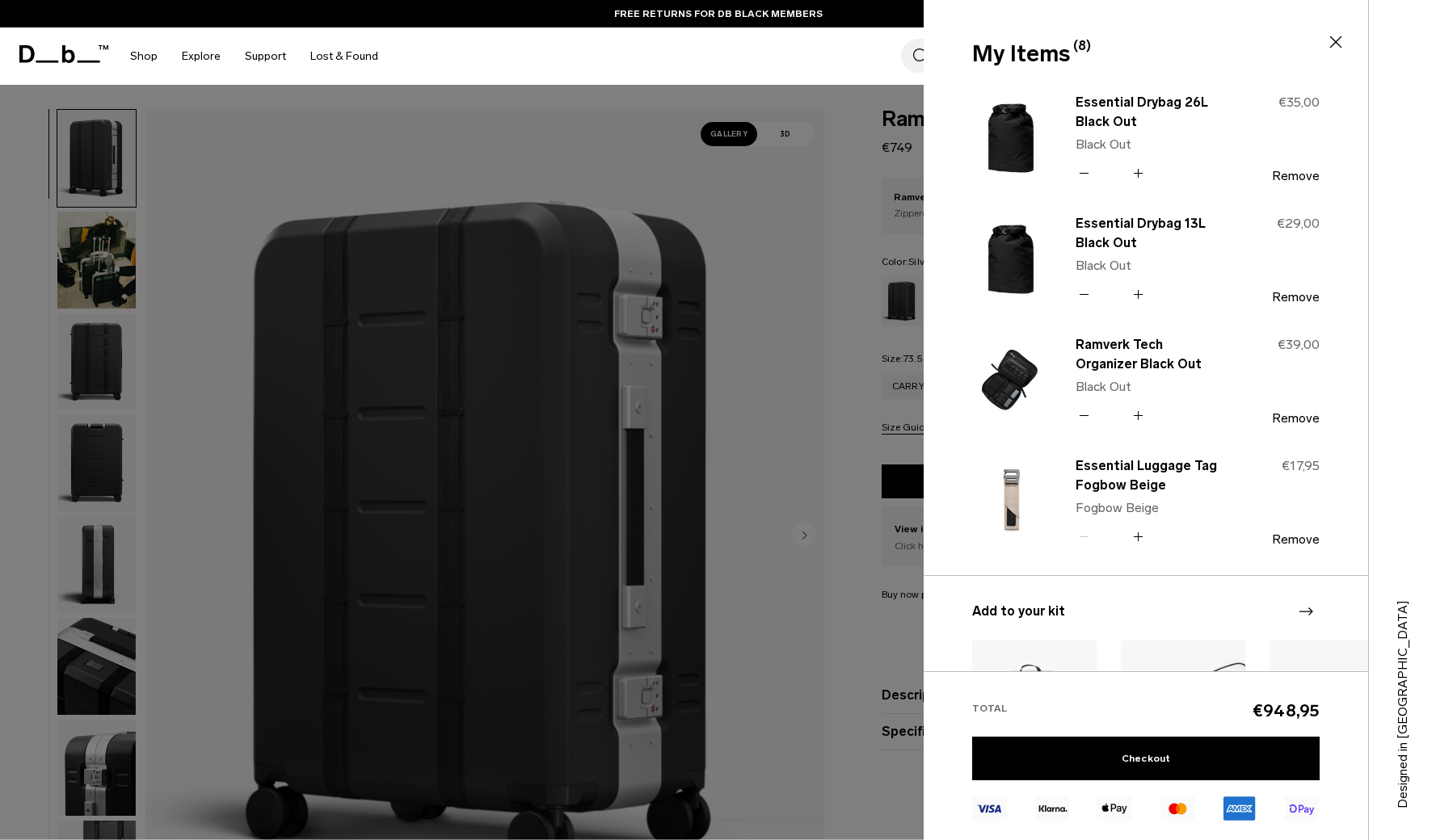
scroll to position [358, 0]
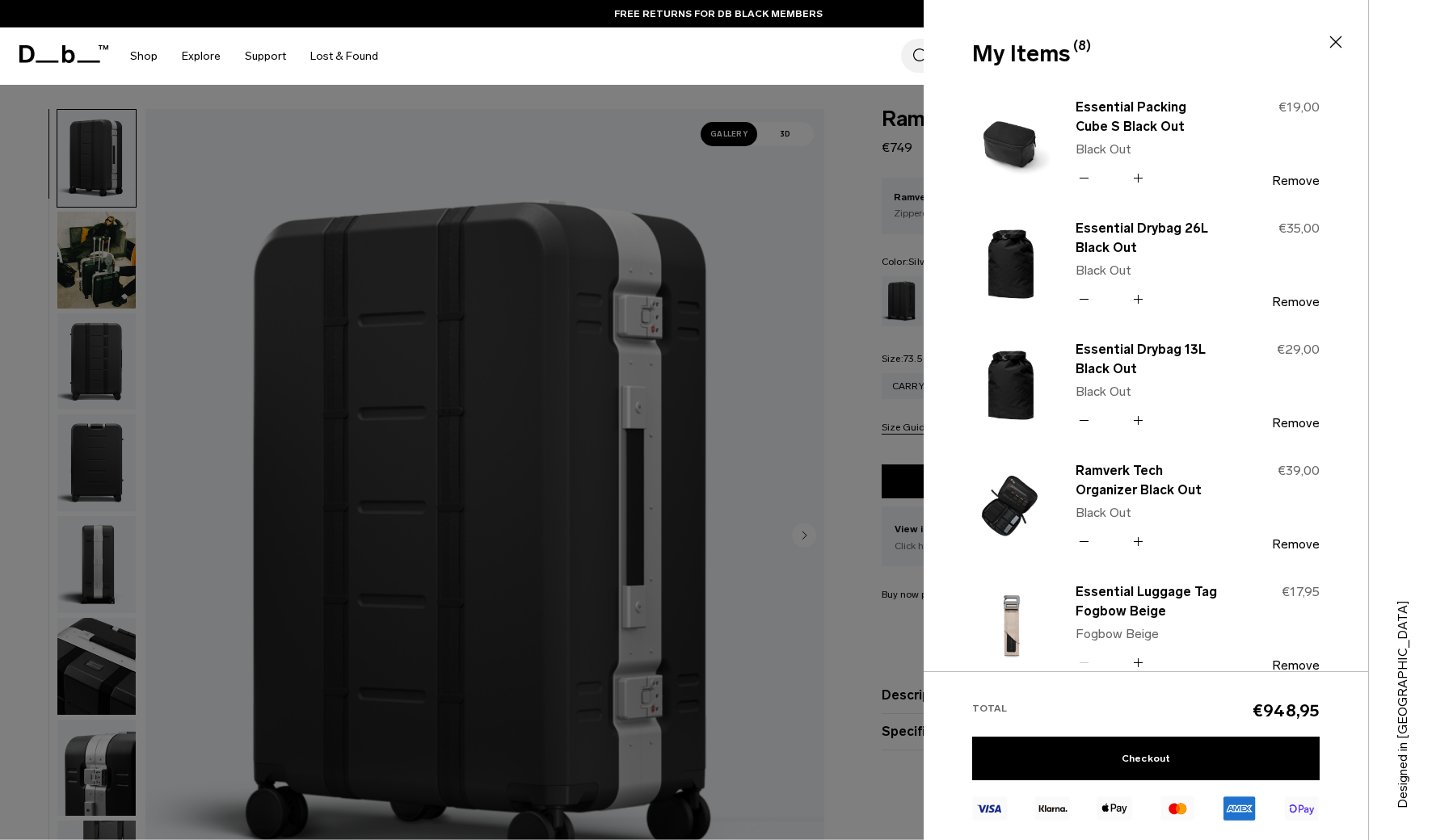
click at [1135, 542] on icon at bounding box center [1138, 542] width 15 height 24
click at [1136, 539] on icon at bounding box center [1138, 542] width 15 height 24
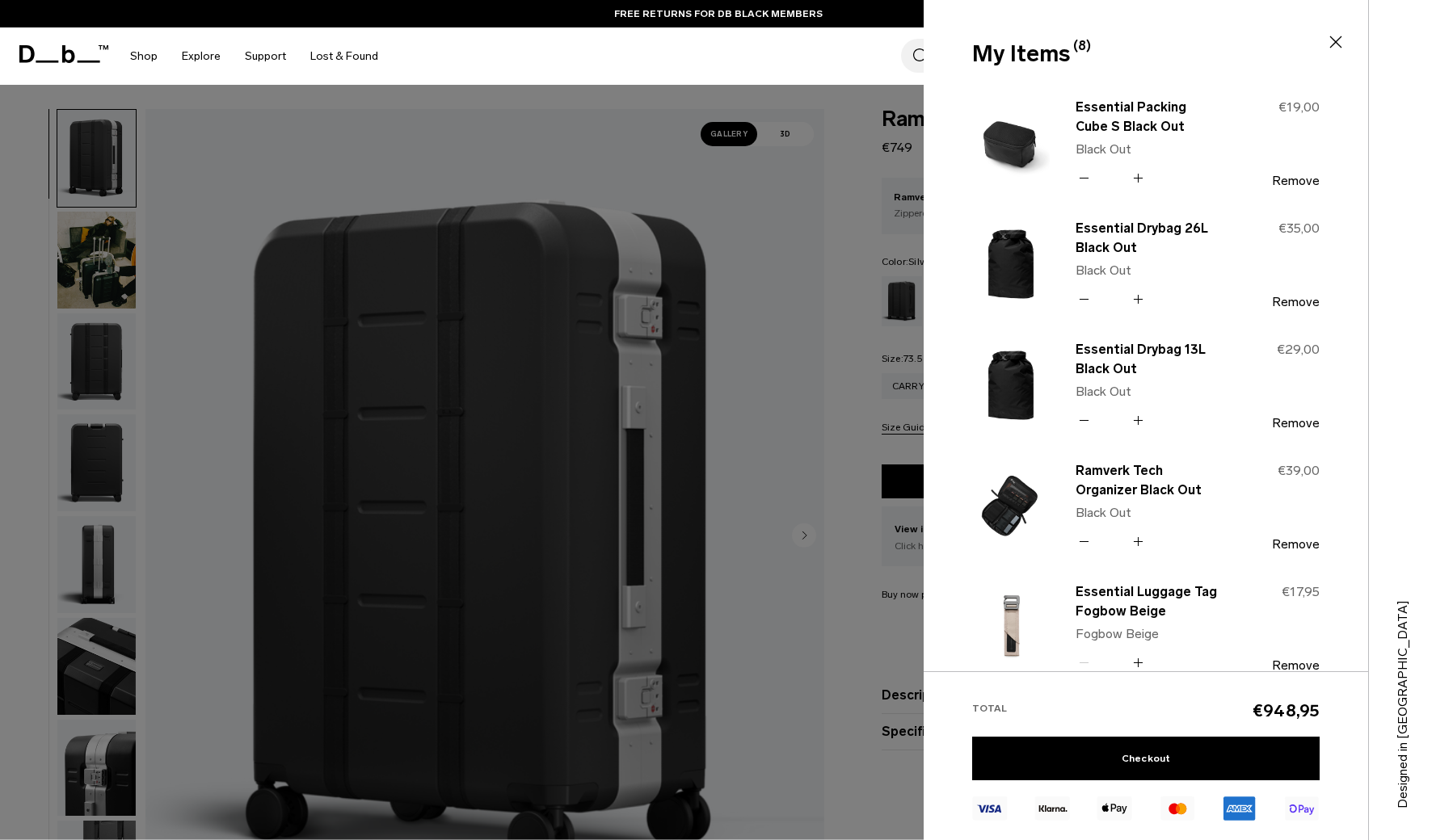
click at [1136, 539] on icon at bounding box center [1138, 542] width 15 height 24
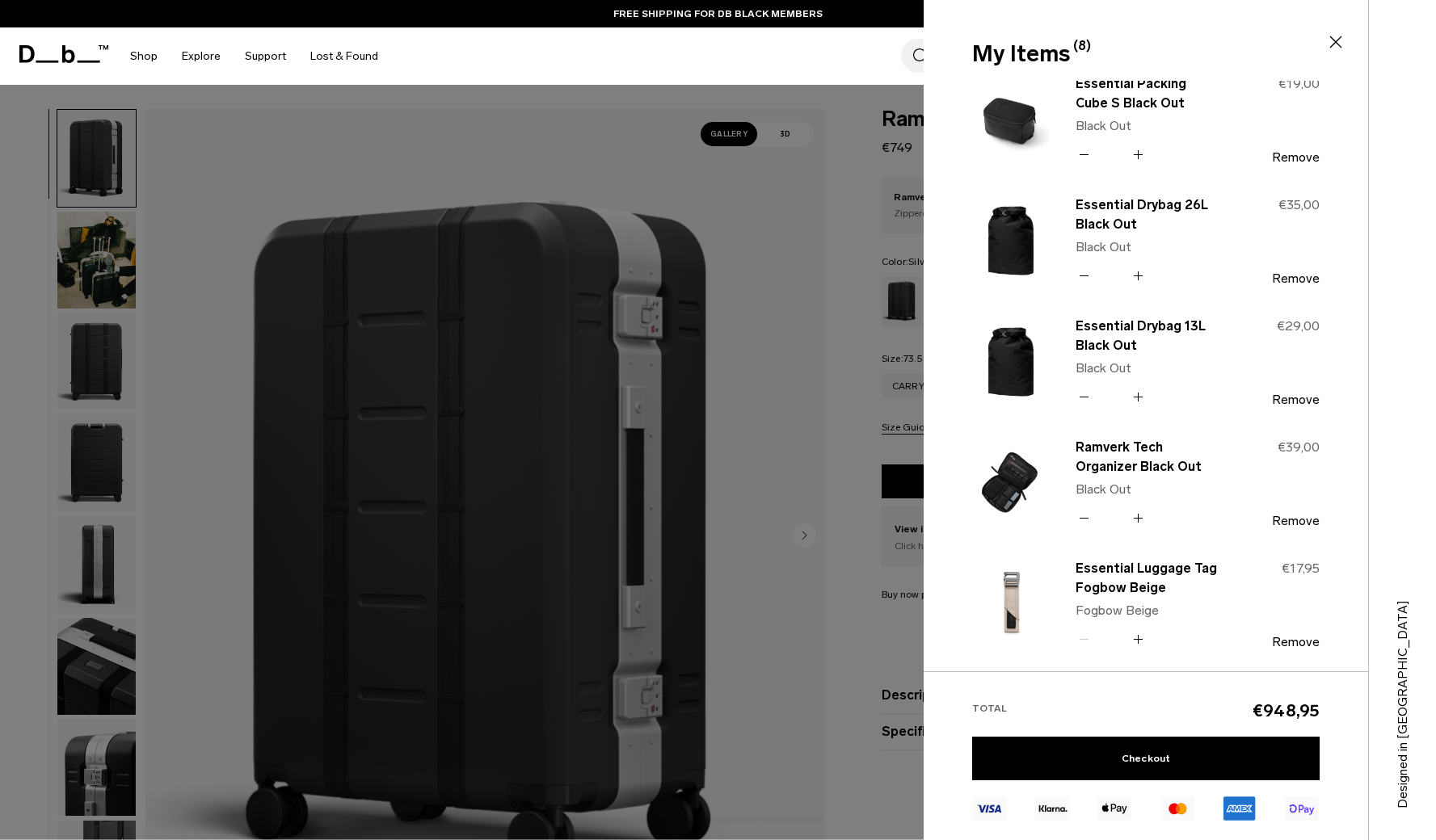
scroll to position [382, 0]
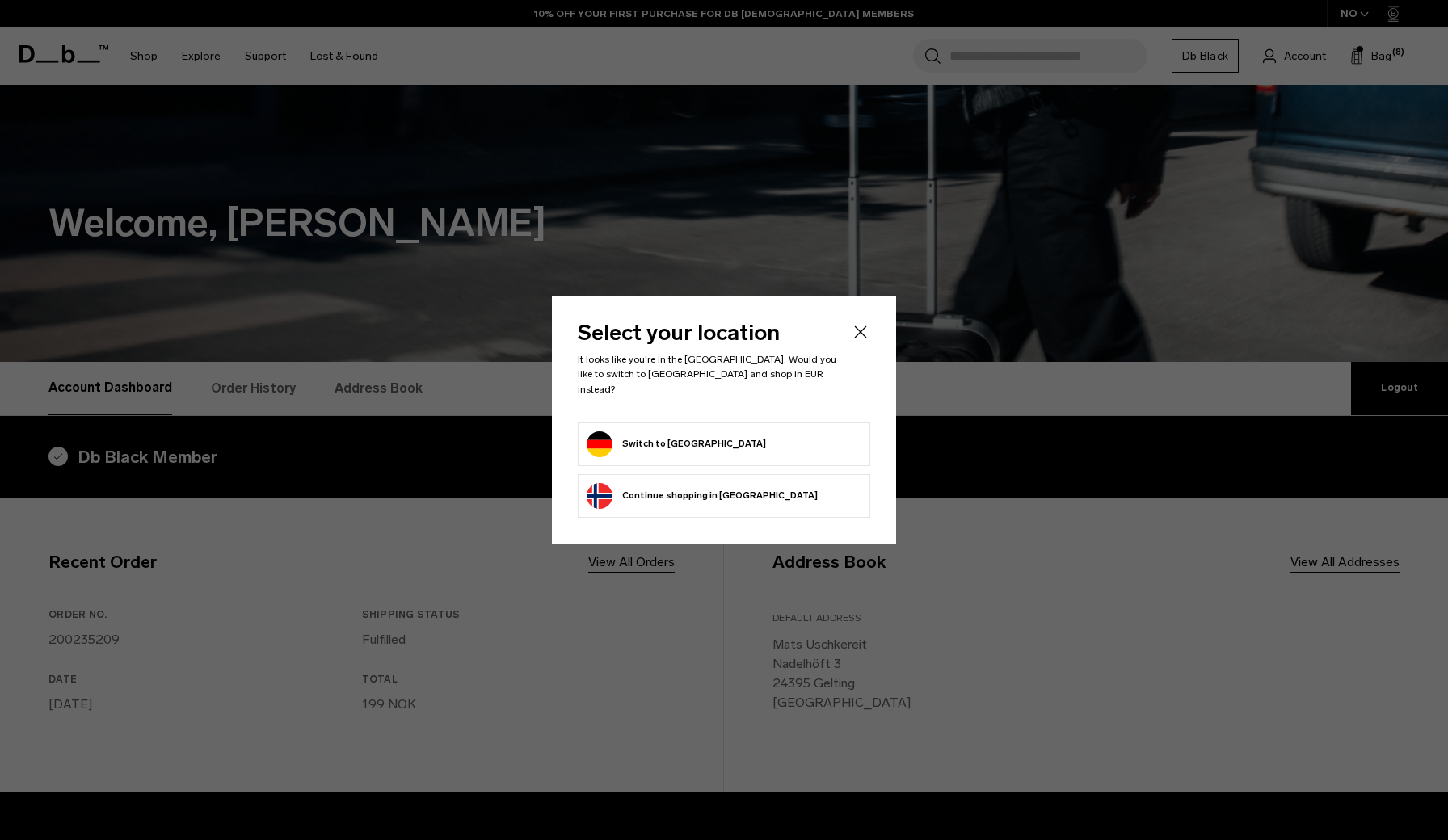
click at [861, 341] on icon "Close" at bounding box center [860, 331] width 20 height 20
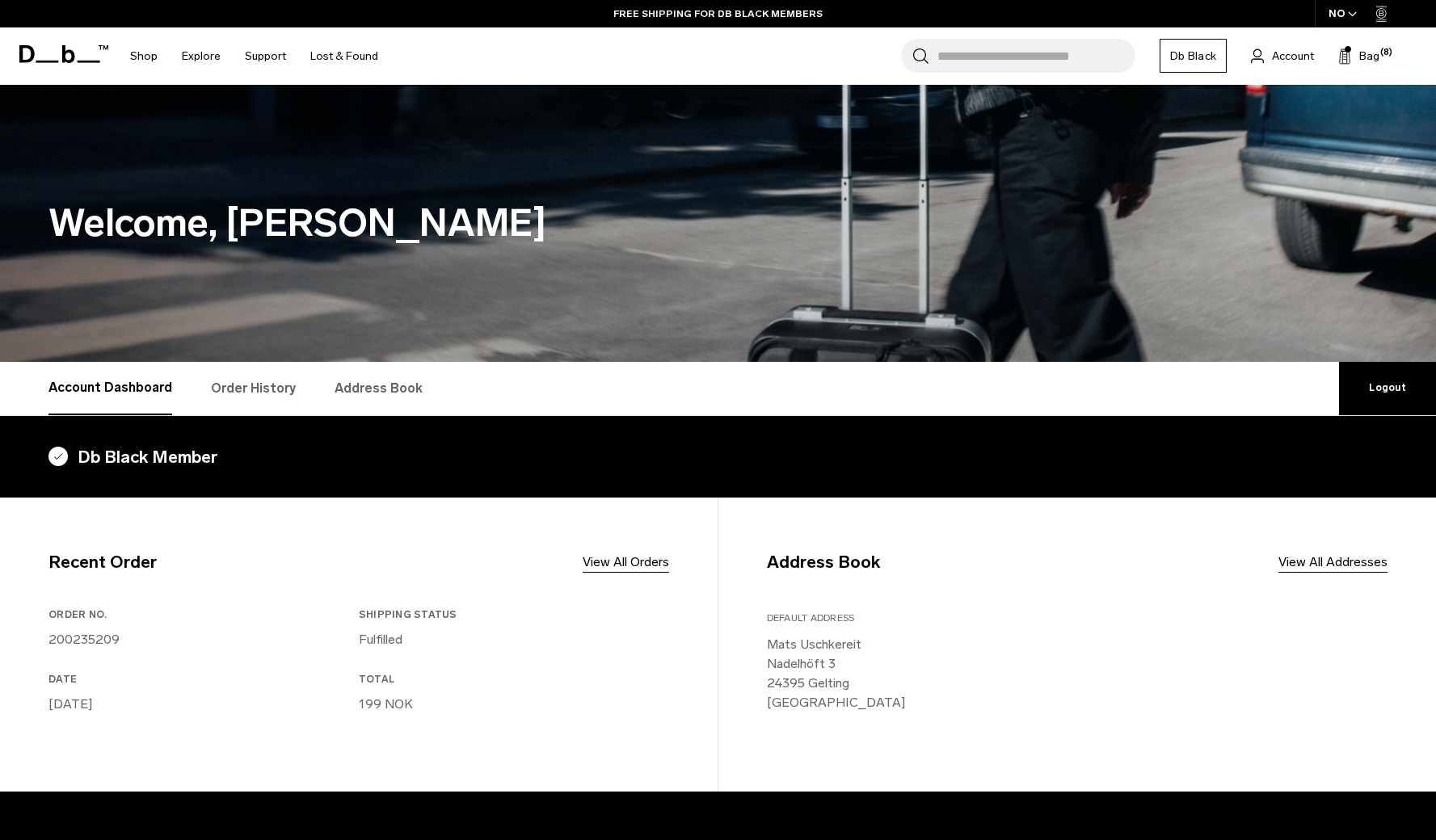
click at [370, 702] on p "199 NOK" at bounding box center [511, 704] width 304 height 20
click at [623, 546] on div "Recent Order View All Orders Order No. 200235209 Shipping Status Fulfilled Date…" at bounding box center [382, 645] width 669 height 294
click at [612, 562] on link "View All Orders" at bounding box center [626, 561] width 87 height 20
